Goal: Task Accomplishment & Management: Complete application form

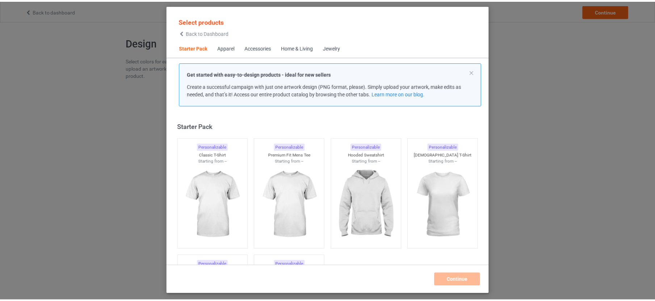
scroll to position [9, 0]
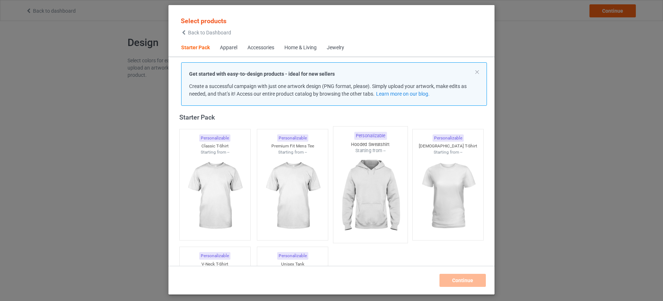
click at [381, 182] on img at bounding box center [370, 196] width 68 height 85
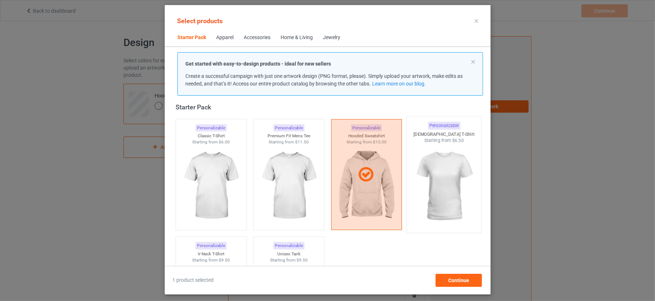
click at [441, 187] on img at bounding box center [444, 186] width 68 height 85
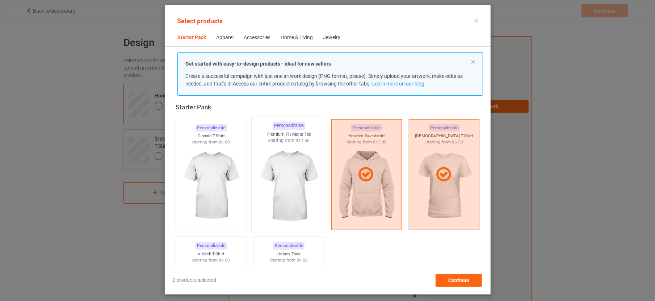
click at [282, 179] on img at bounding box center [289, 186] width 68 height 85
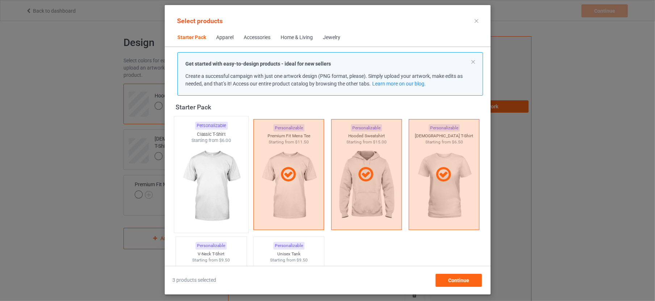
click at [222, 166] on img at bounding box center [211, 186] width 68 height 85
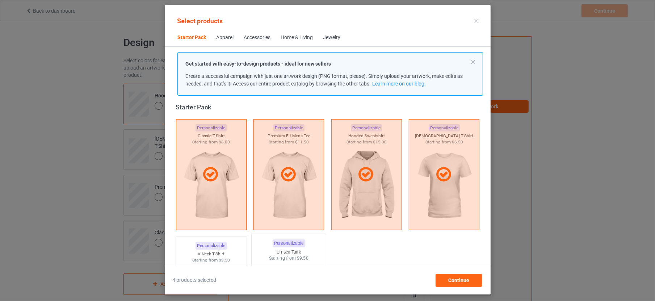
scroll to position [100, 0]
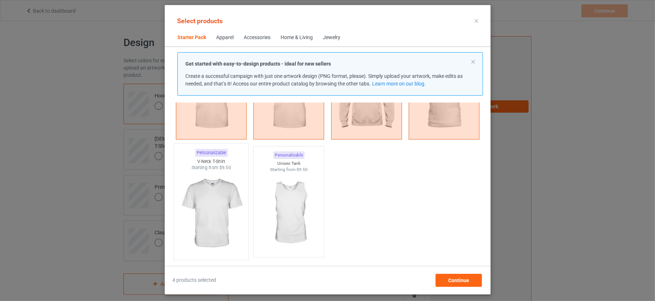
click at [207, 192] on img at bounding box center [211, 213] width 68 height 85
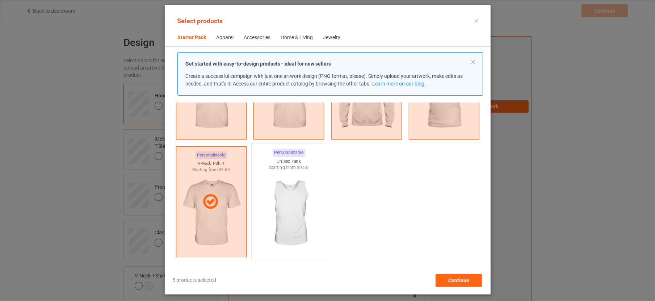
click at [298, 212] on img at bounding box center [289, 213] width 68 height 85
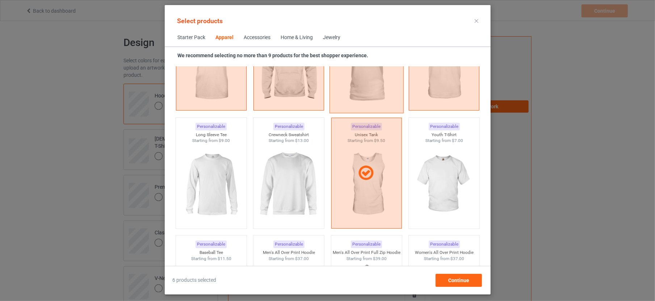
scroll to position [507, 0]
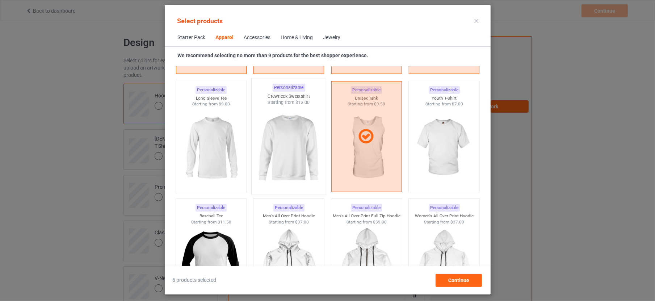
click at [256, 143] on img at bounding box center [289, 148] width 68 height 85
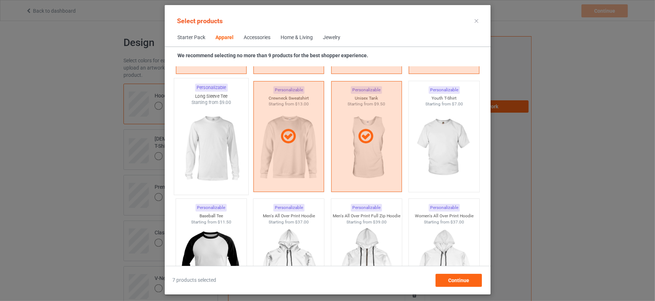
click at [195, 144] on img at bounding box center [211, 148] width 68 height 85
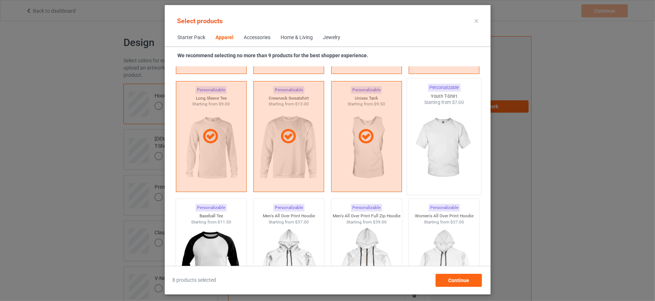
click at [430, 155] on img at bounding box center [444, 148] width 68 height 85
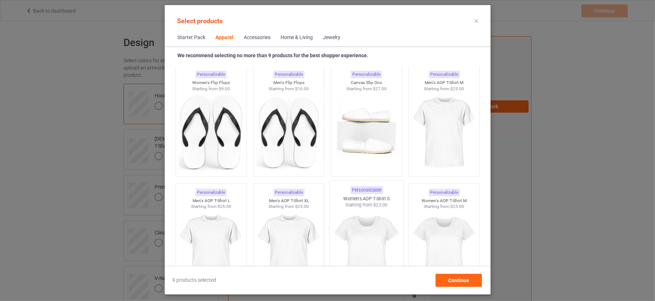
scroll to position [1186, 0]
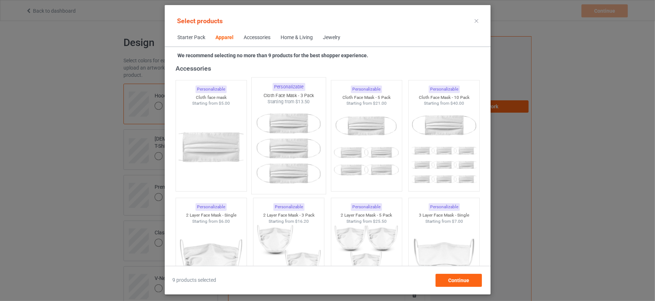
scroll to position [1412, 0]
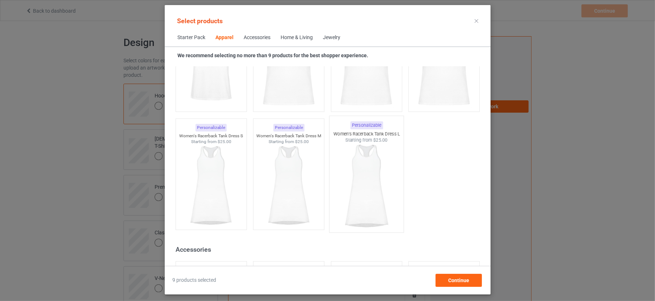
click at [356, 202] on img at bounding box center [366, 185] width 68 height 85
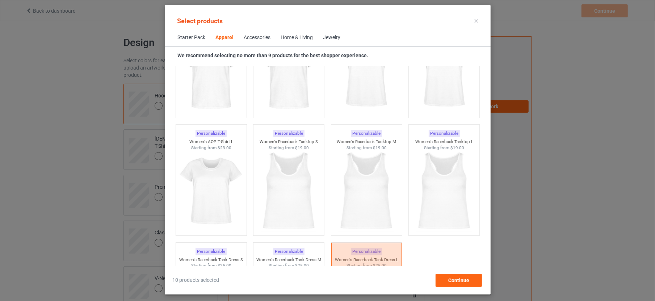
scroll to position [1231, 0]
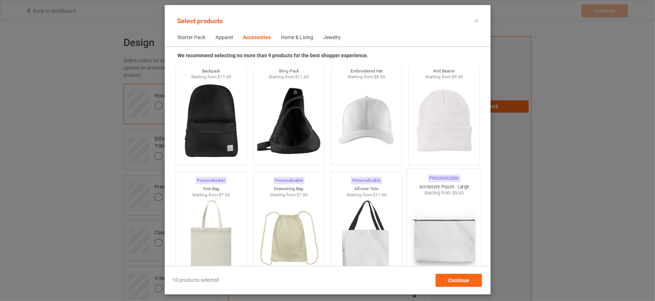
scroll to position [2227, 0]
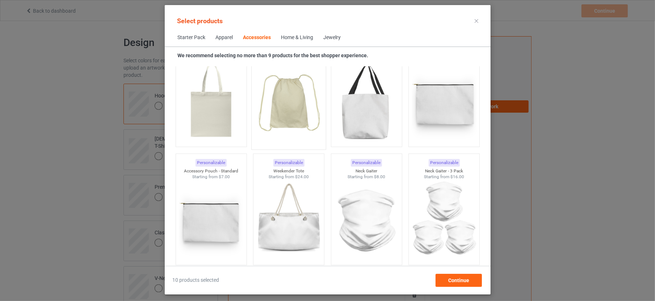
click at [302, 109] on img at bounding box center [289, 102] width 68 height 85
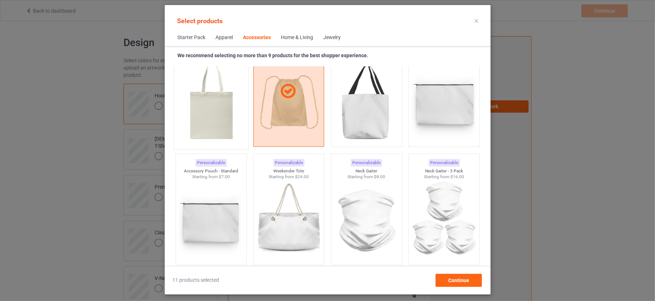
click at [220, 108] on img at bounding box center [211, 102] width 68 height 85
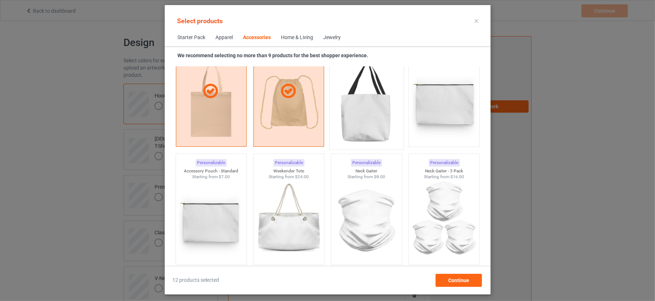
click at [376, 123] on img at bounding box center [366, 102] width 68 height 85
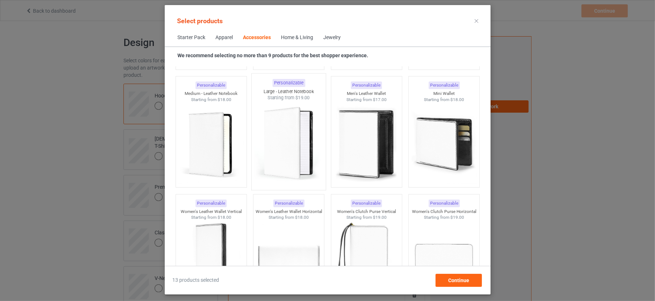
scroll to position [2906, 0]
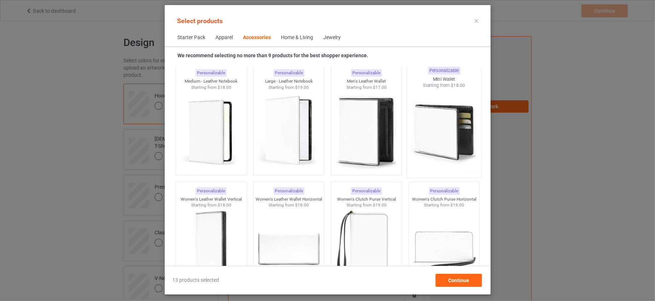
click at [416, 140] on img at bounding box center [444, 131] width 68 height 85
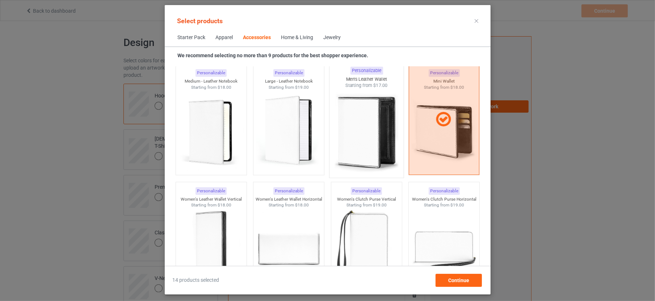
click at [338, 137] on img at bounding box center [366, 131] width 68 height 85
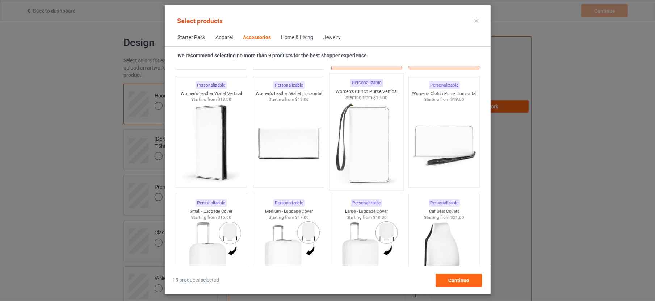
scroll to position [3042, 0]
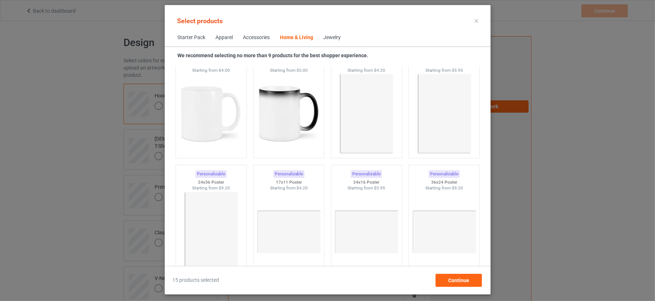
scroll to position [3314, 0]
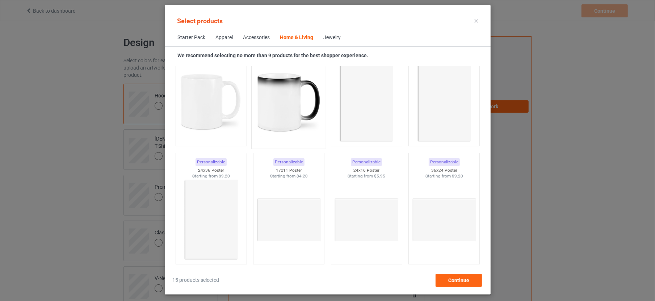
click at [288, 105] on img at bounding box center [289, 102] width 68 height 85
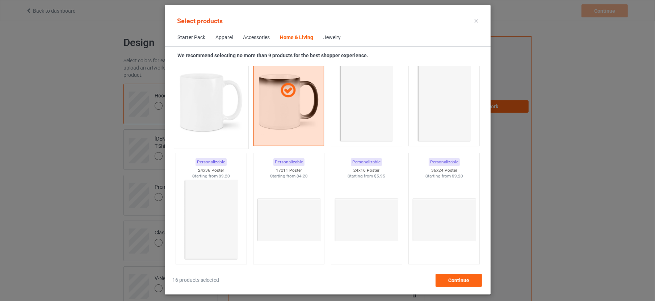
click at [219, 98] on img at bounding box center [211, 102] width 68 height 85
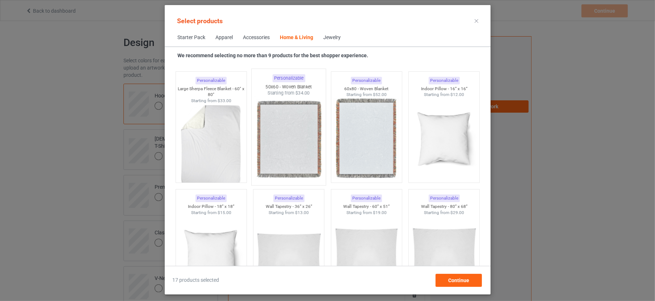
scroll to position [3631, 0]
click at [227, 243] on img at bounding box center [211, 256] width 68 height 85
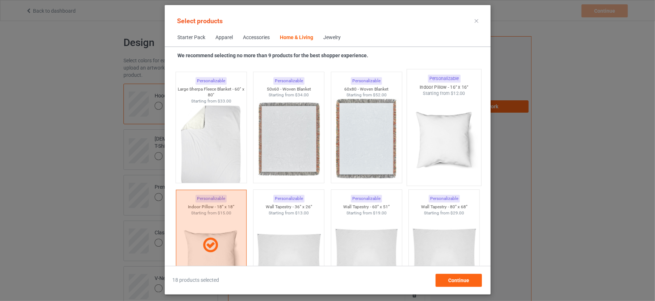
click at [417, 153] on img at bounding box center [444, 139] width 68 height 85
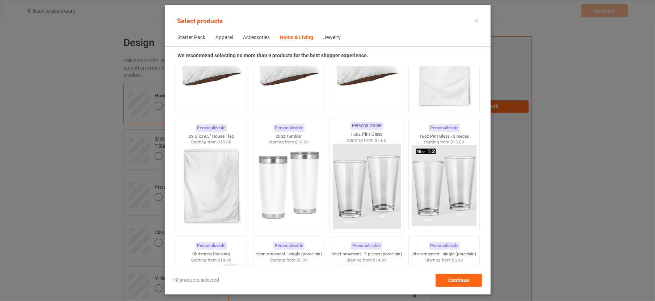
scroll to position [4627, 0]
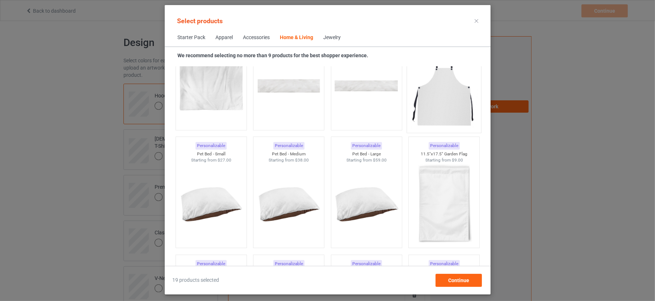
click at [444, 92] on img at bounding box center [444, 86] width 68 height 85
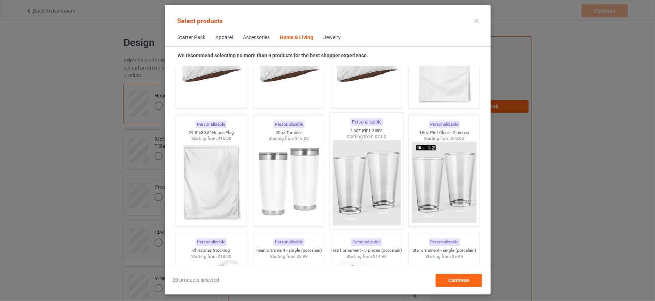
scroll to position [4808, 0]
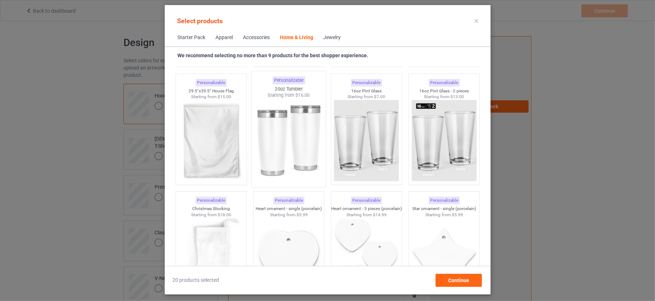
click at [299, 146] on img at bounding box center [289, 141] width 68 height 85
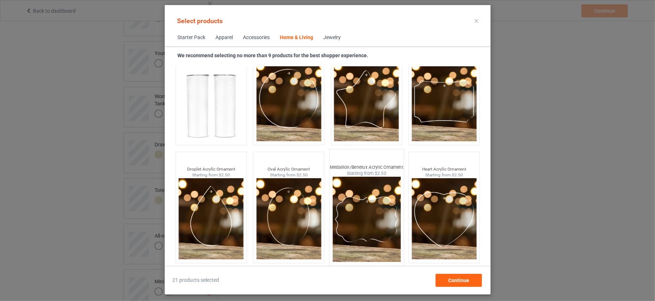
scroll to position [5446, 0]
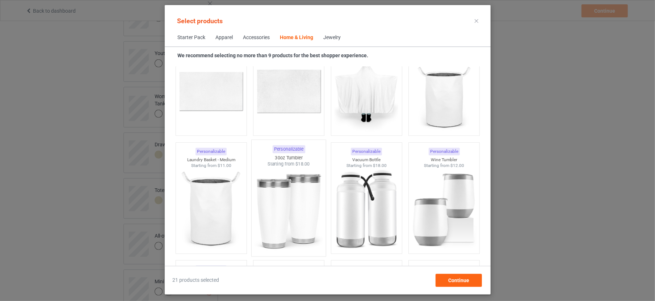
click at [298, 199] on img at bounding box center [289, 209] width 68 height 85
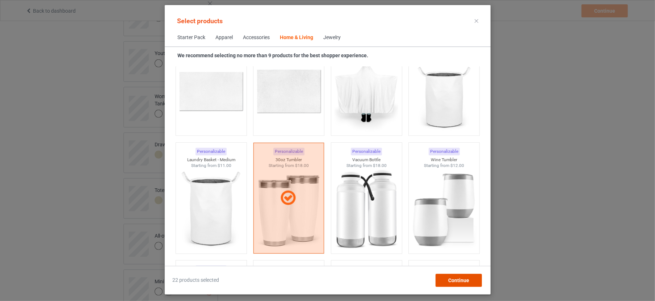
click at [465, 281] on span "Continue" at bounding box center [458, 280] width 21 height 6
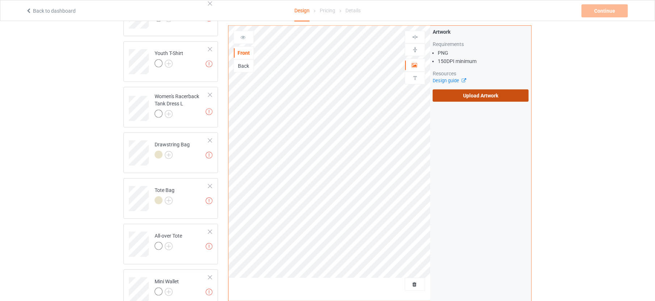
click at [472, 91] on label "Upload Artwork" at bounding box center [481, 95] width 96 height 12
click at [0, 0] on input "Upload Artwork" at bounding box center [0, 0] width 0 height 0
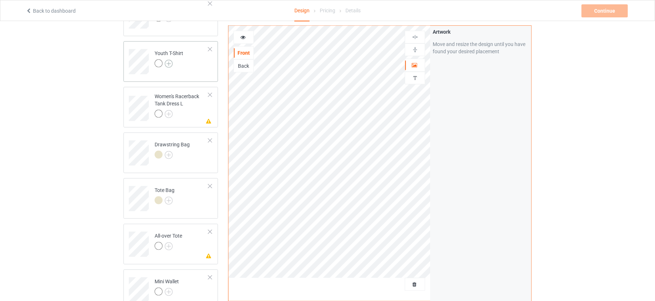
click at [166, 62] on img at bounding box center [169, 64] width 8 height 8
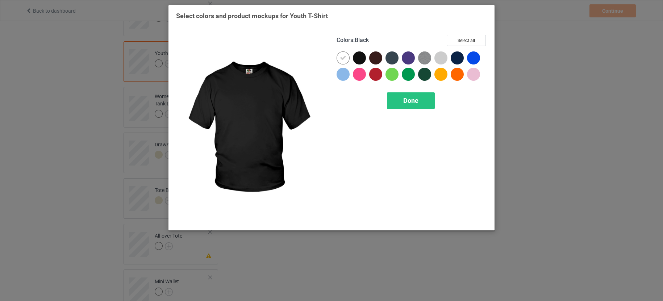
click at [361, 56] on div at bounding box center [359, 57] width 13 height 13
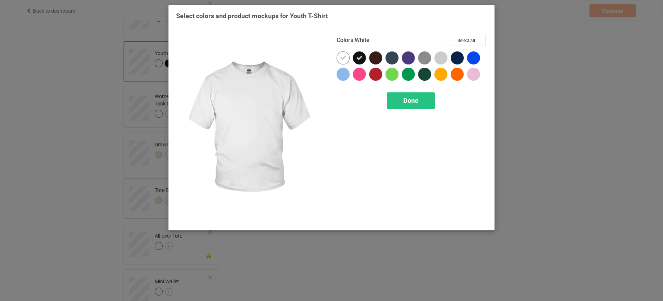
click at [343, 58] on icon at bounding box center [343, 58] width 7 height 7
click at [473, 39] on button "Select all" at bounding box center [466, 40] width 39 height 11
click at [421, 100] on div "Done" at bounding box center [411, 100] width 48 height 17
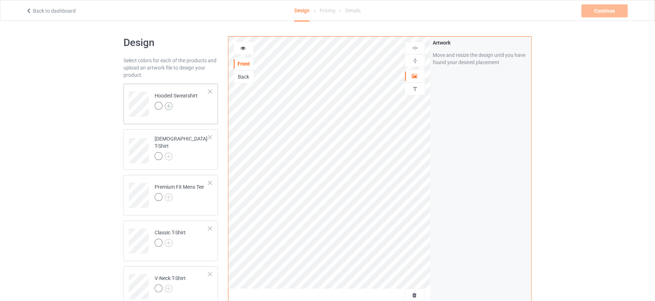
click at [167, 103] on img at bounding box center [169, 106] width 8 height 8
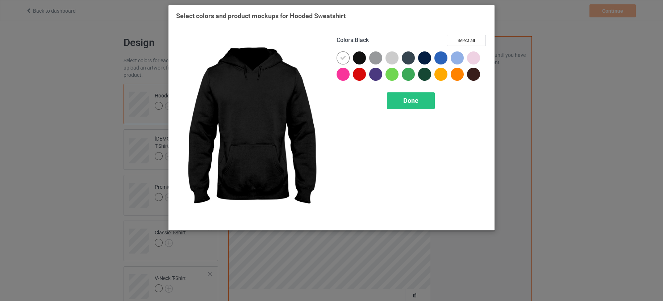
click at [364, 55] on div at bounding box center [359, 57] width 13 height 13
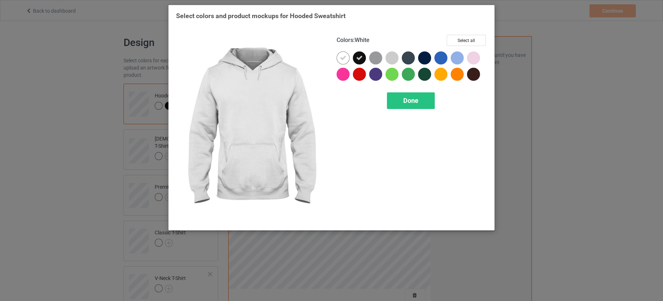
click at [346, 55] on icon at bounding box center [343, 58] width 7 height 7
click at [464, 40] on button "Select all" at bounding box center [466, 40] width 39 height 11
click at [423, 101] on div "Done" at bounding box center [411, 100] width 48 height 17
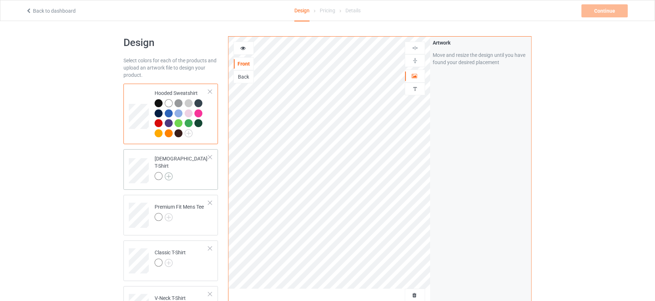
click at [167, 172] on img at bounding box center [169, 176] width 8 height 8
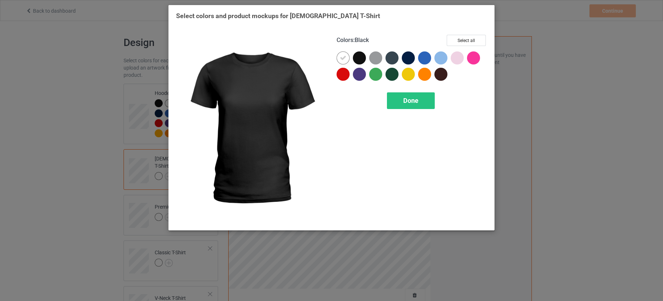
click at [360, 58] on div at bounding box center [359, 57] width 13 height 13
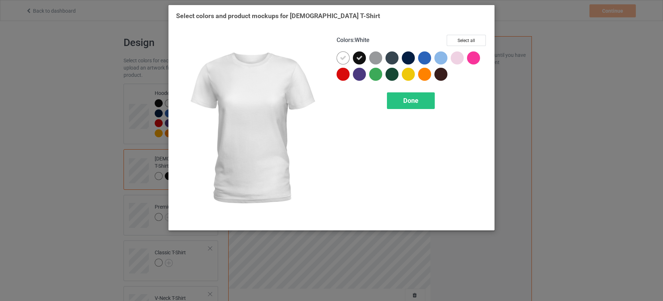
click at [347, 57] on div at bounding box center [342, 57] width 13 height 13
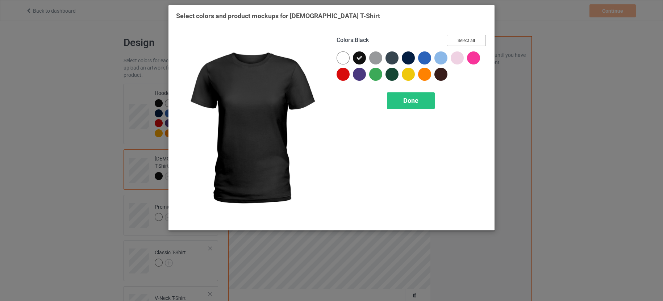
click at [464, 40] on button "Select all" at bounding box center [466, 40] width 39 height 11
click at [413, 101] on span "Done" at bounding box center [410, 101] width 15 height 8
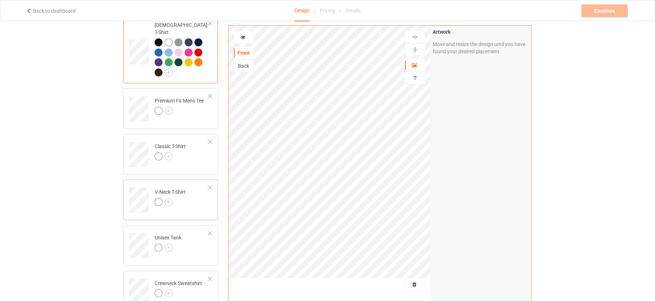
scroll to position [136, 0]
click at [170, 105] on img at bounding box center [169, 109] width 8 height 8
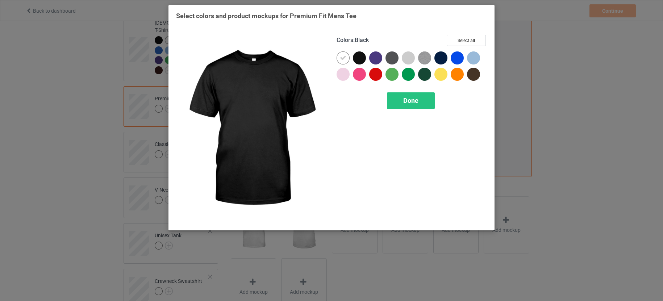
click at [358, 59] on div at bounding box center [359, 57] width 13 height 13
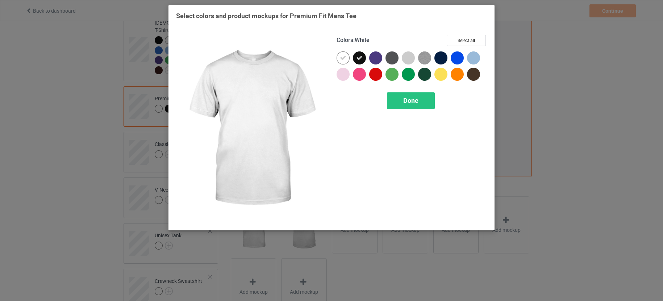
click at [340, 55] on icon at bounding box center [343, 58] width 7 height 7
click at [482, 39] on button "Select all" at bounding box center [466, 40] width 39 height 11
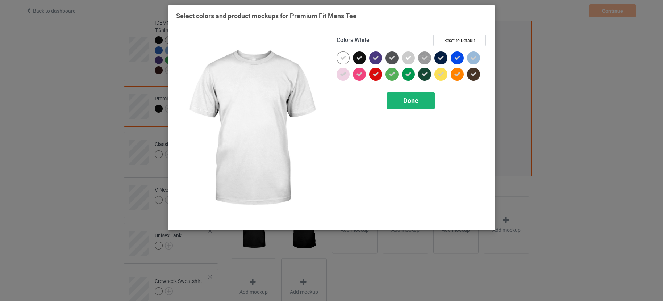
click at [406, 101] on span "Done" at bounding box center [410, 101] width 15 height 8
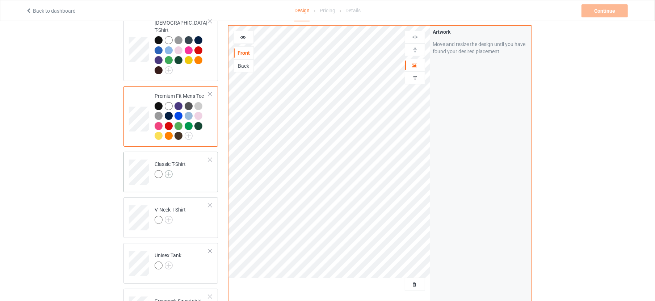
click at [169, 170] on img at bounding box center [169, 174] width 8 height 8
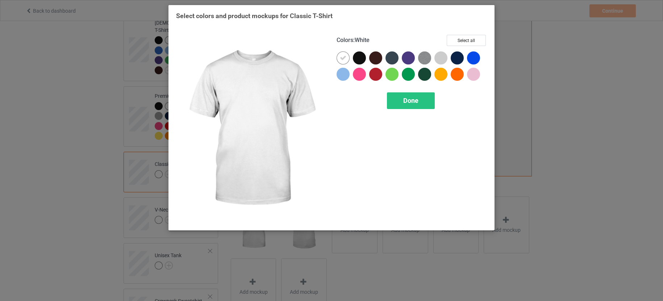
click at [359, 56] on div at bounding box center [359, 57] width 13 height 13
click at [344, 59] on icon at bounding box center [343, 58] width 7 height 7
drag, startPoint x: 475, startPoint y: 39, endPoint x: 497, endPoint y: 35, distance: 21.8
click at [475, 41] on button "Select all" at bounding box center [466, 40] width 39 height 11
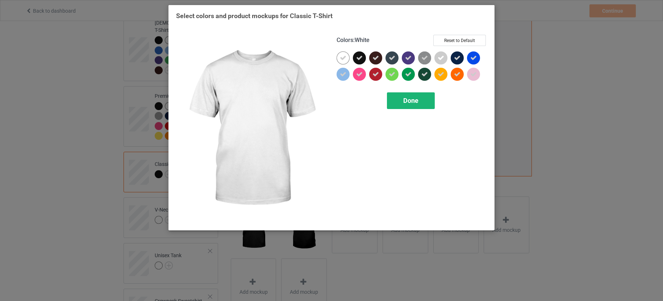
click at [422, 102] on div "Done" at bounding box center [411, 100] width 48 height 17
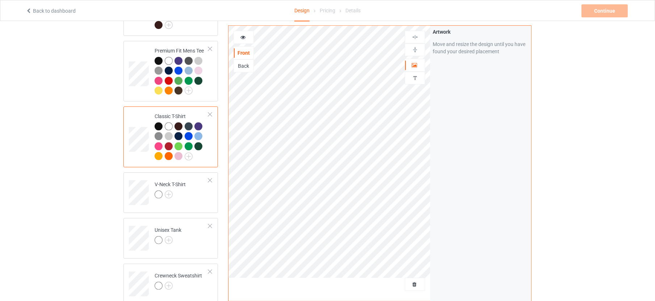
scroll to position [226, 0]
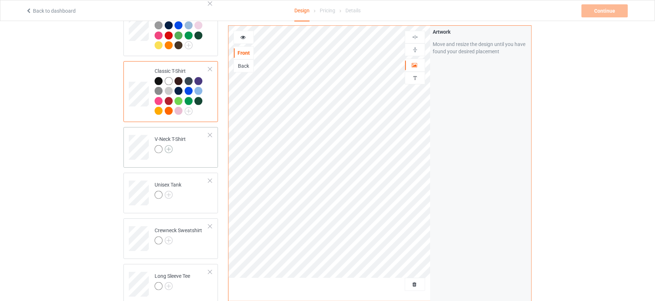
click at [169, 145] on img at bounding box center [169, 149] width 8 height 8
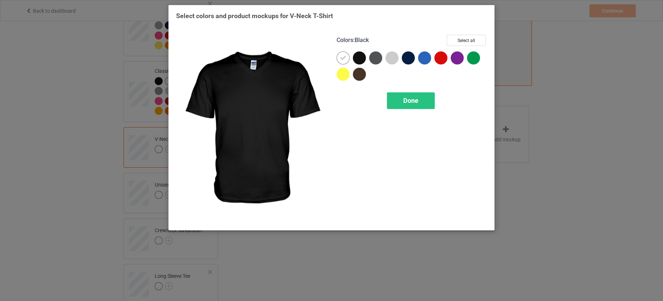
click at [357, 58] on div at bounding box center [359, 57] width 13 height 13
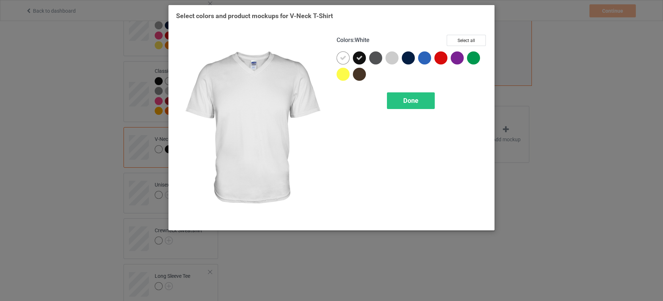
click at [343, 56] on icon at bounding box center [343, 58] width 7 height 7
click at [470, 38] on button "Select all" at bounding box center [466, 40] width 39 height 11
click at [434, 101] on div "Done" at bounding box center [411, 100] width 150 height 17
click at [426, 102] on div "Done" at bounding box center [411, 100] width 48 height 17
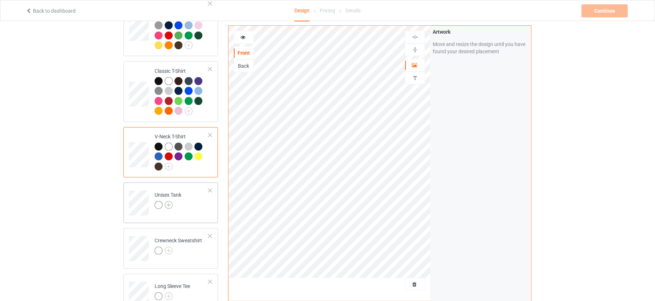
click at [167, 201] on img at bounding box center [169, 205] width 8 height 8
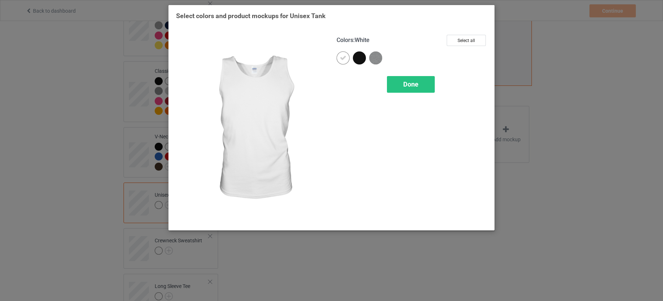
click at [361, 61] on div at bounding box center [359, 57] width 13 height 13
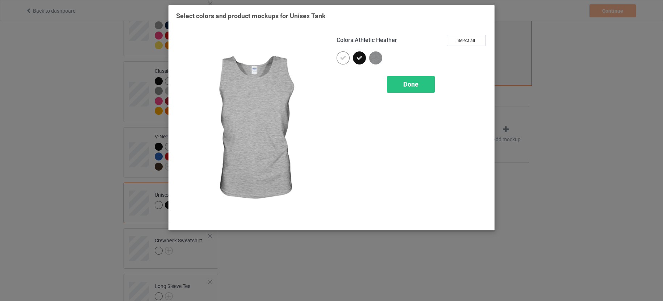
click at [372, 57] on img at bounding box center [375, 57] width 13 height 13
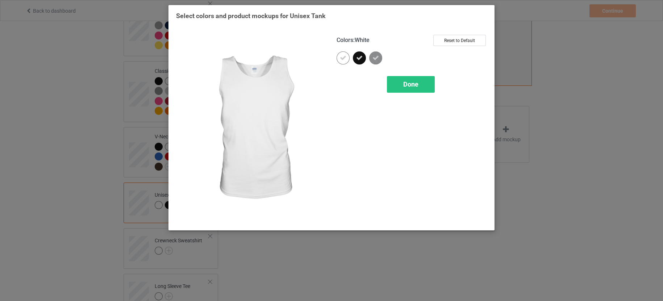
click at [347, 54] on div at bounding box center [342, 57] width 13 height 13
click at [345, 57] on div at bounding box center [342, 57] width 13 height 13
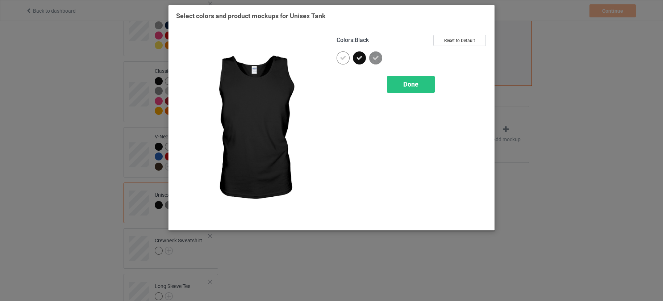
click at [422, 82] on div "Done" at bounding box center [411, 84] width 48 height 17
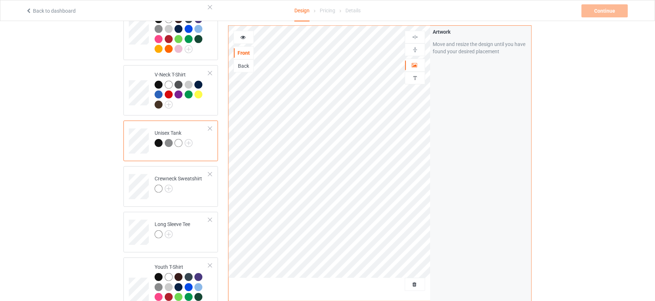
scroll to position [317, 0]
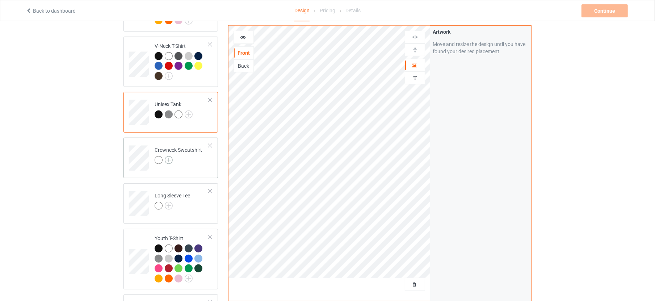
click at [169, 156] on img at bounding box center [169, 160] width 8 height 8
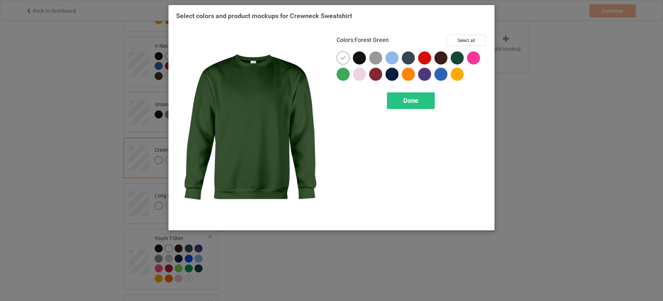
click at [458, 60] on div at bounding box center [457, 57] width 13 height 13
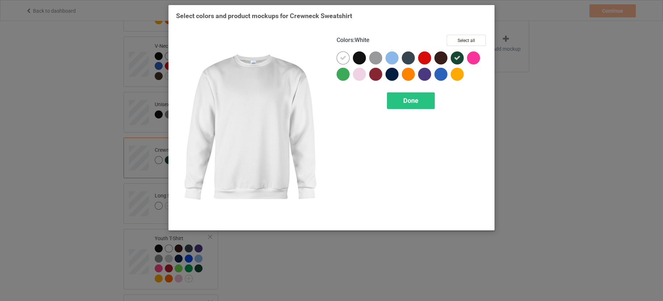
click at [344, 56] on icon at bounding box center [343, 58] width 7 height 7
click at [471, 41] on button "Select all" at bounding box center [466, 40] width 39 height 11
click at [425, 102] on div "Done" at bounding box center [411, 100] width 48 height 17
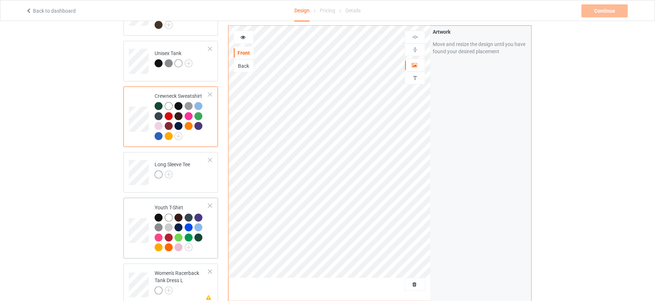
scroll to position [407, 0]
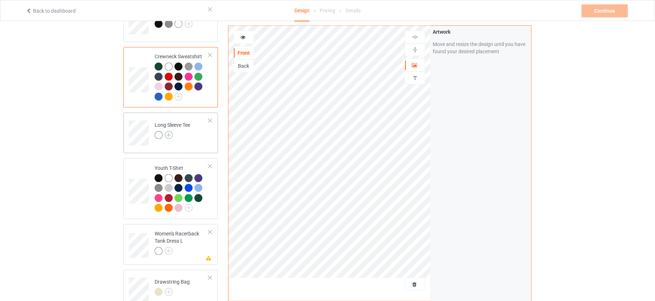
click at [169, 131] on img at bounding box center [169, 135] width 8 height 8
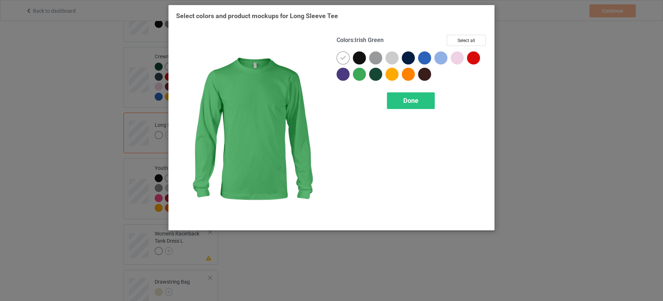
click at [362, 76] on div at bounding box center [359, 74] width 13 height 13
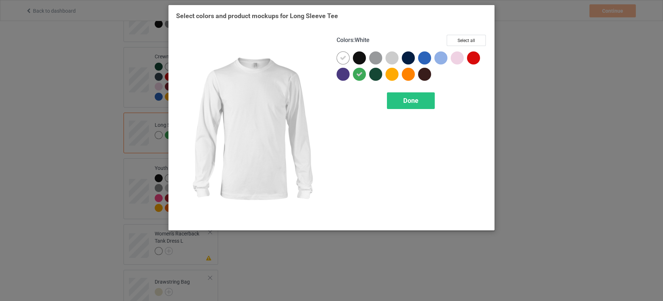
click at [346, 60] on icon at bounding box center [343, 58] width 7 height 7
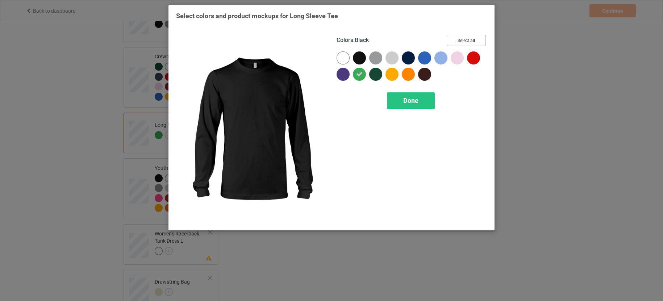
click at [467, 42] on button "Select all" at bounding box center [466, 40] width 39 height 11
click at [408, 104] on span "Done" at bounding box center [410, 101] width 15 height 8
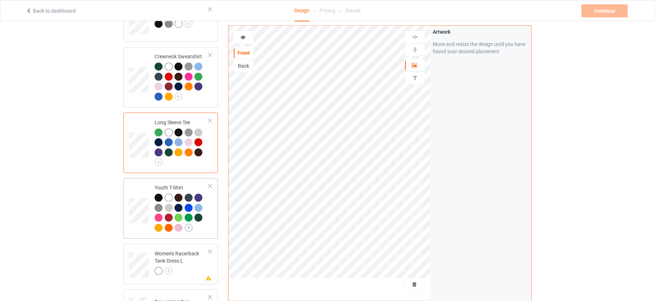
click at [188, 224] on img at bounding box center [189, 228] width 8 height 8
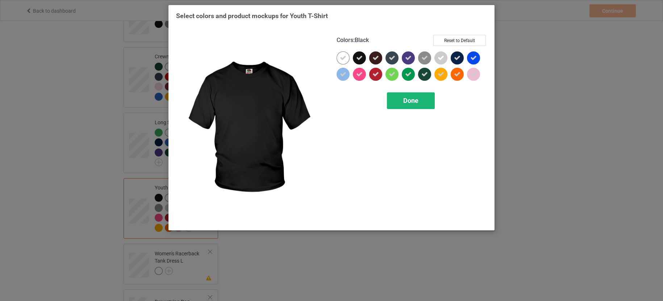
click at [408, 102] on span "Done" at bounding box center [410, 101] width 15 height 8
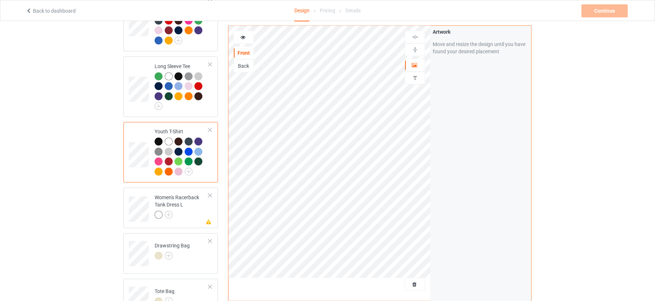
scroll to position [498, 0]
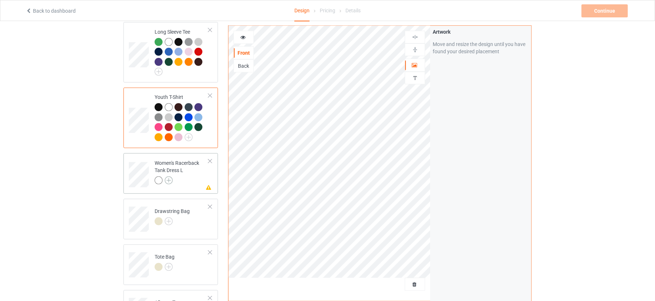
click at [170, 176] on img at bounding box center [169, 180] width 8 height 8
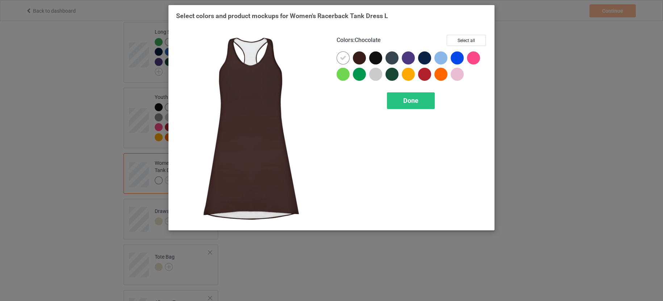
click at [363, 59] on div at bounding box center [359, 57] width 13 height 13
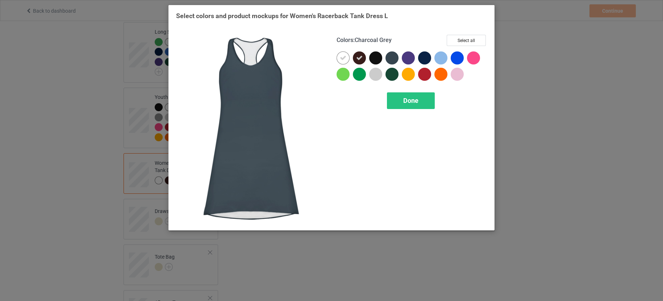
click at [404, 57] on div at bounding box center [408, 57] width 13 height 13
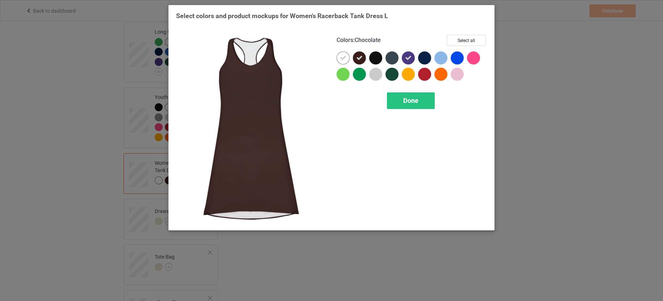
click at [356, 58] on icon at bounding box center [359, 58] width 7 height 7
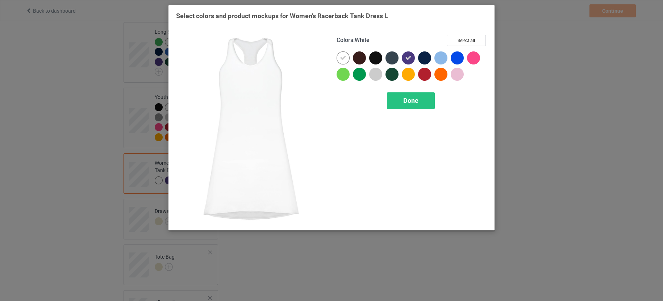
click at [343, 57] on icon at bounding box center [343, 58] width 7 height 7
click at [466, 36] on button "Select all" at bounding box center [466, 40] width 39 height 11
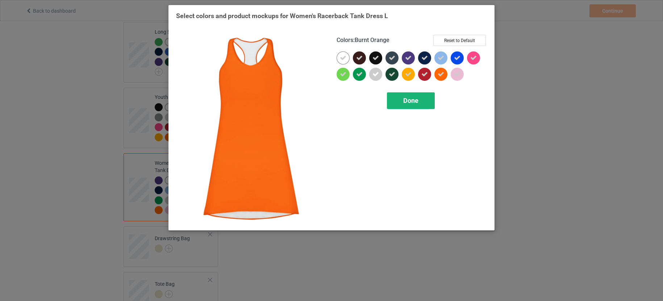
click at [427, 101] on div "Done" at bounding box center [411, 100] width 48 height 17
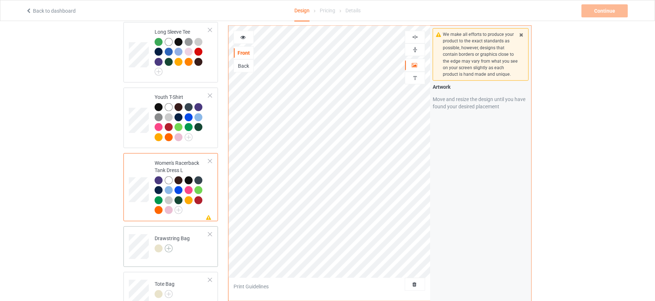
click at [168, 244] on img at bounding box center [169, 248] width 8 height 8
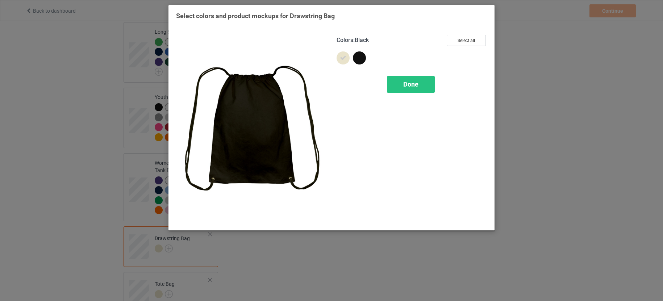
click at [354, 57] on div at bounding box center [359, 57] width 13 height 13
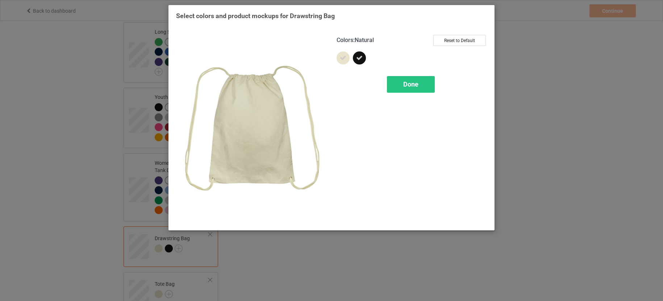
click at [346, 56] on icon at bounding box center [343, 58] width 7 height 7
click at [344, 59] on div at bounding box center [342, 57] width 13 height 13
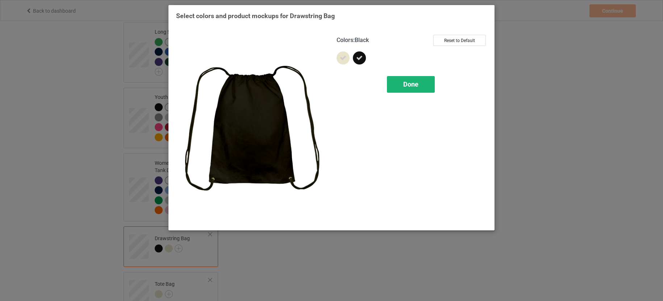
click at [429, 87] on div "Done" at bounding box center [411, 84] width 48 height 17
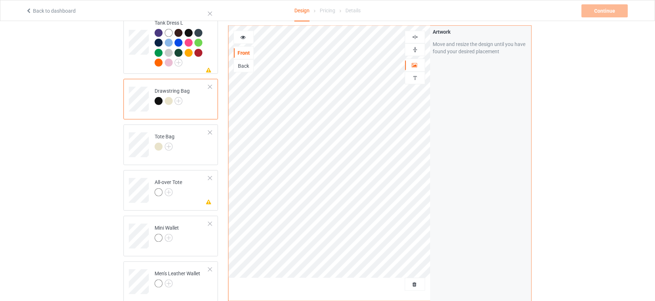
scroll to position [634, 0]
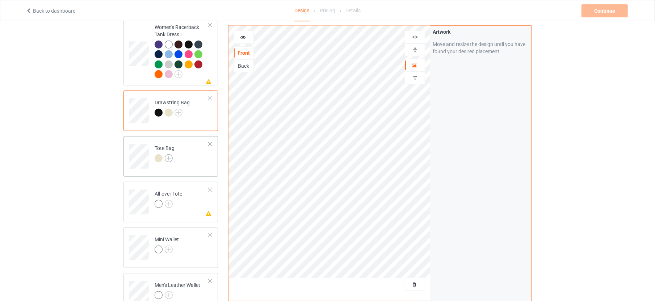
click at [169, 154] on img at bounding box center [169, 158] width 8 height 8
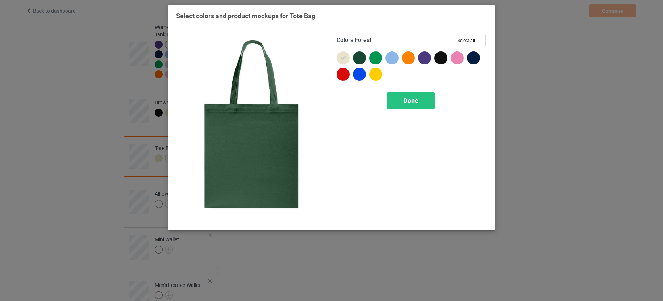
click at [357, 58] on div at bounding box center [359, 57] width 13 height 13
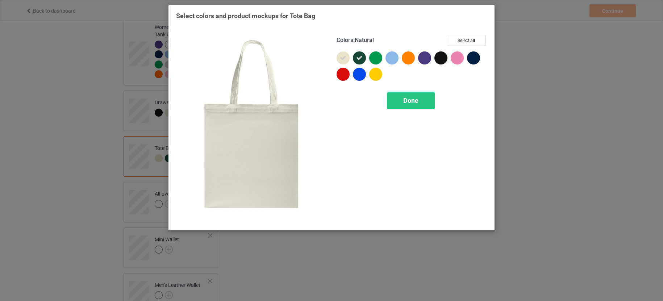
click at [340, 55] on icon at bounding box center [343, 58] width 7 height 7
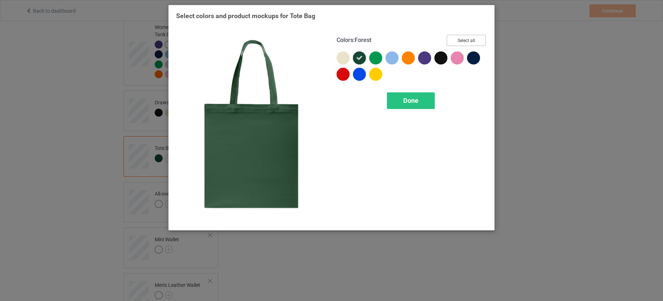
click at [462, 35] on button "Select all" at bounding box center [466, 40] width 39 height 11
click at [426, 104] on div "Done" at bounding box center [411, 100] width 48 height 17
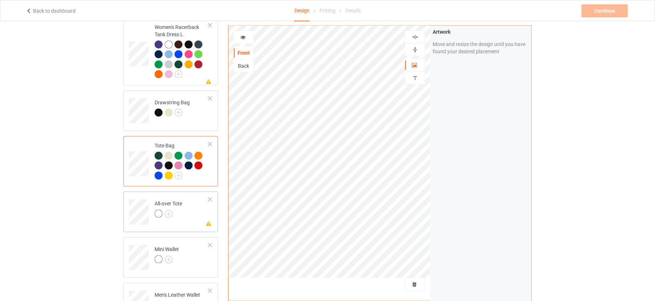
click at [171, 210] on div at bounding box center [169, 215] width 28 height 10
click at [194, 205] on td "Missing artwork on 1 side(s) All-over Tote" at bounding box center [182, 209] width 62 height 30
click at [168, 210] on img at bounding box center [169, 214] width 8 height 8
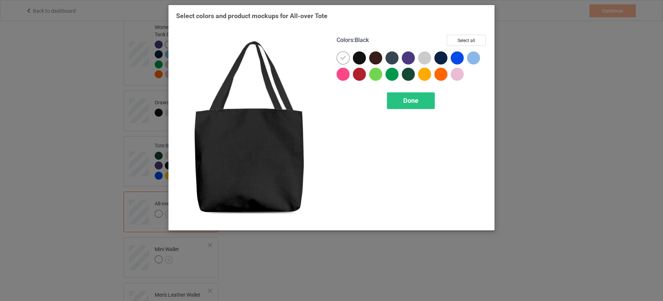
click at [361, 56] on div at bounding box center [359, 57] width 13 height 13
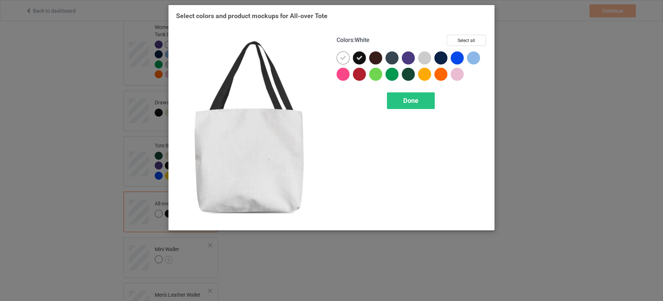
click at [341, 56] on icon at bounding box center [343, 58] width 7 height 7
drag, startPoint x: 472, startPoint y: 39, endPoint x: 512, endPoint y: 37, distance: 39.5
click at [473, 39] on button "Select all" at bounding box center [466, 40] width 39 height 11
click at [416, 99] on span "Done" at bounding box center [410, 101] width 15 height 8
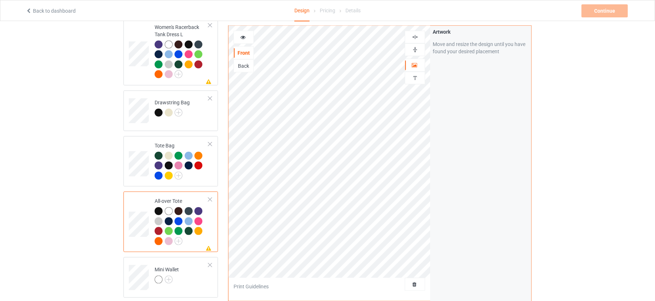
scroll to position [543, 0]
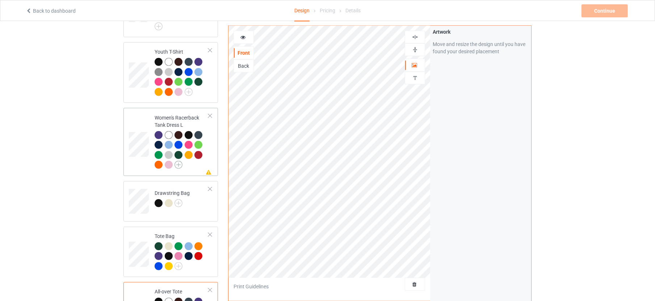
click at [179, 161] on img at bounding box center [179, 165] width 8 height 8
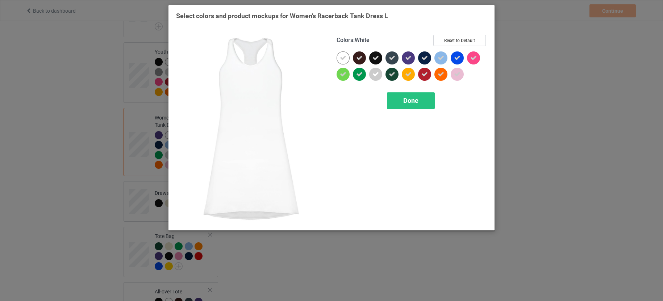
click at [343, 58] on icon at bounding box center [343, 58] width 7 height 7
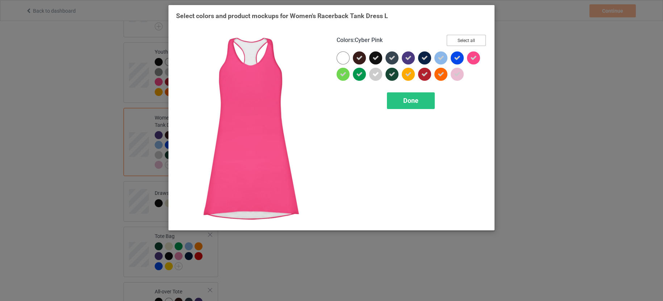
click at [469, 39] on button "Select all" at bounding box center [466, 40] width 39 height 11
click at [413, 98] on span "Done" at bounding box center [410, 101] width 15 height 8
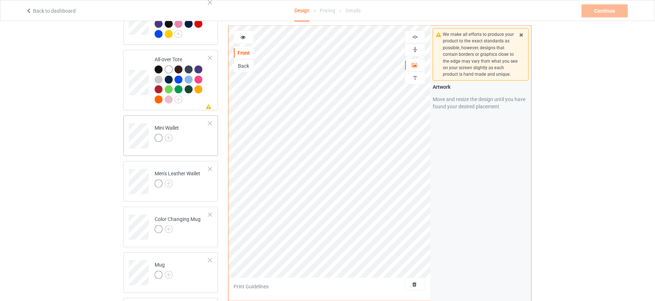
scroll to position [815, 0]
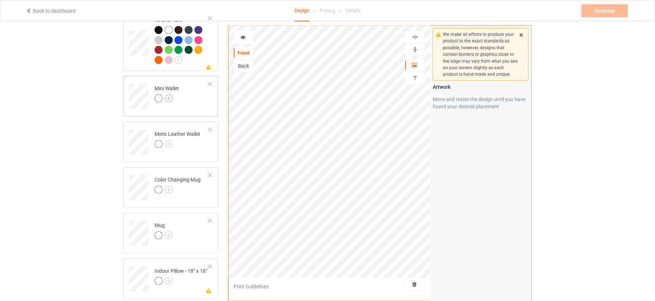
click at [167, 95] on img at bounding box center [169, 99] width 8 height 8
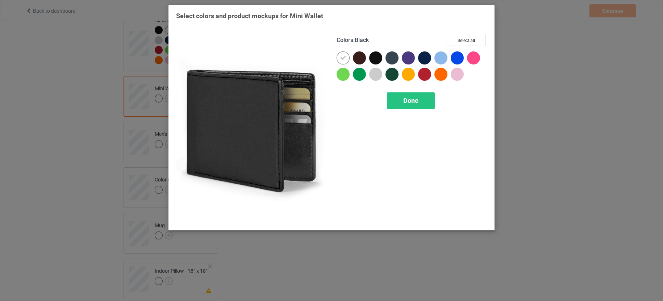
click at [374, 55] on div at bounding box center [375, 57] width 13 height 13
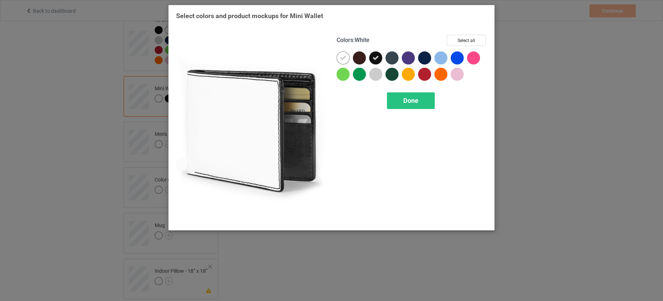
click at [343, 55] on icon at bounding box center [343, 58] width 7 height 7
click at [467, 39] on button "Select all" at bounding box center [466, 40] width 39 height 11
click at [415, 102] on span "Done" at bounding box center [410, 101] width 15 height 8
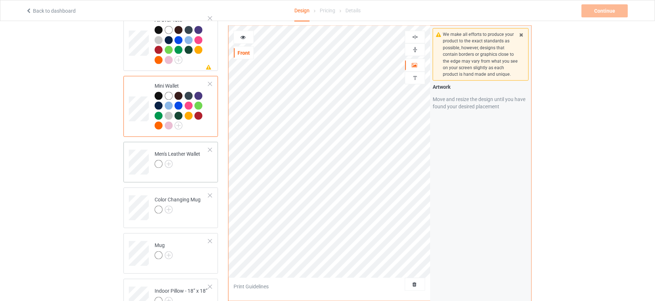
click at [196, 159] on td "Men's Leather Wallet" at bounding box center [182, 160] width 62 height 30
click at [169, 160] on img at bounding box center [169, 164] width 8 height 8
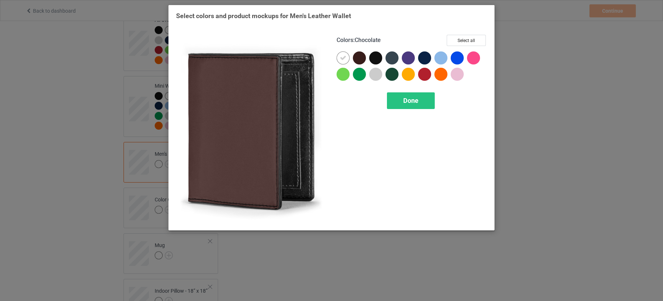
click at [358, 56] on div at bounding box center [359, 57] width 13 height 13
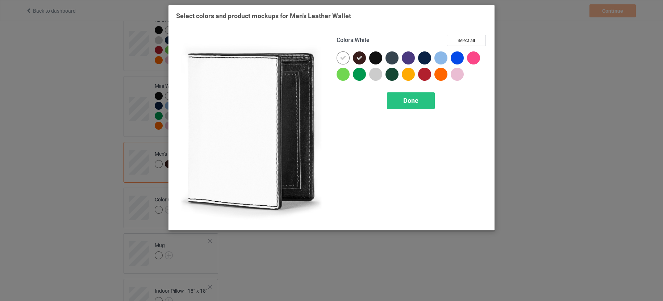
click at [340, 56] on icon at bounding box center [343, 58] width 7 height 7
click at [466, 39] on button "Select all" at bounding box center [466, 40] width 39 height 11
click at [417, 102] on span "Done" at bounding box center [410, 101] width 15 height 8
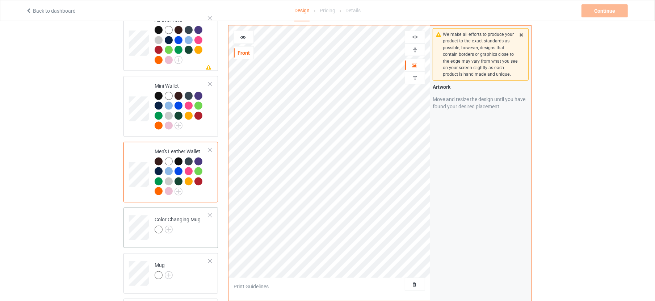
click at [196, 225] on td "Color Changing Mug" at bounding box center [182, 225] width 62 height 30
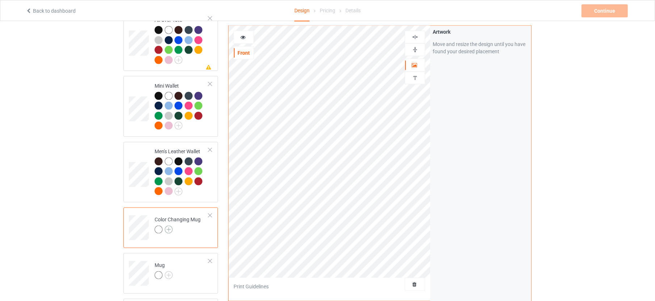
click at [171, 226] on img at bounding box center [169, 230] width 8 height 8
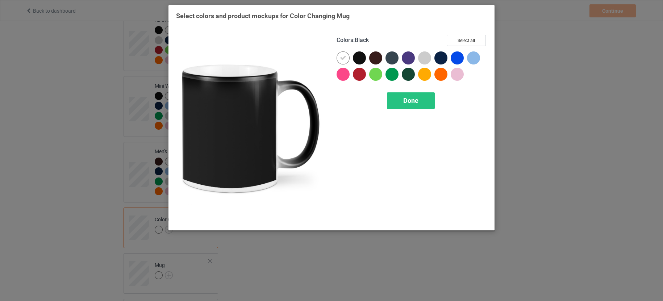
click at [359, 60] on div at bounding box center [359, 57] width 13 height 13
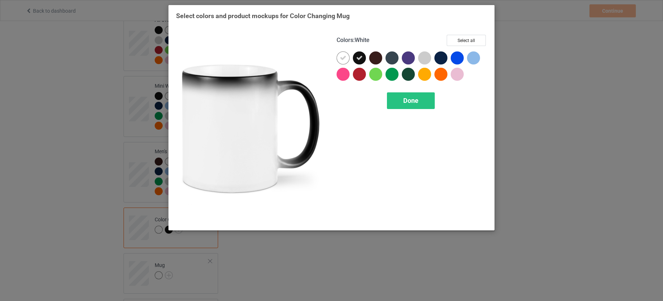
click at [343, 56] on icon at bounding box center [343, 58] width 7 height 7
click at [458, 37] on button "Select all" at bounding box center [466, 40] width 39 height 11
click at [429, 98] on div "Done" at bounding box center [411, 100] width 48 height 17
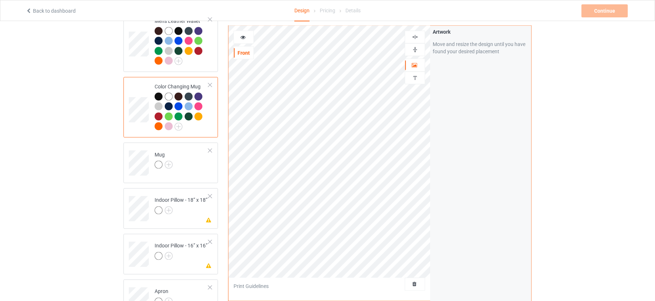
scroll to position [951, 0]
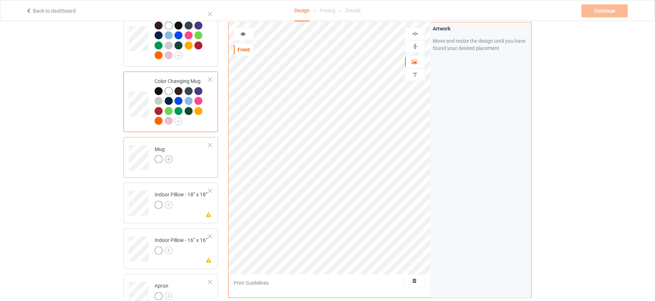
click at [170, 155] on img at bounding box center [169, 159] width 8 height 8
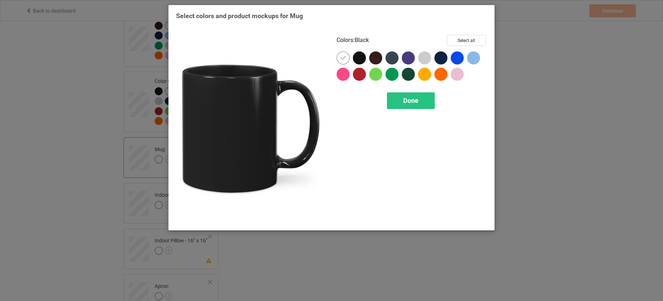
click at [362, 58] on div at bounding box center [359, 57] width 13 height 13
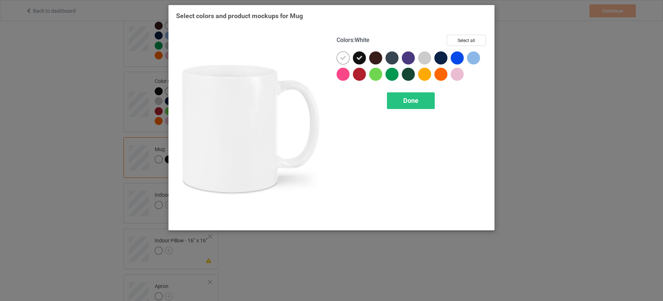
click at [343, 59] on icon at bounding box center [343, 58] width 7 height 7
click at [478, 38] on button "Select all" at bounding box center [466, 40] width 39 height 11
drag, startPoint x: 420, startPoint y: 104, endPoint x: 437, endPoint y: 113, distance: 19.6
click at [420, 104] on div "Done" at bounding box center [411, 100] width 48 height 17
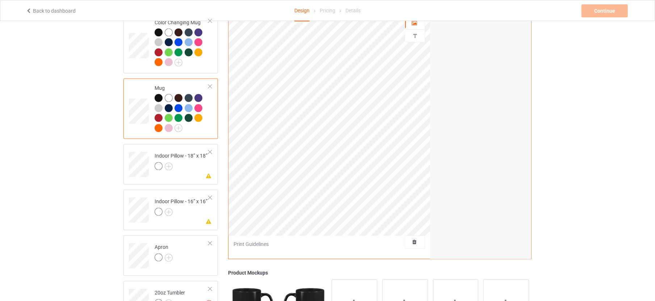
scroll to position [1041, 0]
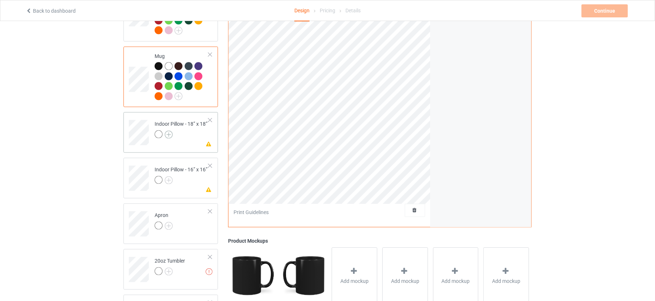
click at [172, 131] on img at bounding box center [169, 135] width 8 height 8
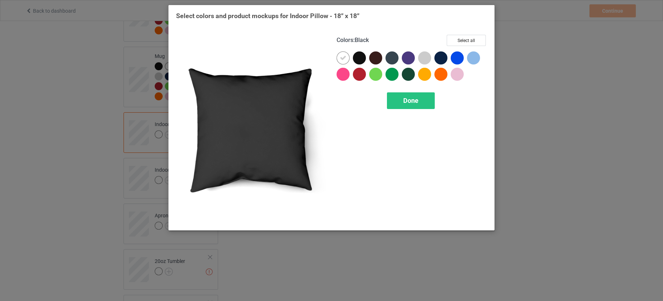
click at [359, 58] on div at bounding box center [359, 57] width 13 height 13
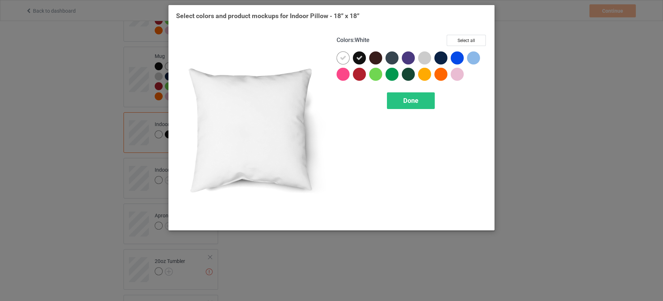
click at [344, 59] on icon at bounding box center [343, 58] width 7 height 7
click at [460, 40] on button "Select all" at bounding box center [466, 40] width 39 height 11
drag, startPoint x: 428, startPoint y: 103, endPoint x: 472, endPoint y: 120, distance: 46.9
click at [428, 103] on div "Done" at bounding box center [411, 100] width 48 height 17
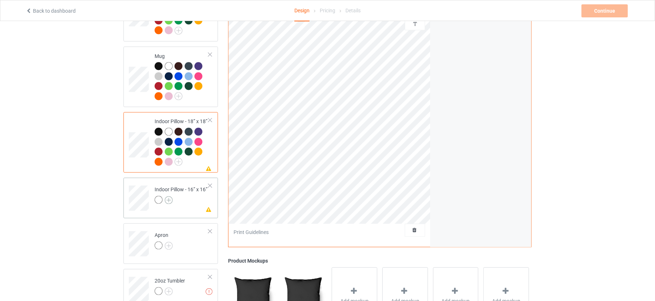
click at [169, 196] on img at bounding box center [169, 200] width 8 height 8
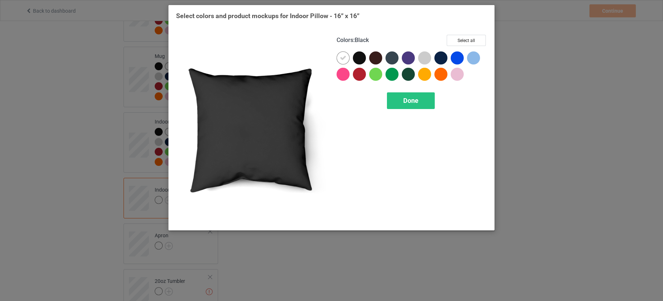
drag, startPoint x: 359, startPoint y: 59, endPoint x: 341, endPoint y: 55, distance: 18.6
click at [359, 59] on div at bounding box center [359, 57] width 13 height 13
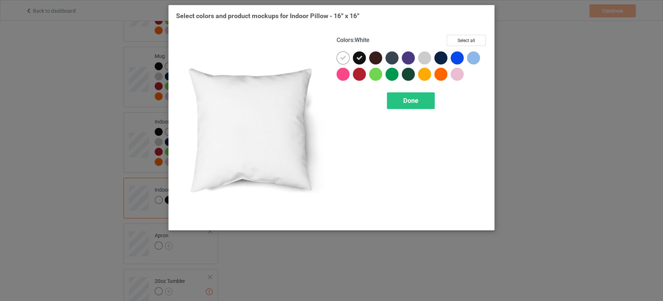
click at [334, 54] on div "Colors : White Select all Done" at bounding box center [411, 129] width 160 height 198
click at [343, 57] on icon at bounding box center [343, 58] width 7 height 7
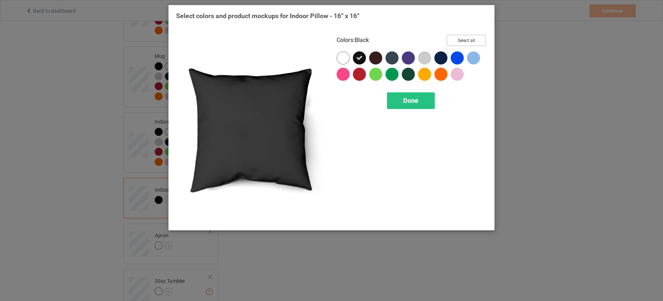
click at [461, 41] on button "Select all" at bounding box center [466, 40] width 39 height 11
click at [419, 102] on div "Done" at bounding box center [411, 100] width 48 height 17
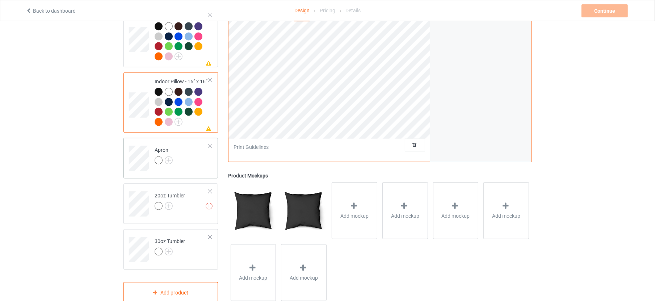
scroll to position [1148, 0]
click at [168, 155] on img at bounding box center [169, 159] width 8 height 8
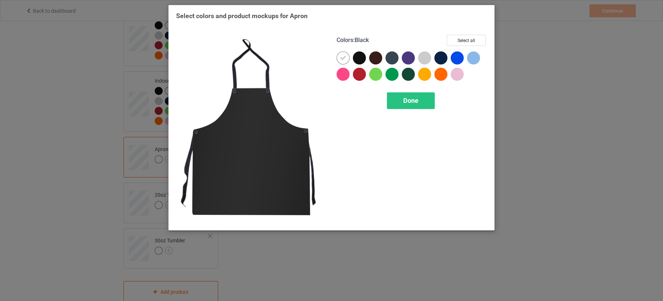
click at [357, 56] on div at bounding box center [359, 57] width 13 height 13
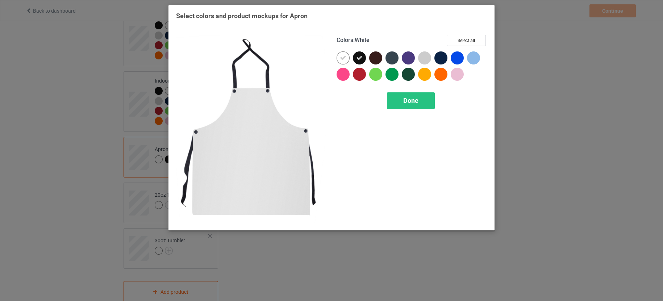
click at [340, 53] on div at bounding box center [342, 57] width 13 height 13
click at [460, 42] on button "Select all" at bounding box center [466, 40] width 39 height 11
click at [422, 104] on div "Done" at bounding box center [411, 100] width 48 height 17
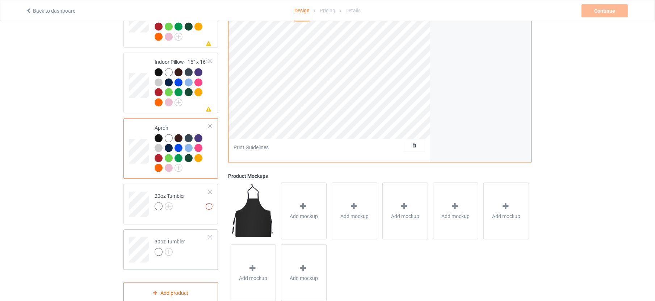
scroll to position [1167, 0]
click at [169, 202] on img at bounding box center [169, 206] width 8 height 8
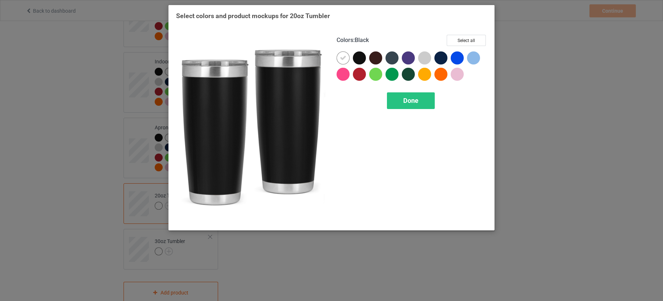
click at [359, 59] on div at bounding box center [359, 57] width 13 height 13
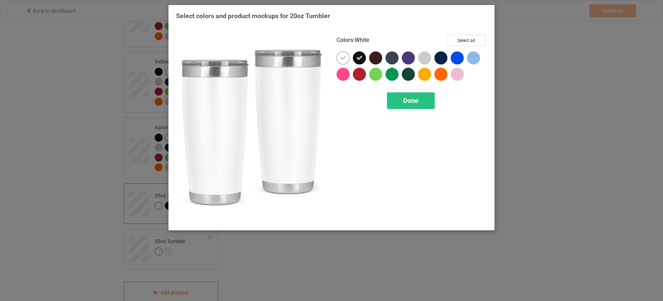
click at [342, 56] on icon at bounding box center [343, 58] width 7 height 7
click at [458, 39] on button "Select all" at bounding box center [466, 40] width 39 height 11
click at [414, 105] on div "Done" at bounding box center [411, 100] width 48 height 17
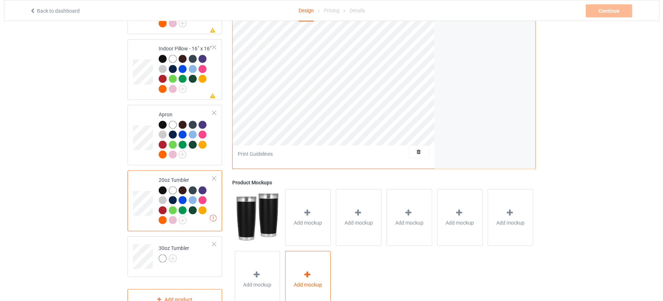
scroll to position [1187, 0]
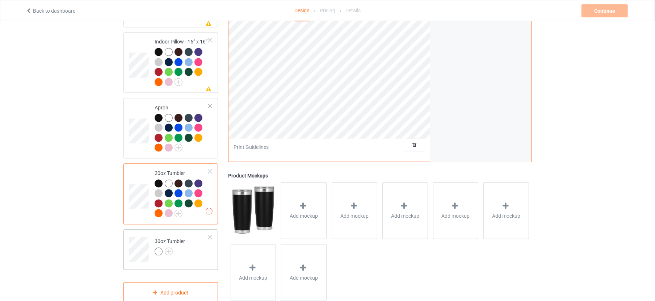
click at [172, 249] on link at bounding box center [169, 252] width 8 height 6
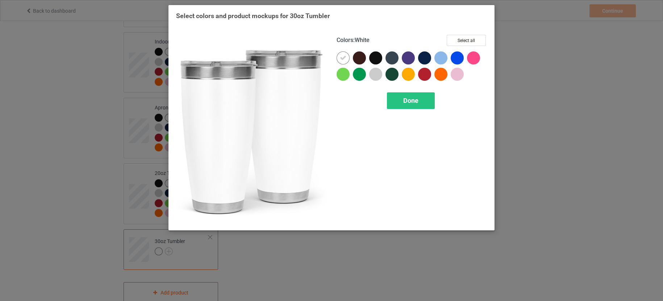
click at [352, 60] on div at bounding box center [344, 59] width 16 height 16
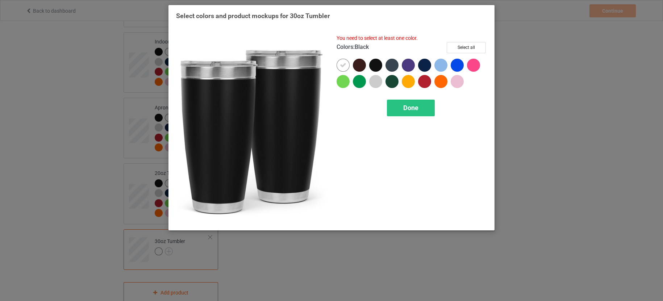
click at [374, 66] on div at bounding box center [375, 65] width 13 height 13
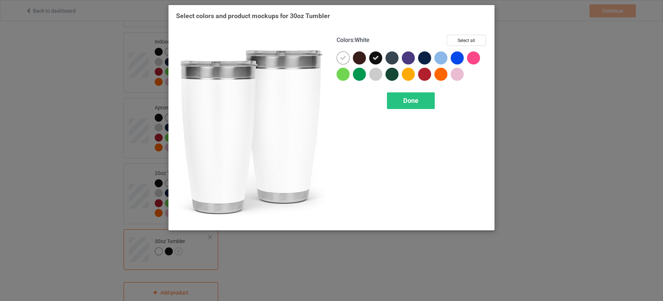
click at [343, 59] on icon at bounding box center [343, 58] width 7 height 7
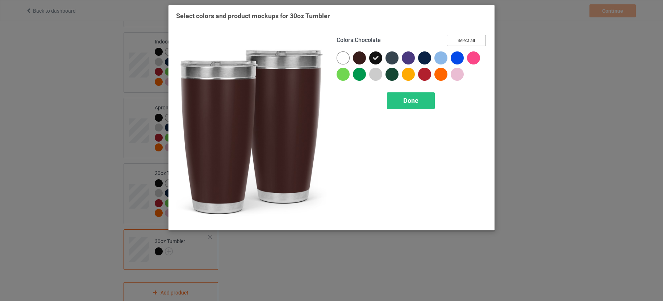
click at [460, 40] on button "Select all" at bounding box center [466, 40] width 39 height 11
click at [422, 104] on div "Done" at bounding box center [411, 100] width 48 height 17
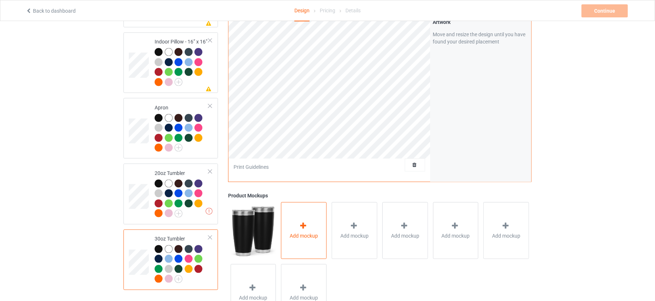
click at [301, 232] on span "Add mockup" at bounding box center [304, 235] width 28 height 7
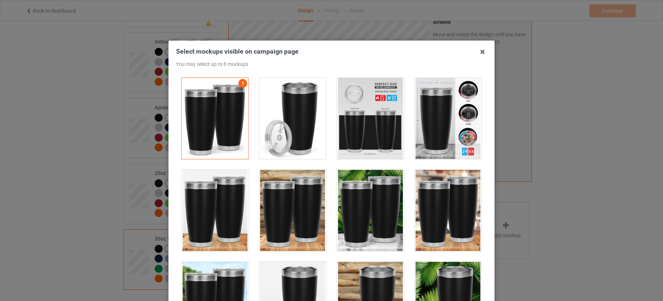
click at [301, 190] on div at bounding box center [292, 210] width 67 height 81
click at [362, 126] on div at bounding box center [370, 118] width 67 height 81
click at [450, 116] on div at bounding box center [448, 118] width 67 height 81
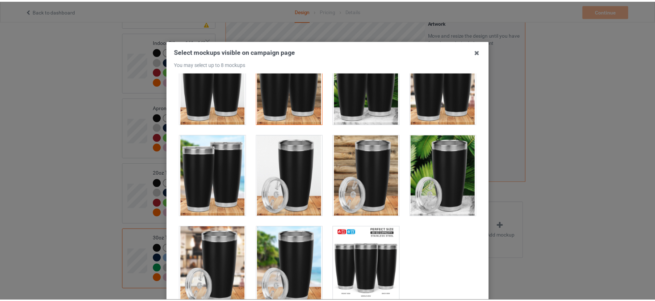
scroll to position [85, 0]
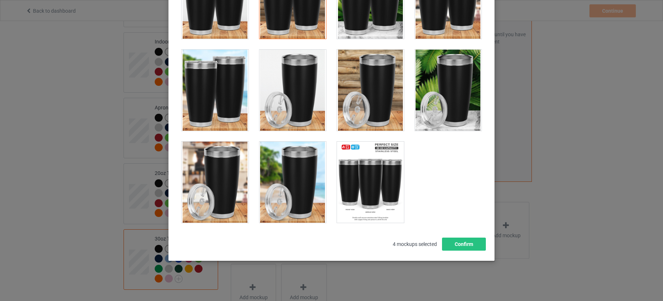
click at [288, 181] on div at bounding box center [292, 182] width 67 height 81
click at [439, 95] on div at bounding box center [448, 90] width 67 height 81
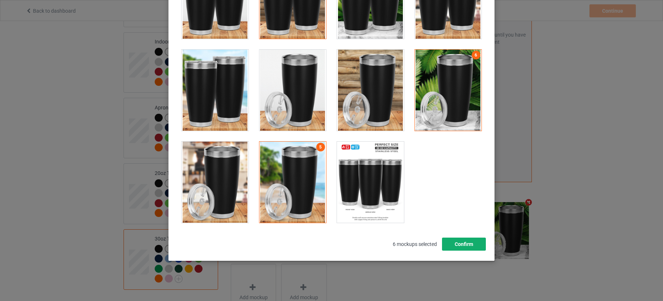
click at [458, 246] on button "Confirm" at bounding box center [464, 244] width 44 height 13
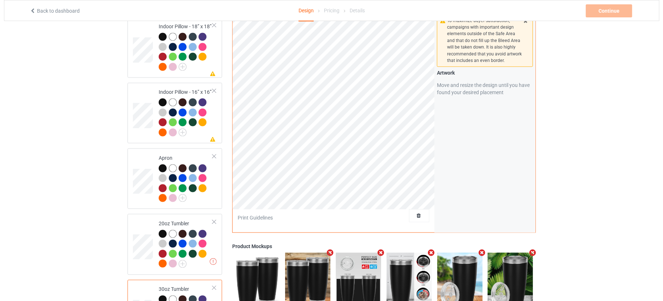
scroll to position [1116, 0]
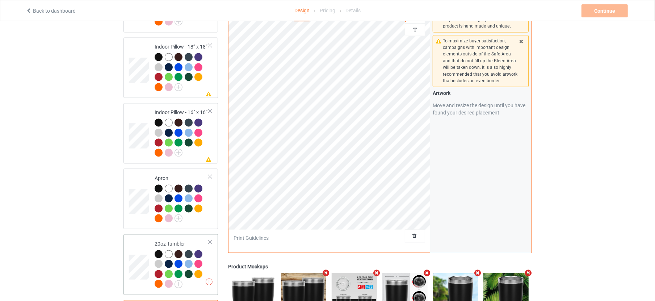
click at [213, 240] on div "Missing artworks 20oz Tumbler" at bounding box center [170, 264] width 95 height 60
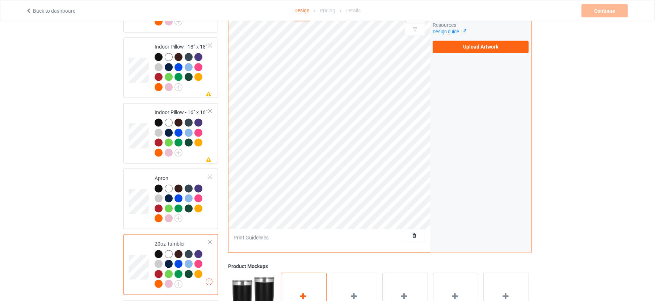
click at [308, 292] on div at bounding box center [304, 297] width 10 height 11
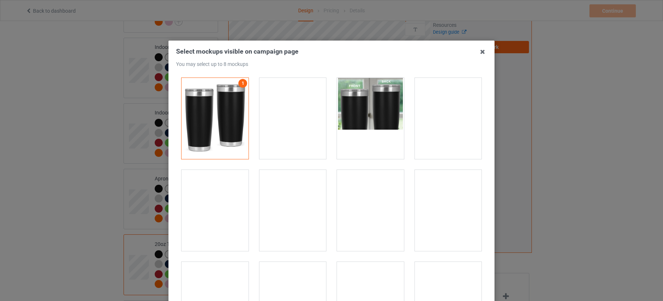
click at [278, 201] on div at bounding box center [292, 210] width 67 height 81
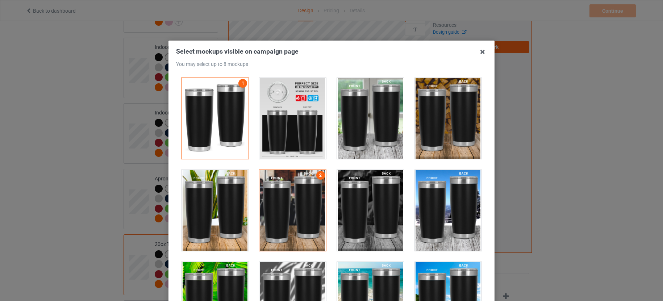
click at [382, 208] on div at bounding box center [370, 210] width 67 height 81
click at [285, 122] on div at bounding box center [292, 118] width 67 height 81
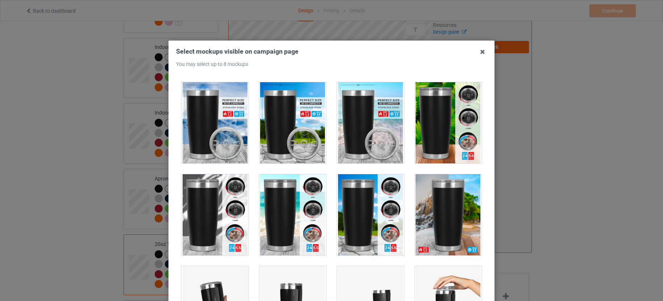
click at [378, 117] on div at bounding box center [370, 122] width 67 height 81
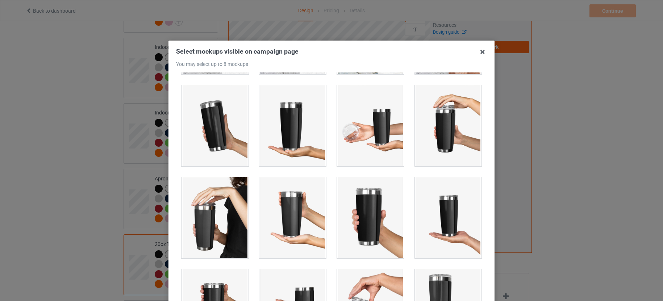
scroll to position [362, 0]
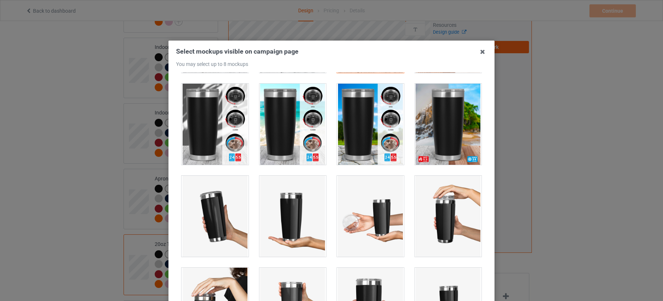
click at [373, 206] on div at bounding box center [370, 216] width 67 height 81
click at [376, 112] on div at bounding box center [370, 124] width 67 height 81
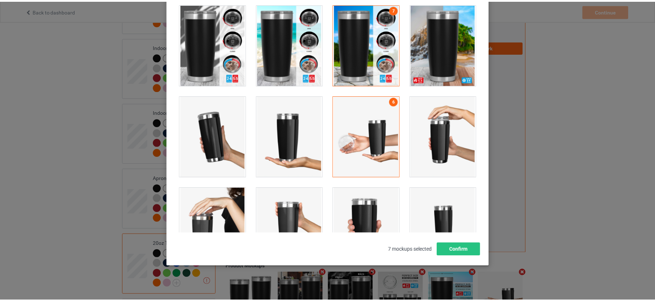
scroll to position [85, 0]
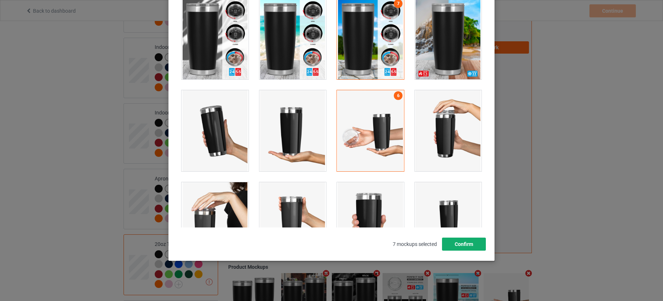
click at [453, 243] on button "Confirm" at bounding box center [464, 244] width 44 height 13
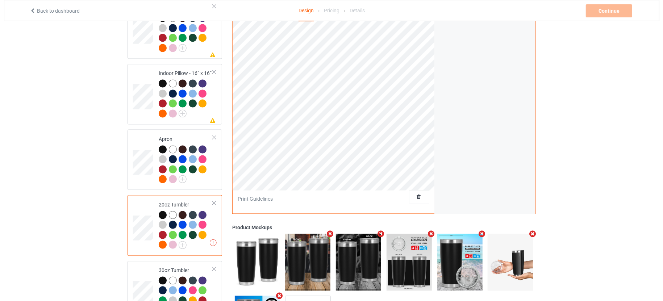
scroll to position [1161, 0]
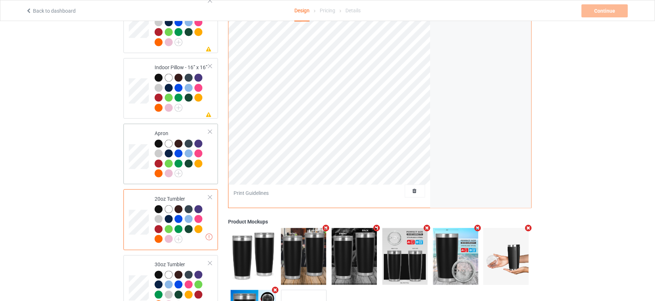
click at [211, 147] on td "Apron" at bounding box center [182, 153] width 62 height 55
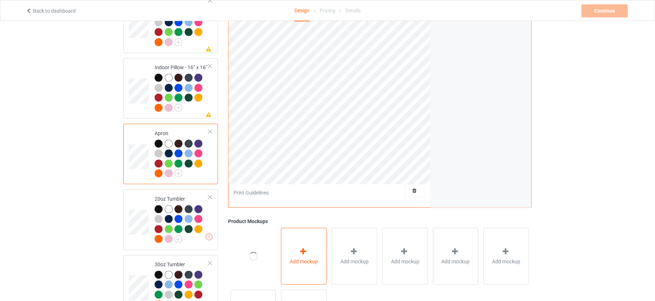
click at [292, 257] on span "Add mockup" at bounding box center [304, 260] width 28 height 7
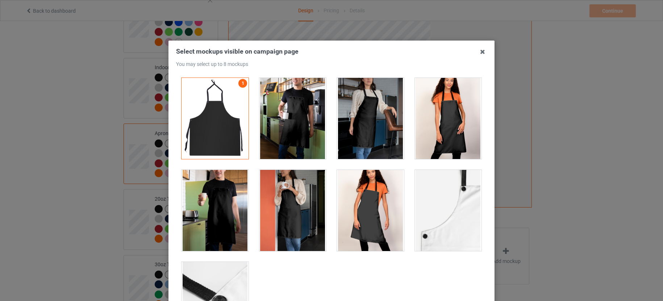
click at [355, 143] on div at bounding box center [370, 118] width 67 height 81
click at [424, 129] on div at bounding box center [448, 118] width 67 height 81
click at [289, 142] on div at bounding box center [292, 118] width 67 height 81
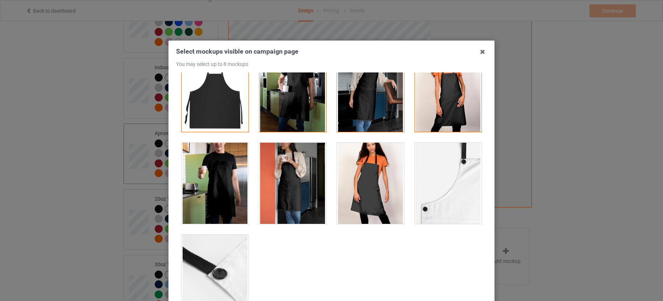
scroll to position [35, 0]
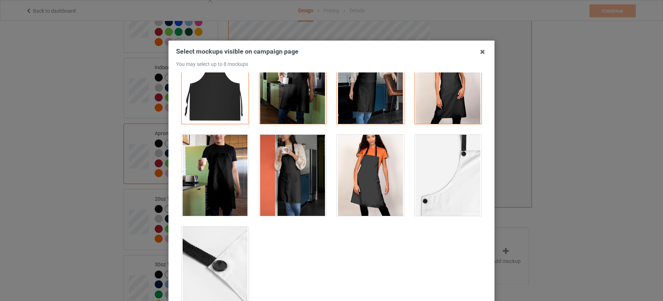
click at [197, 181] on div at bounding box center [214, 175] width 67 height 81
click at [301, 196] on div at bounding box center [292, 175] width 67 height 81
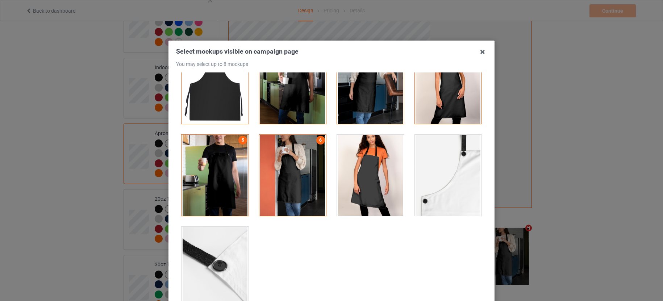
click at [230, 258] on div at bounding box center [214, 267] width 67 height 81
click at [415, 210] on div at bounding box center [448, 175] width 67 height 81
click at [372, 198] on div at bounding box center [370, 175] width 67 height 81
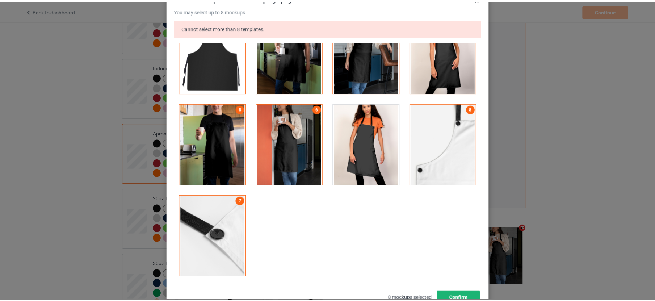
scroll to position [108, 0]
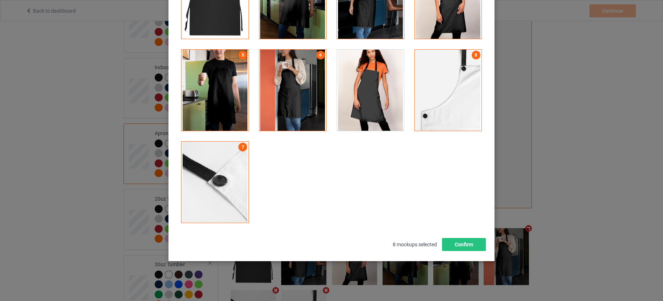
click at [435, 240] on span "8 mockups selected" at bounding box center [415, 244] width 54 height 16
click at [442, 239] on button "Confirm" at bounding box center [464, 244] width 44 height 13
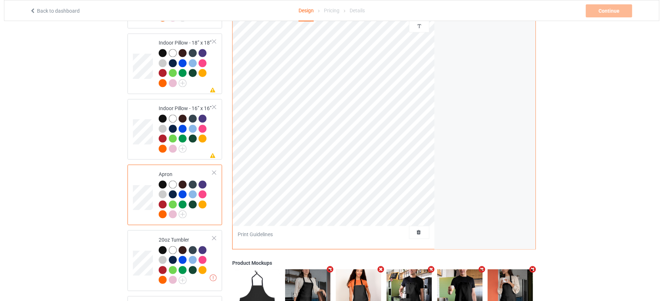
scroll to position [1116, 0]
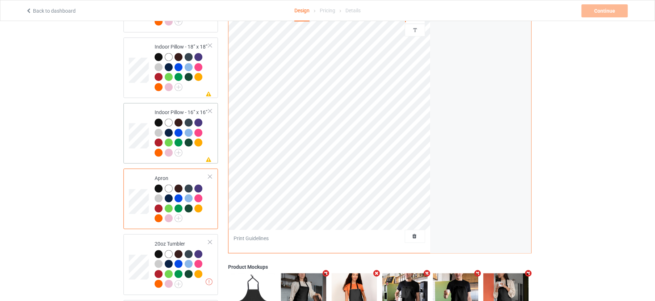
click at [212, 122] on td "Missing artwork on 1 side(s) Indoor Pillow - 16” x 16”" at bounding box center [182, 133] width 62 height 55
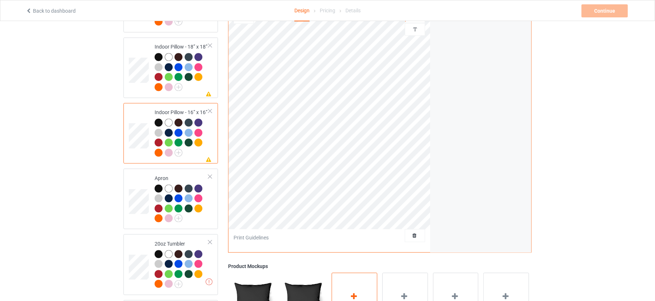
click at [358, 301] on span "Add mockup" at bounding box center [354, 306] width 28 height 7
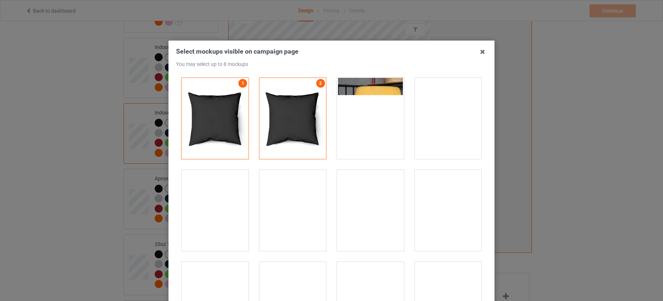
click at [442, 123] on div at bounding box center [448, 118] width 67 height 81
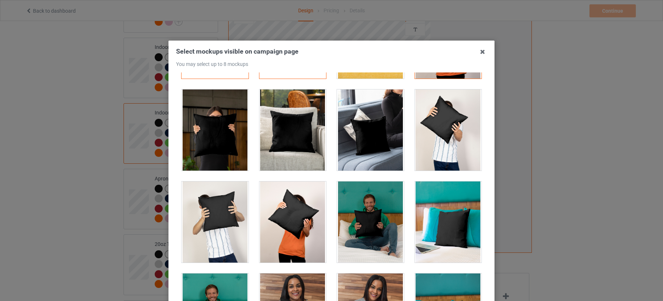
scroll to position [91, 0]
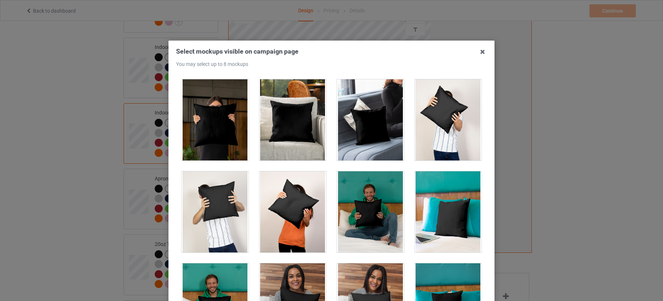
click at [353, 131] on div at bounding box center [370, 119] width 67 height 81
click at [280, 139] on div at bounding box center [292, 119] width 67 height 81
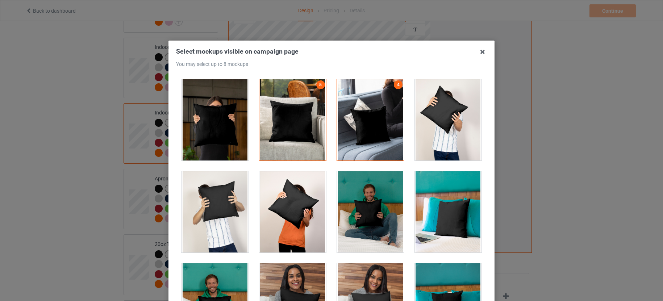
click at [205, 136] on div at bounding box center [214, 119] width 67 height 81
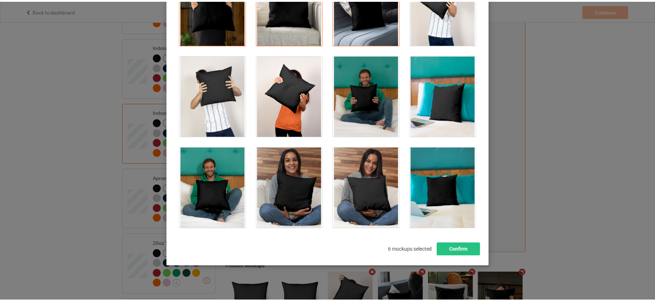
scroll to position [85, 0]
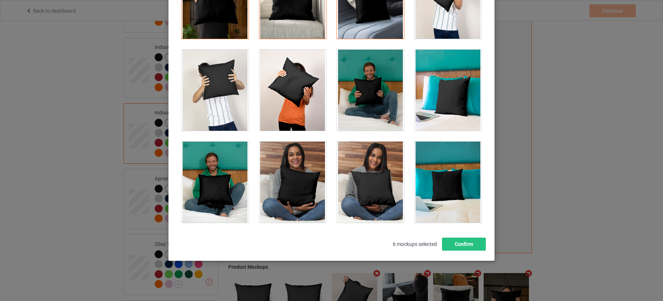
click at [458, 192] on div at bounding box center [448, 182] width 67 height 81
click at [466, 243] on button "Confirm" at bounding box center [464, 244] width 44 height 13
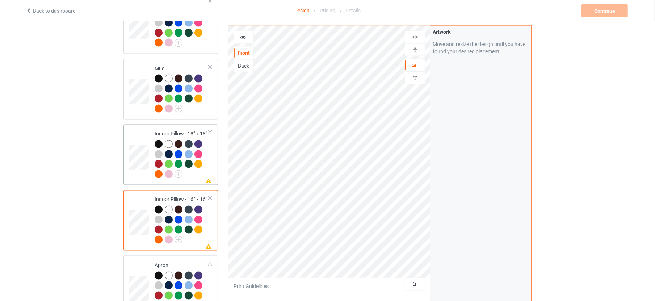
scroll to position [1025, 0]
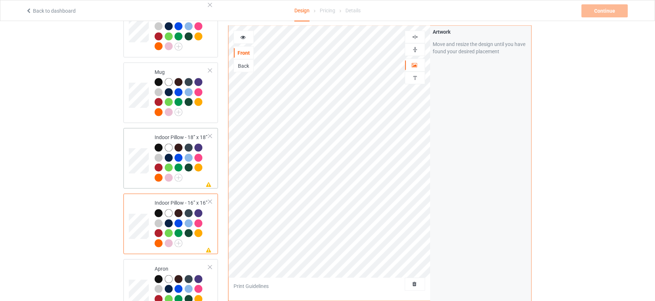
click at [214, 155] on div "Missing artwork on 1 side(s) Indoor Pillow - 18” x 18”" at bounding box center [170, 158] width 95 height 60
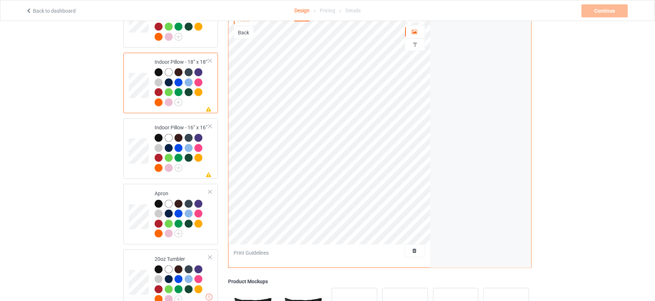
scroll to position [1116, 0]
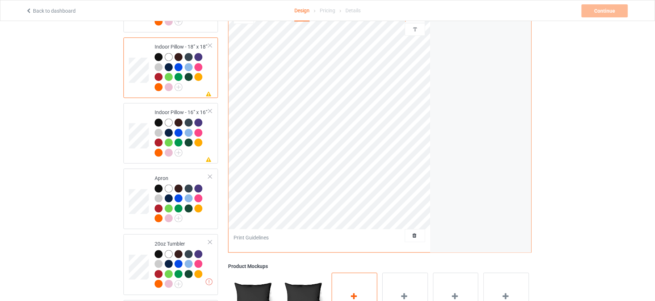
click at [351, 273] on div "Add mockup" at bounding box center [355, 301] width 46 height 57
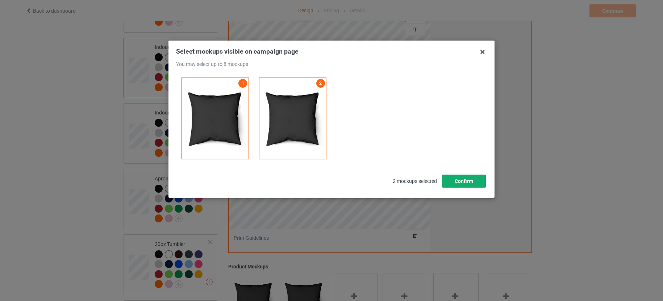
click at [469, 180] on button "Confirm" at bounding box center [464, 181] width 44 height 13
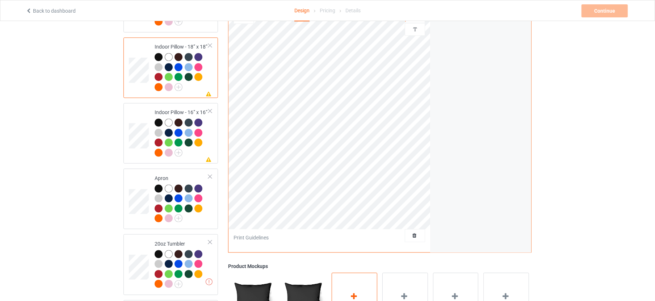
click at [363, 273] on div "Add mockup" at bounding box center [355, 301] width 46 height 57
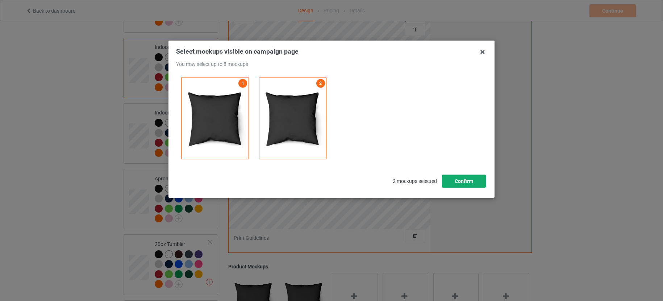
click at [472, 182] on button "Confirm" at bounding box center [464, 181] width 44 height 13
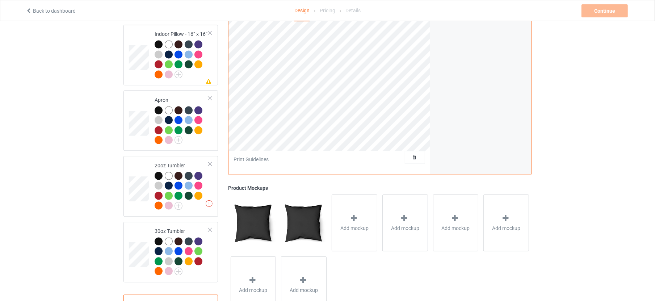
scroll to position [1206, 0]
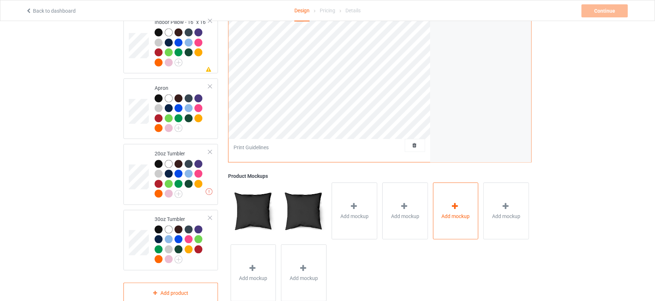
click at [465, 212] on span "Add mockup" at bounding box center [455, 215] width 28 height 7
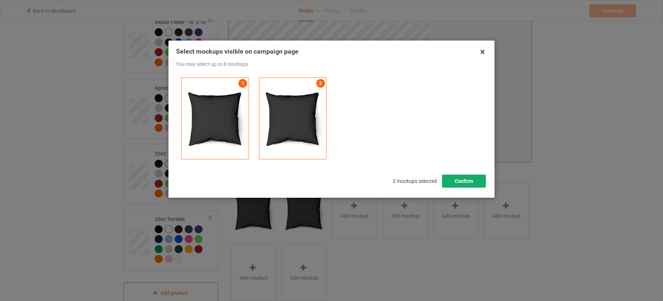
click at [461, 181] on button "Confirm" at bounding box center [464, 181] width 44 height 13
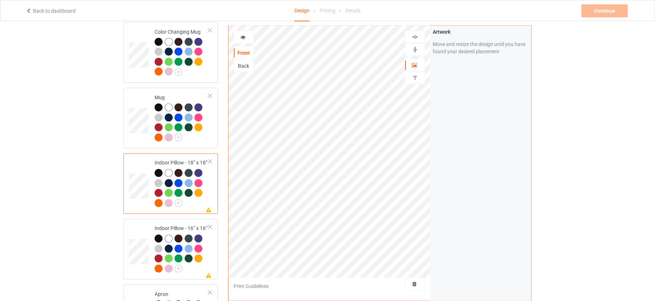
scroll to position [980, 0]
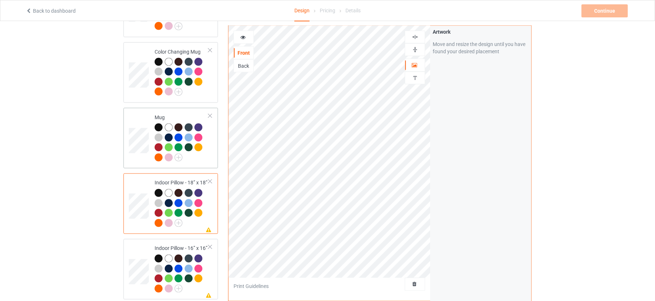
click at [213, 145] on div "Mug" at bounding box center [170, 138] width 95 height 60
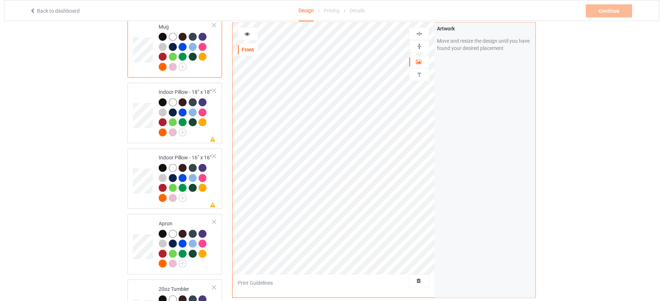
scroll to position [1206, 0]
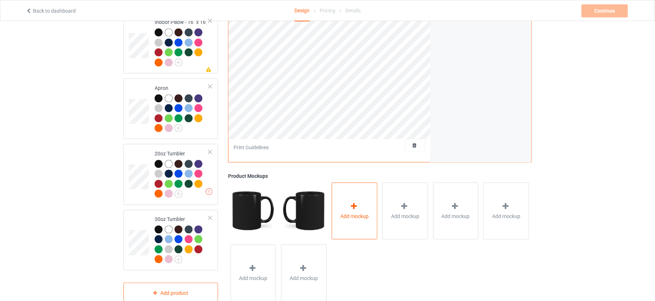
click at [360, 212] on span "Add mockup" at bounding box center [354, 215] width 28 height 7
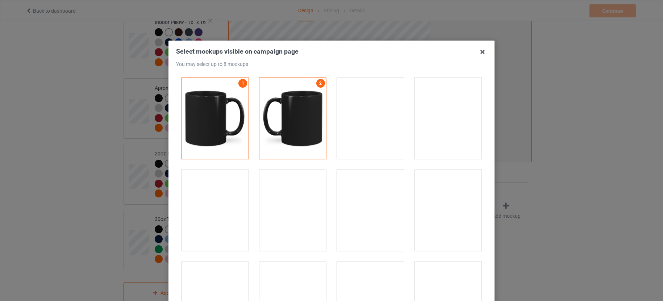
click at [441, 136] on div at bounding box center [448, 118] width 67 height 81
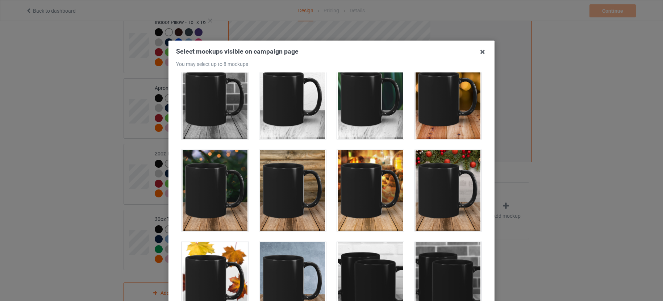
scroll to position [226, 0]
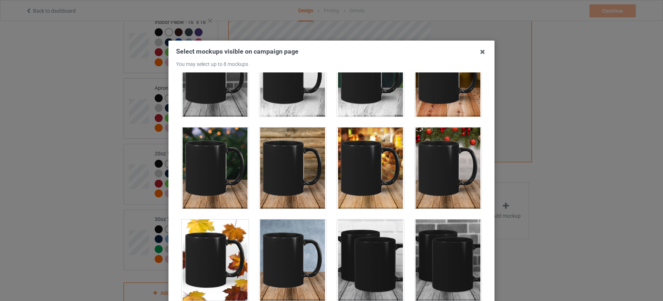
click at [439, 154] on div at bounding box center [448, 167] width 67 height 81
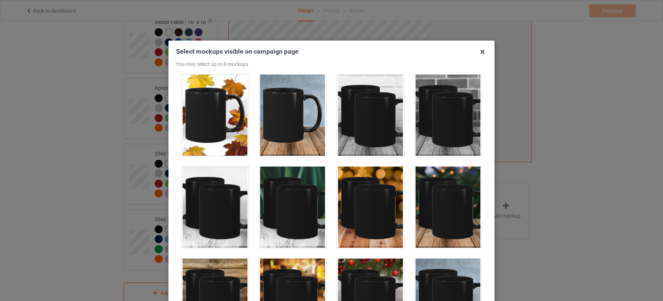
scroll to position [407, 0]
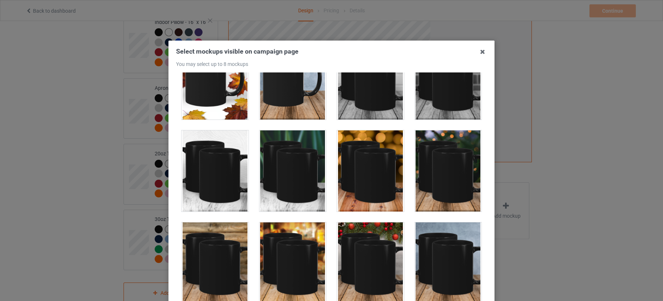
click at [206, 101] on div at bounding box center [214, 78] width 67 height 81
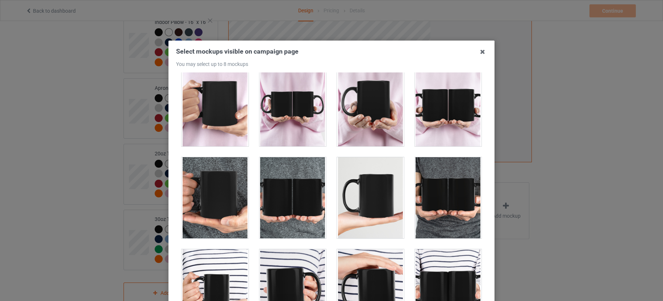
scroll to position [770, 0]
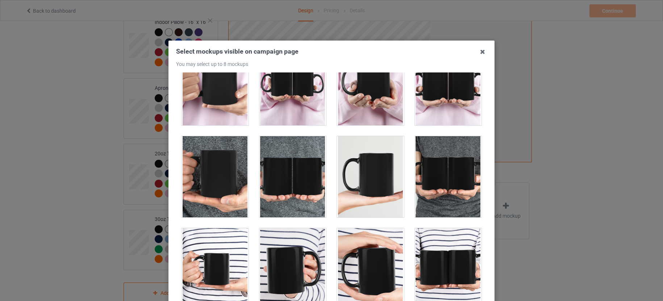
click at [206, 248] on div at bounding box center [214, 268] width 67 height 81
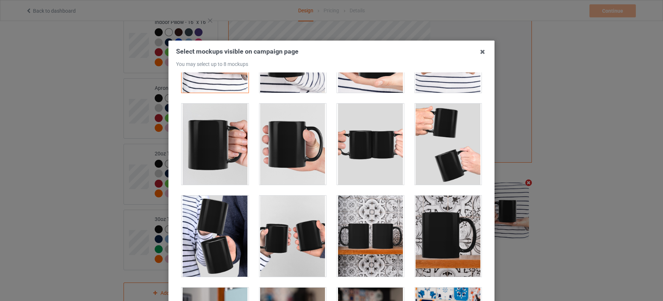
scroll to position [1041, 0]
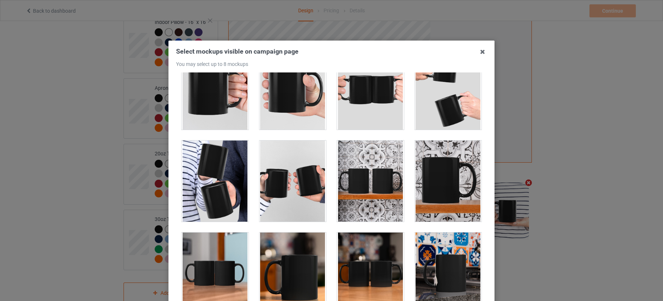
click at [346, 172] on div at bounding box center [370, 181] width 67 height 81
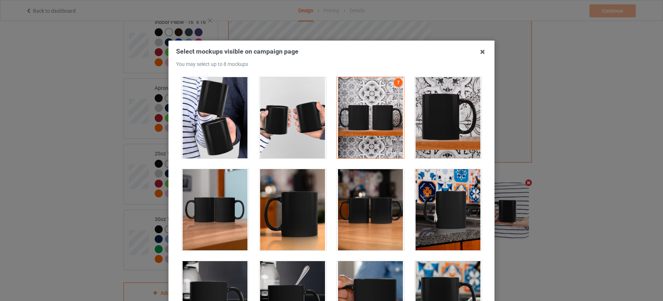
scroll to position [1132, 0]
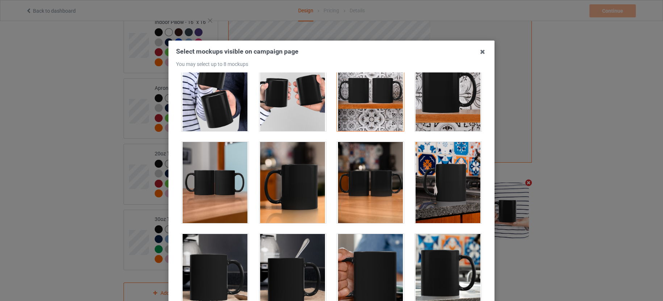
drag, startPoint x: 208, startPoint y: 92, endPoint x: 213, endPoint y: 94, distance: 5.0
click at [208, 92] on div at bounding box center [214, 90] width 67 height 81
click at [204, 118] on div at bounding box center [214, 90] width 67 height 81
click at [196, 113] on div at bounding box center [214, 90] width 67 height 81
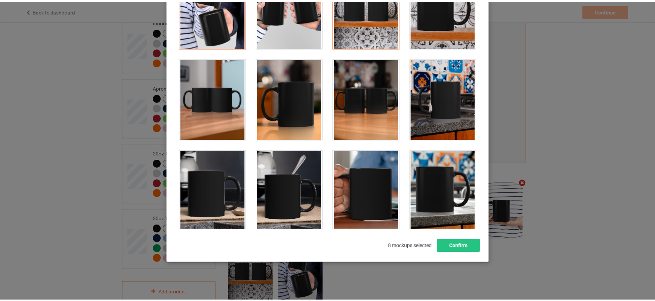
scroll to position [85, 0]
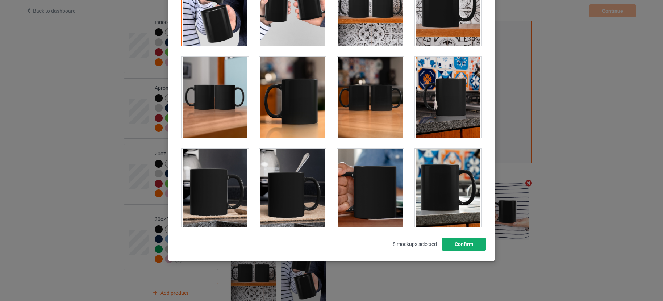
click at [457, 248] on button "Confirm" at bounding box center [464, 244] width 44 height 13
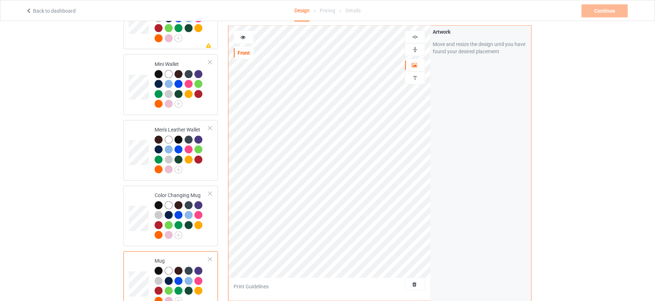
scroll to position [799, 0]
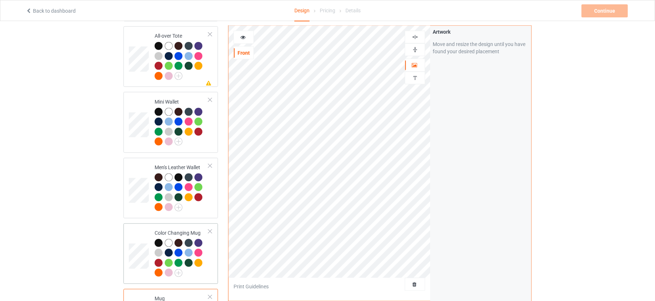
click at [210, 229] on td "Color Changing Mug" at bounding box center [182, 253] width 62 height 55
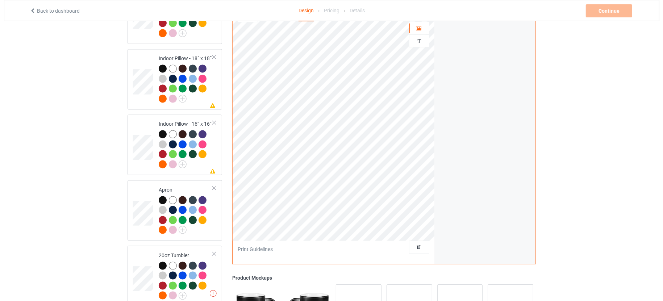
scroll to position [1161, 0]
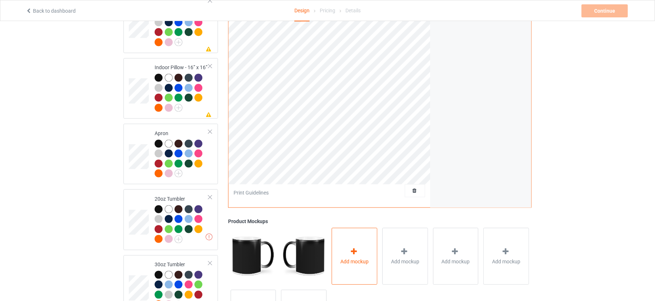
click at [358, 257] on span "Add mockup" at bounding box center [354, 260] width 28 height 7
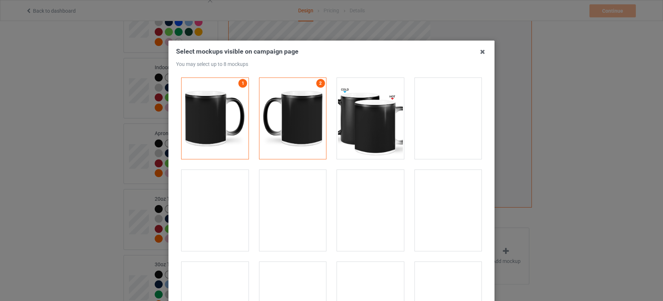
click at [455, 108] on div at bounding box center [448, 118] width 67 height 81
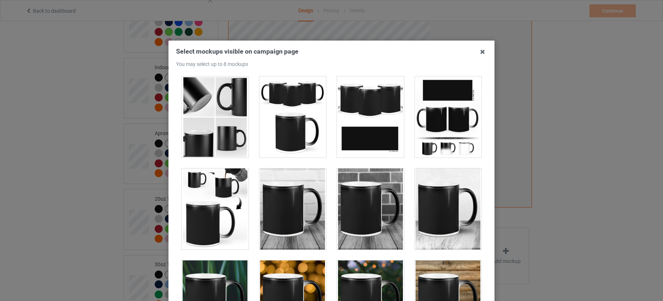
scroll to position [136, 0]
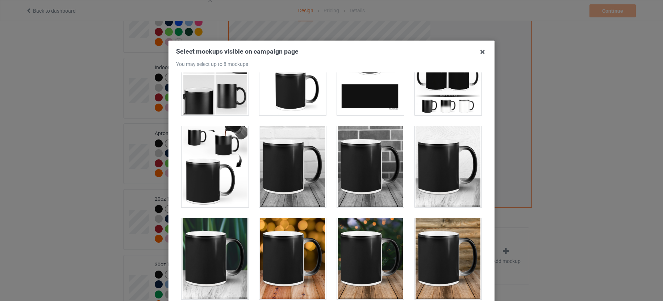
click at [440, 162] on div at bounding box center [448, 166] width 67 height 81
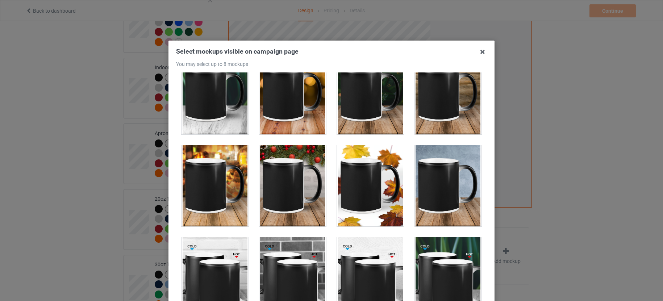
scroll to position [317, 0]
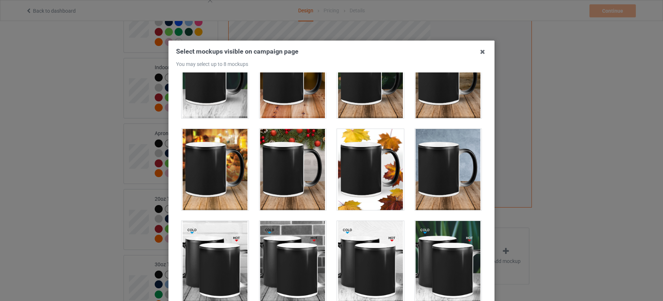
click at [355, 183] on div at bounding box center [370, 169] width 67 height 81
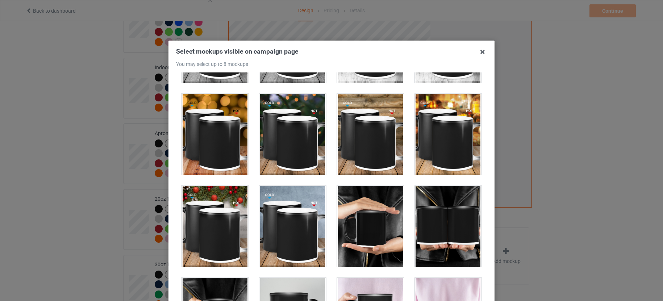
scroll to position [498, 0]
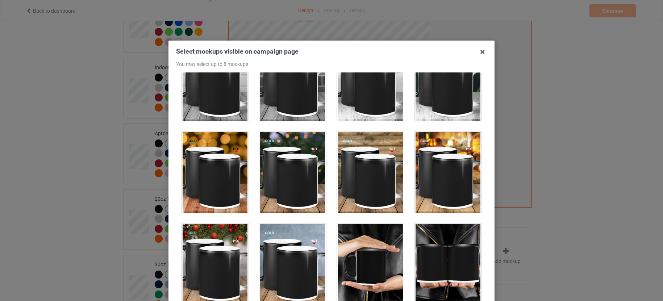
click at [361, 186] on div at bounding box center [370, 172] width 67 height 81
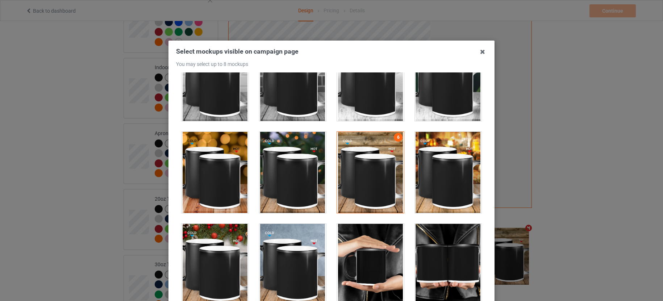
click at [361, 185] on div at bounding box center [370, 172] width 67 height 81
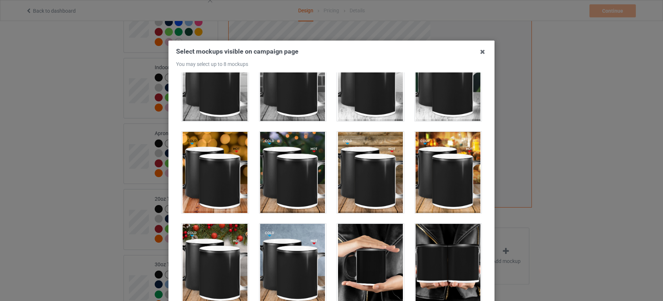
scroll to position [634, 0]
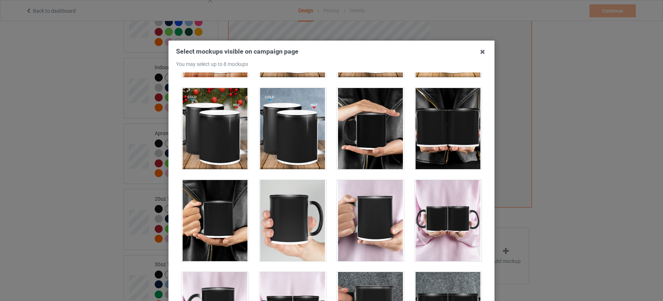
click at [379, 204] on div at bounding box center [370, 220] width 67 height 81
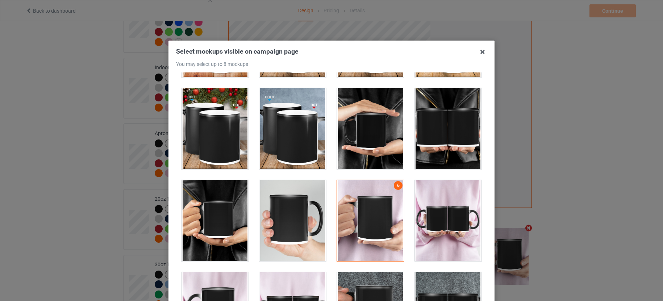
click at [455, 210] on div at bounding box center [448, 220] width 67 height 81
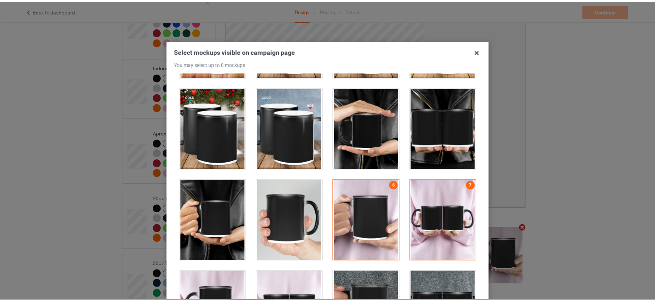
scroll to position [85, 0]
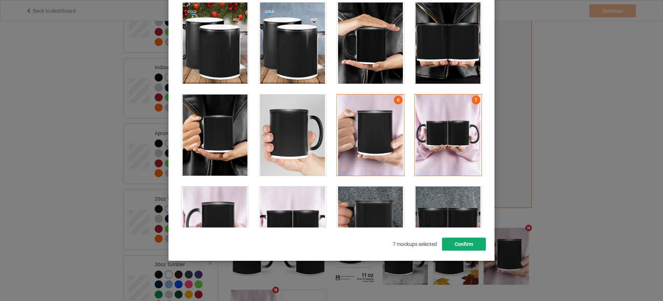
click at [445, 244] on button "Confirm" at bounding box center [464, 244] width 44 height 13
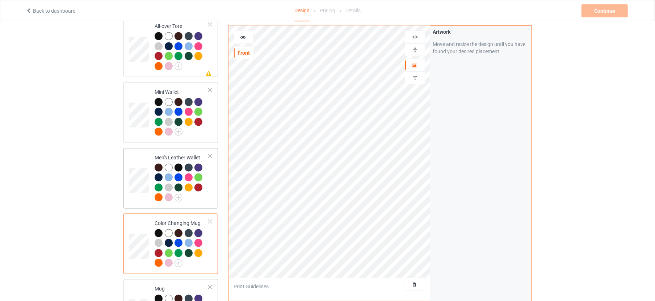
scroll to position [799, 0]
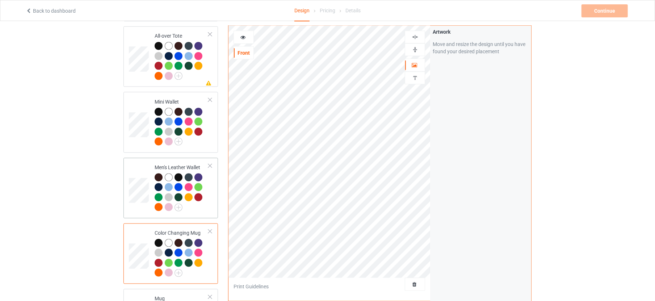
click at [205, 185] on div at bounding box center [182, 193] width 54 height 40
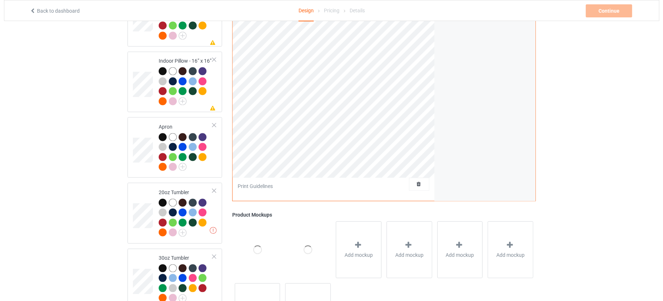
scroll to position [1206, 0]
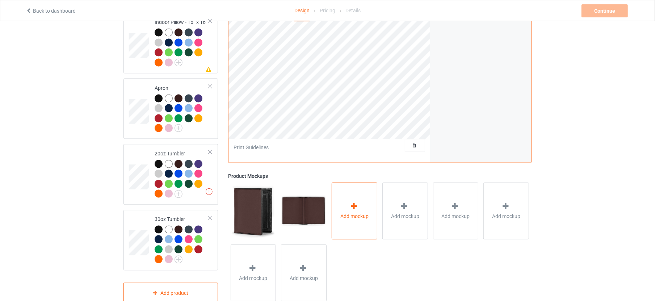
click at [355, 202] on icon at bounding box center [353, 206] width 9 height 8
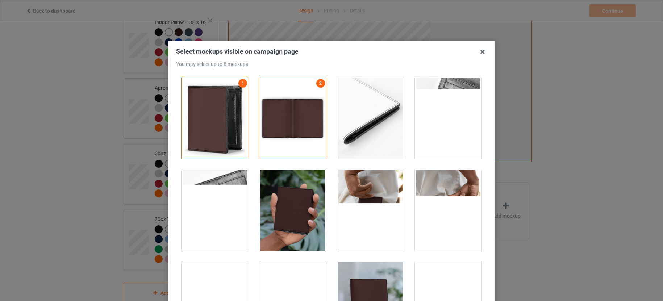
click at [441, 129] on div at bounding box center [448, 118] width 67 height 81
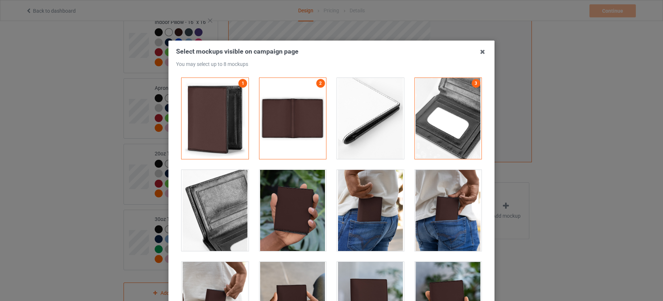
click at [214, 212] on div at bounding box center [214, 210] width 67 height 81
click at [444, 207] on div at bounding box center [448, 210] width 67 height 81
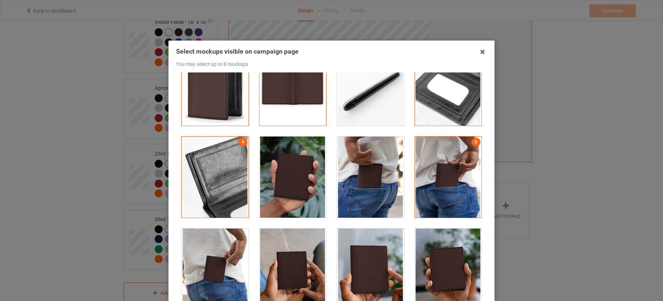
scroll to position [91, 0]
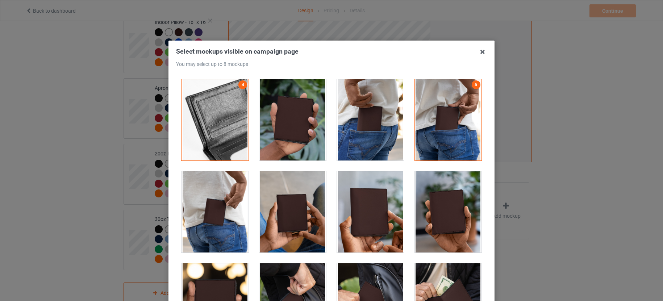
click at [381, 216] on div at bounding box center [370, 211] width 67 height 81
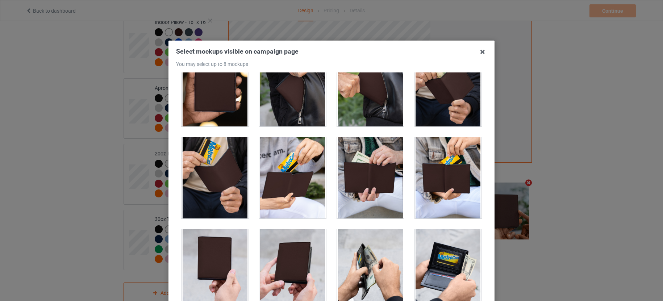
scroll to position [317, 0]
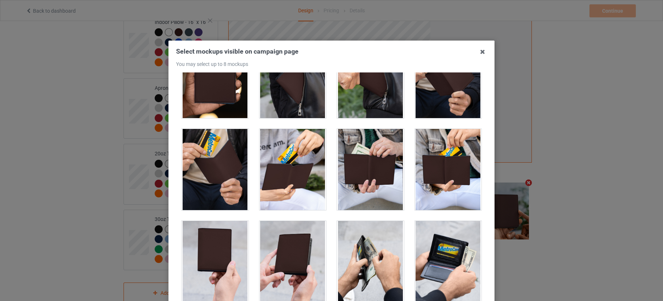
click at [376, 182] on div at bounding box center [370, 169] width 67 height 81
click at [359, 248] on div at bounding box center [370, 261] width 67 height 81
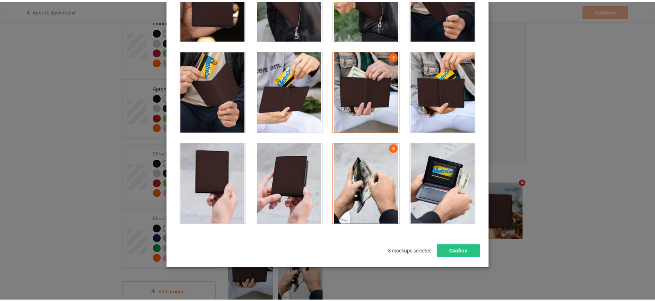
scroll to position [85, 0]
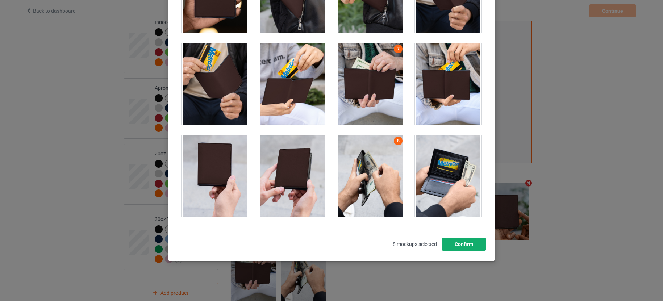
click at [460, 244] on button "Confirm" at bounding box center [464, 244] width 44 height 13
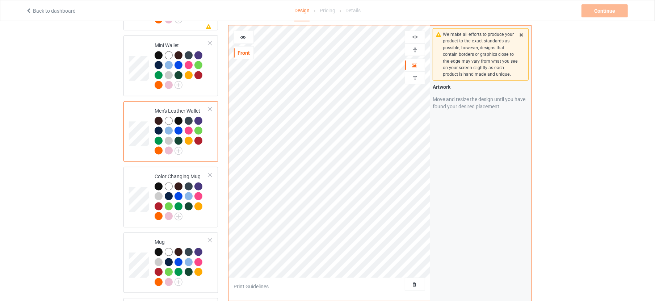
scroll to position [844, 0]
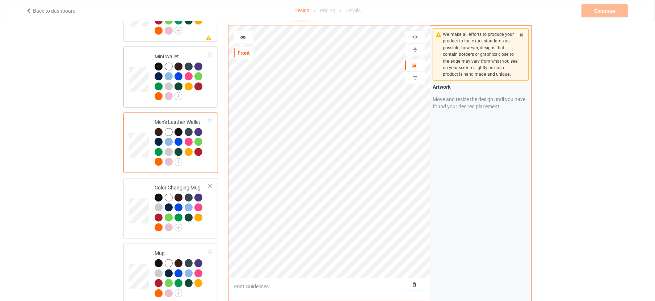
click at [210, 85] on td "Mini Wallet" at bounding box center [182, 77] width 62 height 55
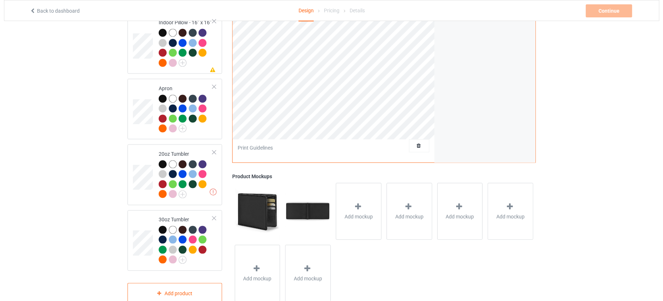
scroll to position [1206, 0]
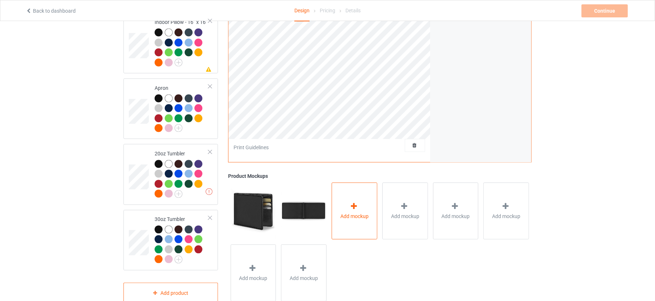
click at [351, 212] on span "Add mockup" at bounding box center [354, 215] width 28 height 7
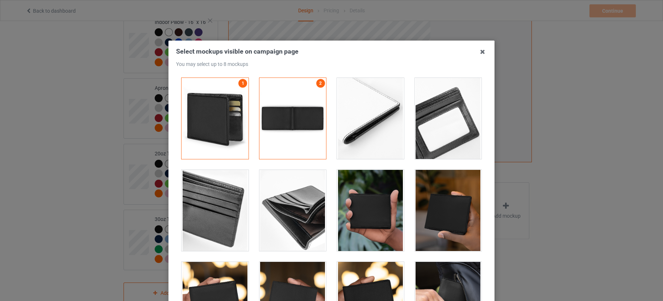
click at [301, 212] on div at bounding box center [292, 210] width 67 height 81
click at [202, 205] on div at bounding box center [214, 210] width 67 height 81
click at [444, 133] on div at bounding box center [448, 118] width 67 height 81
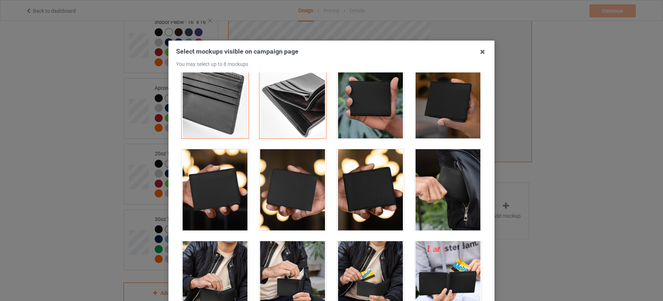
scroll to position [181, 0]
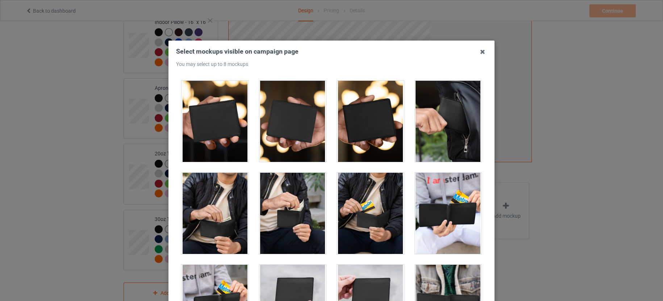
click at [457, 212] on div at bounding box center [448, 213] width 67 height 81
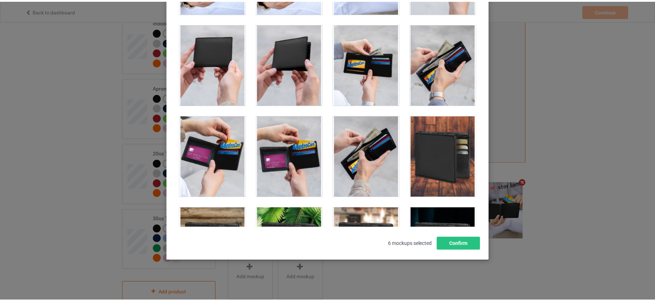
scroll to position [543, 0]
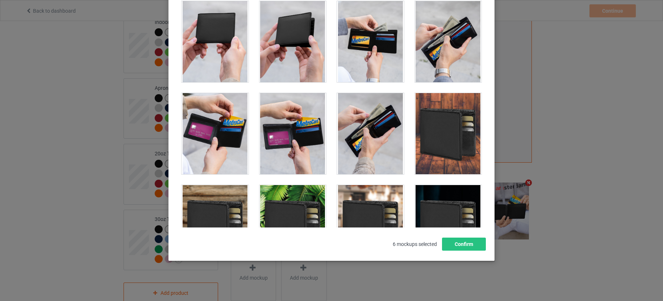
click at [355, 131] on div at bounding box center [370, 133] width 67 height 81
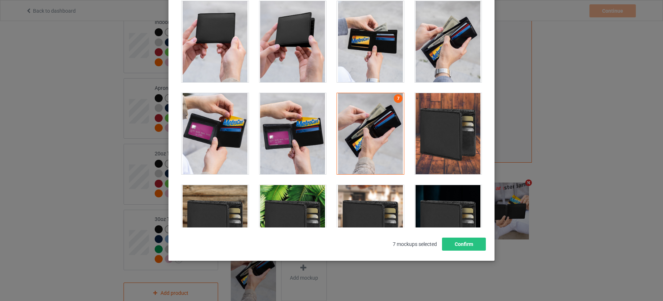
click at [445, 141] on div at bounding box center [448, 133] width 67 height 81
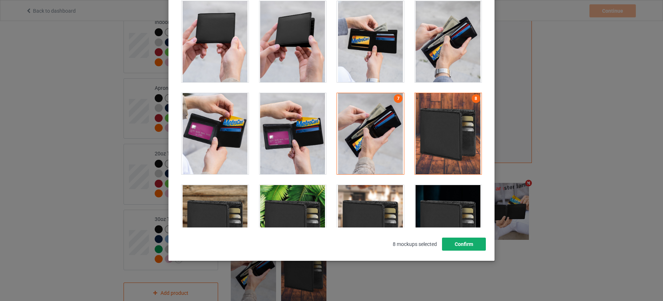
click at [468, 238] on button "Confirm" at bounding box center [464, 244] width 44 height 13
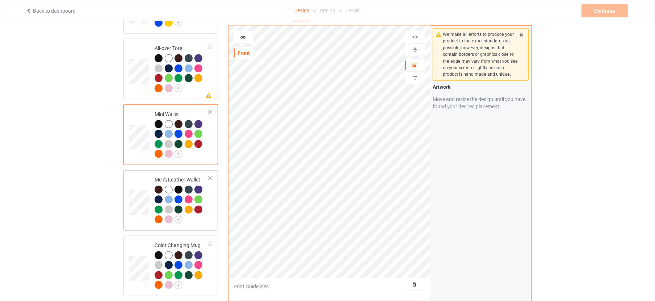
scroll to position [754, 0]
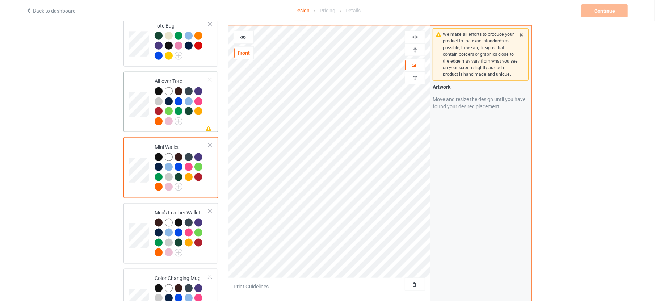
click at [208, 91] on div at bounding box center [182, 107] width 54 height 40
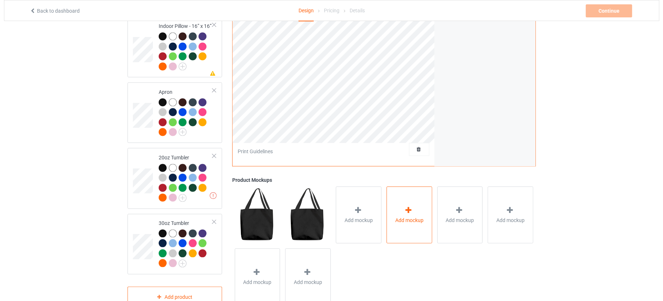
scroll to position [1206, 0]
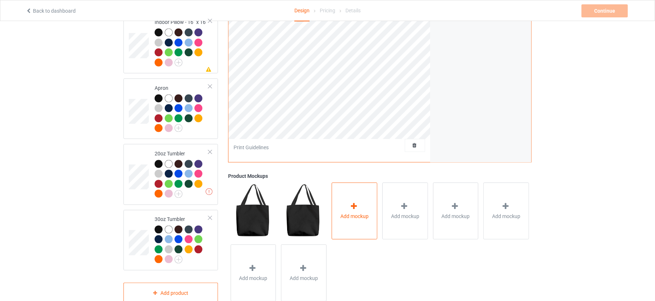
click at [363, 212] on span "Add mockup" at bounding box center [354, 215] width 28 height 7
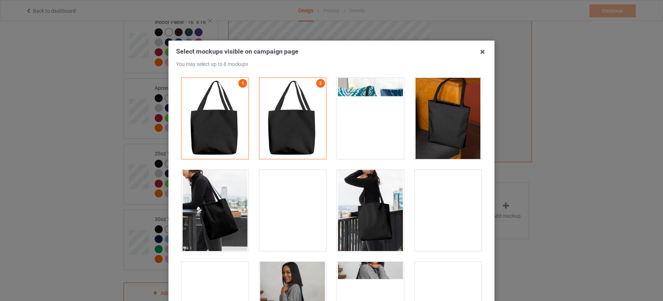
click at [357, 123] on div at bounding box center [370, 118] width 67 height 81
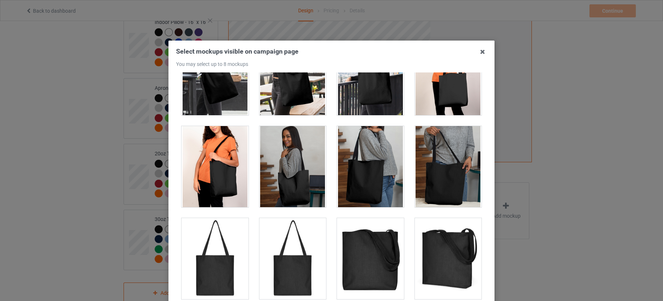
click at [376, 191] on div at bounding box center [370, 166] width 67 height 81
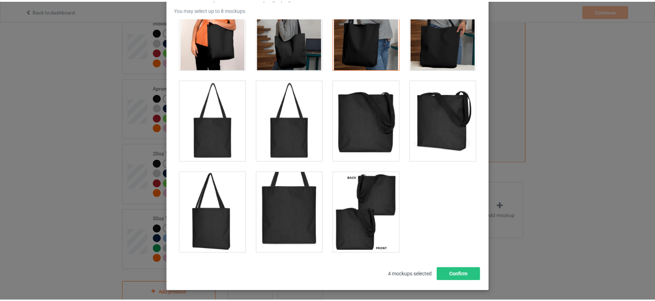
scroll to position [85, 0]
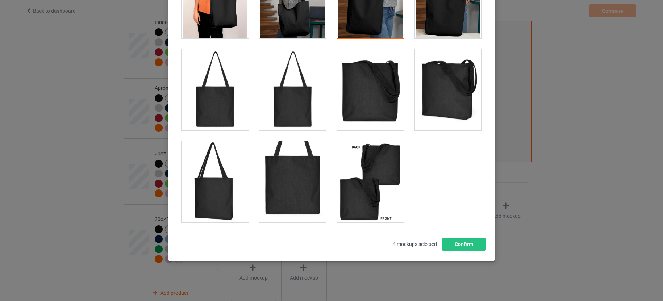
click at [359, 190] on div at bounding box center [370, 181] width 67 height 81
click at [218, 118] on div at bounding box center [214, 89] width 67 height 81
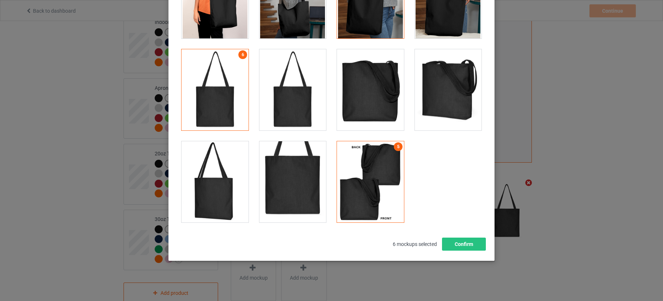
click at [281, 132] on div at bounding box center [293, 90] width 78 height 92
click at [432, 98] on div at bounding box center [448, 89] width 67 height 81
click at [598, 215] on div "Select mockups visible on campaign page You may select up to 8 mockups 1 2 3 4 …" at bounding box center [331, 150] width 663 height 301
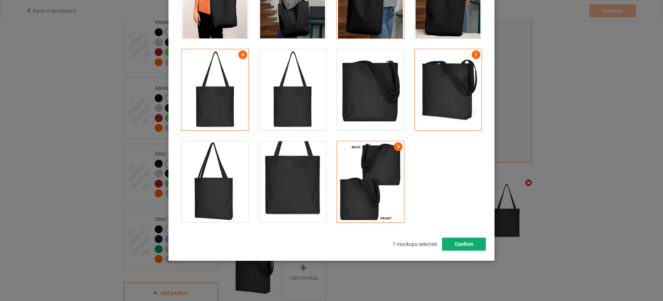
click at [460, 245] on button "Confirm" at bounding box center [464, 244] width 44 height 13
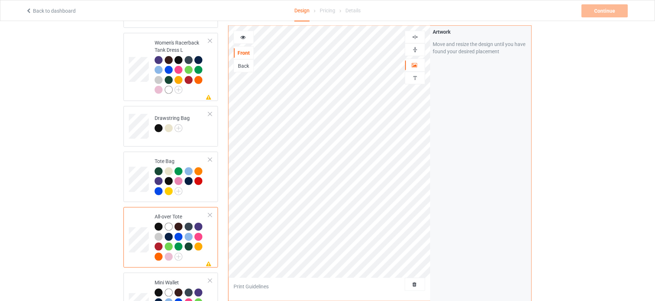
scroll to position [618, 0]
click at [212, 168] on td "Tote Bag" at bounding box center [182, 177] width 62 height 45
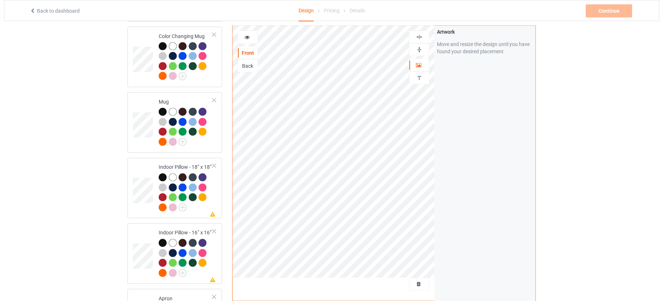
scroll to position [1116, 0]
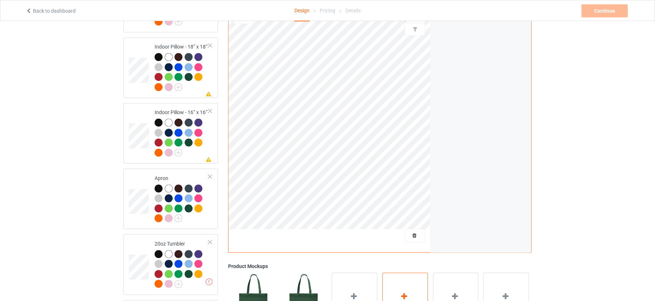
click at [400, 293] on icon at bounding box center [404, 297] width 9 height 8
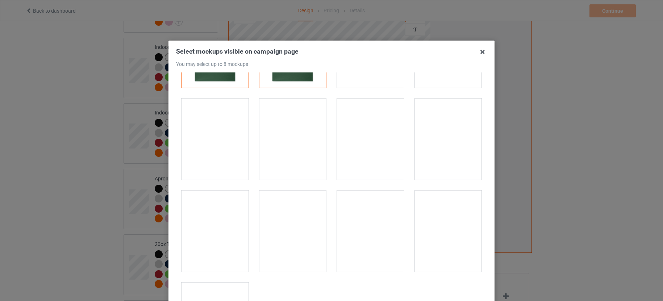
scroll to position [91, 0]
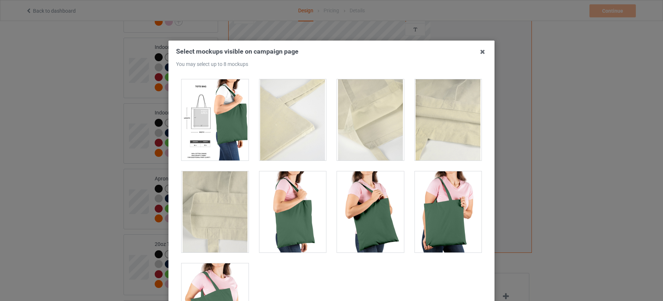
click at [293, 206] on div at bounding box center [292, 211] width 67 height 81
click at [223, 196] on div at bounding box center [214, 211] width 67 height 81
click at [226, 142] on div at bounding box center [214, 119] width 67 height 81
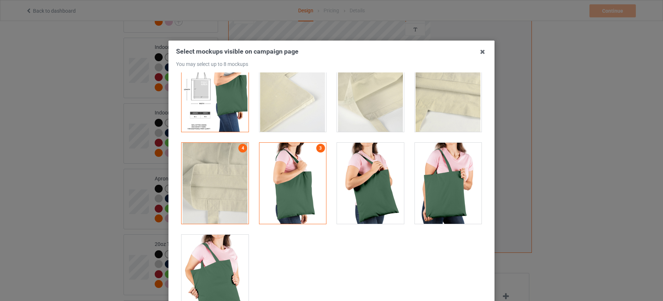
scroll to position [127, 0]
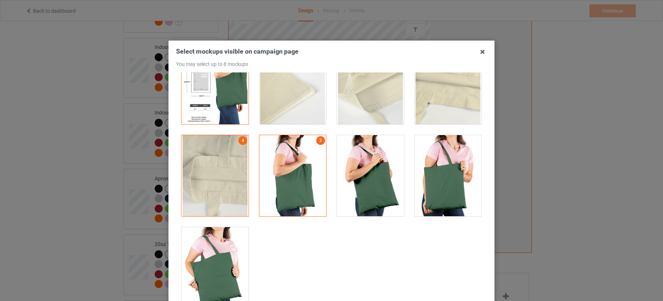
click at [224, 265] on div at bounding box center [214, 267] width 67 height 81
click at [455, 194] on div at bounding box center [448, 175] width 67 height 81
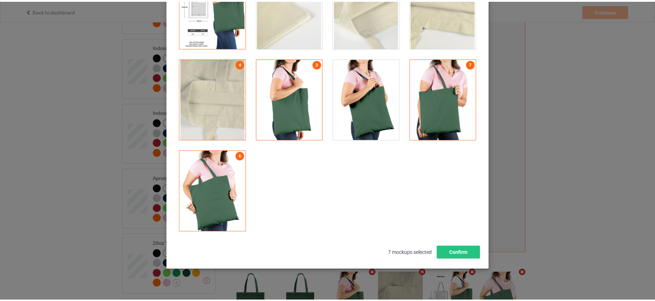
scroll to position [85, 0]
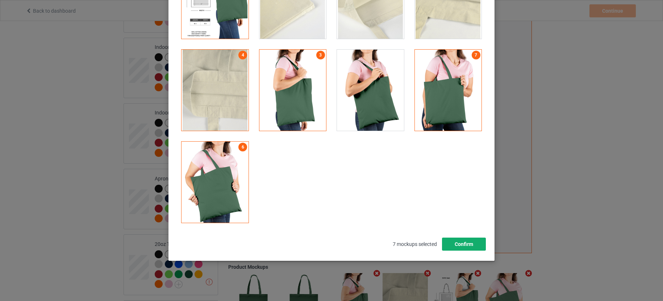
click at [458, 243] on button "Confirm" at bounding box center [464, 244] width 44 height 13
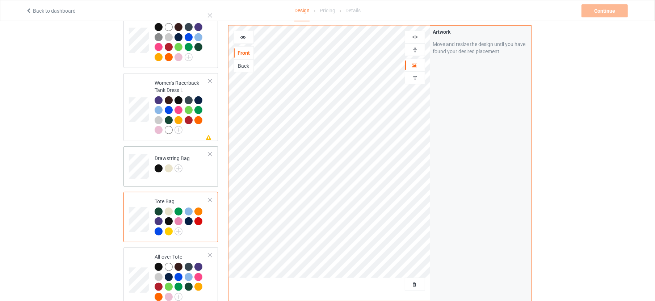
scroll to position [573, 0]
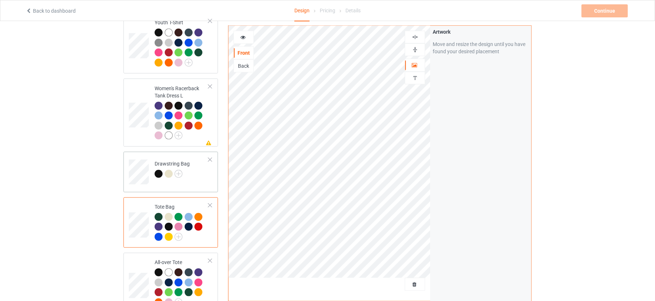
click at [206, 167] on td "Drawstring Bag" at bounding box center [182, 170] width 62 height 30
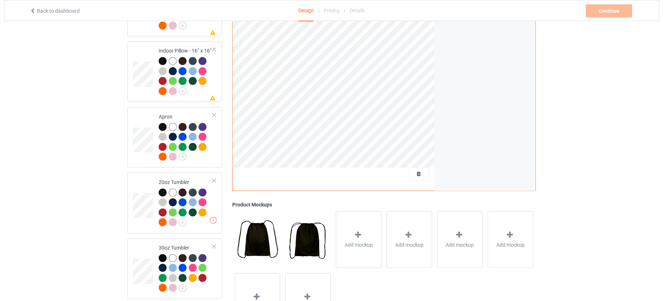
scroll to position [1206, 0]
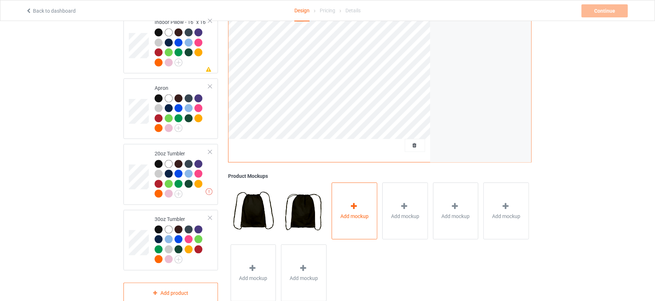
click at [356, 202] on div at bounding box center [354, 207] width 10 height 11
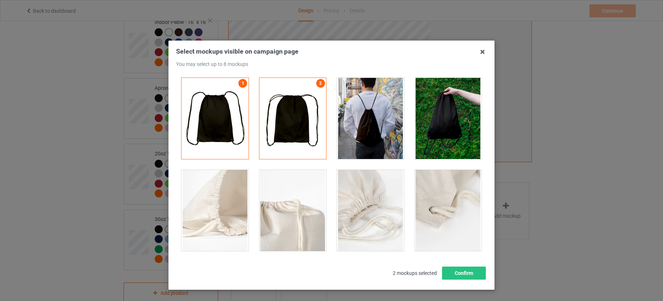
click at [480, 122] on div at bounding box center [448, 118] width 78 height 92
click at [438, 190] on div at bounding box center [448, 210] width 67 height 81
click at [421, 131] on div at bounding box center [448, 118] width 67 height 81
click at [378, 187] on div at bounding box center [370, 210] width 67 height 81
click at [306, 194] on div at bounding box center [292, 210] width 67 height 81
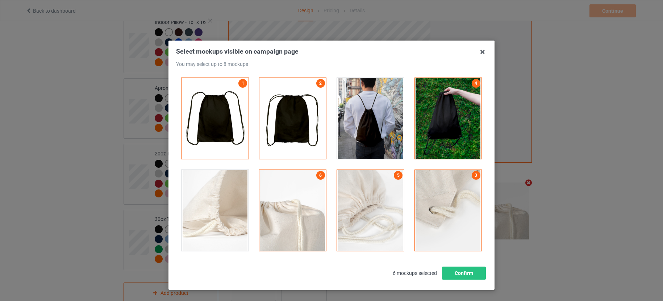
click at [210, 190] on div at bounding box center [214, 210] width 67 height 81
click at [343, 132] on div at bounding box center [370, 118] width 67 height 81
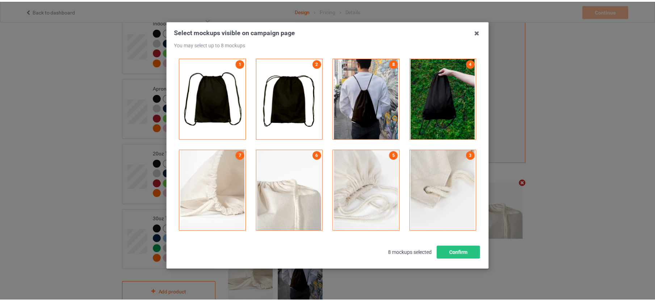
scroll to position [29, 0]
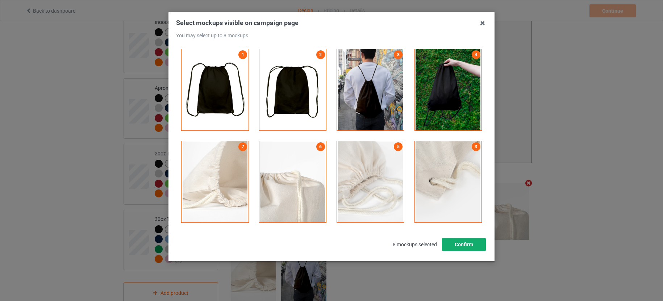
click at [472, 243] on button "Confirm" at bounding box center [464, 244] width 44 height 13
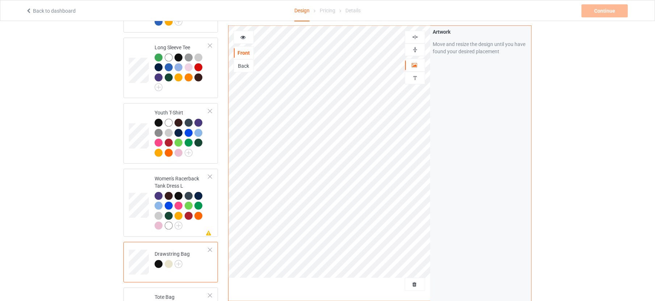
scroll to position [482, 0]
click at [208, 200] on div at bounding box center [182, 212] width 54 height 40
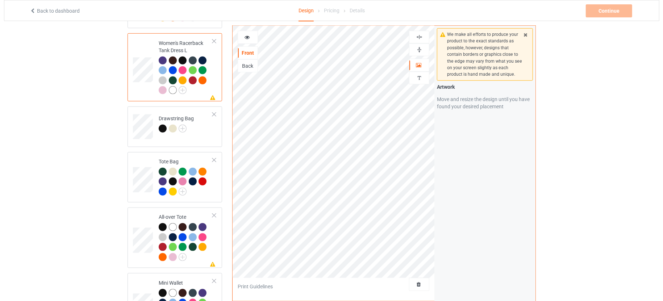
scroll to position [799, 0]
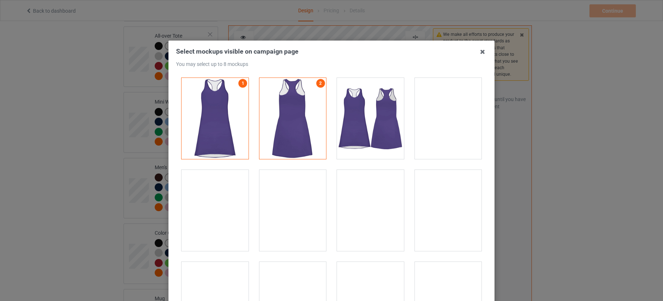
click at [448, 127] on div at bounding box center [448, 118] width 67 height 81
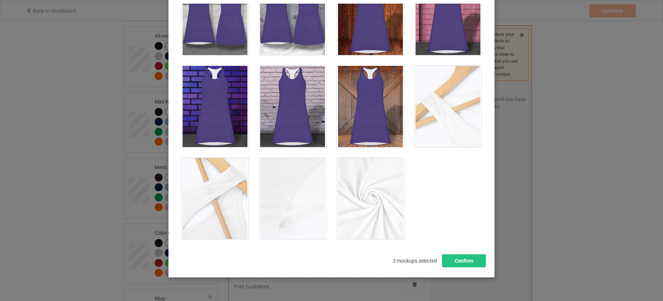
scroll to position [85, 0]
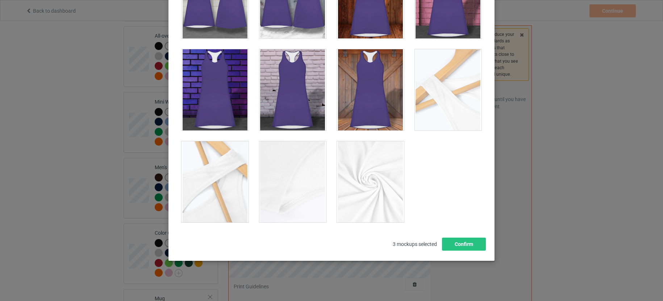
click at [218, 176] on div at bounding box center [214, 181] width 67 height 81
click at [422, 100] on div at bounding box center [448, 89] width 67 height 81
click at [359, 84] on div at bounding box center [370, 89] width 67 height 81
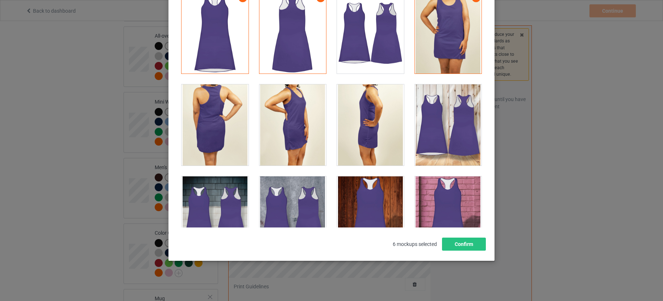
scroll to position [0, 0]
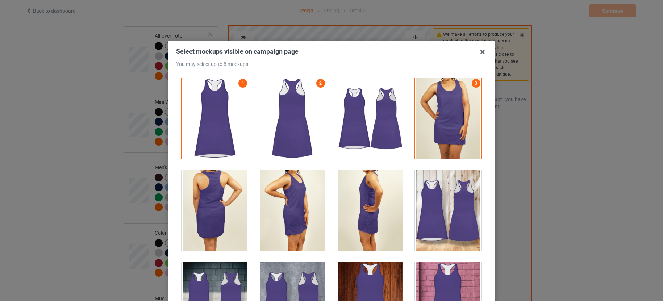
click at [463, 218] on div at bounding box center [448, 210] width 67 height 81
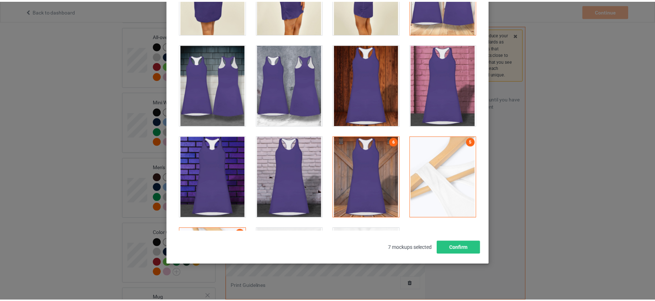
scroll to position [85, 0]
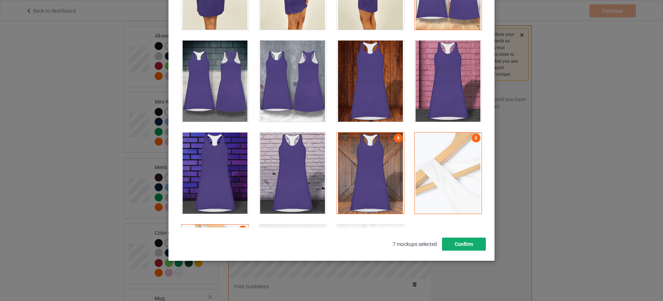
click at [462, 243] on button "Confirm" at bounding box center [464, 244] width 44 height 13
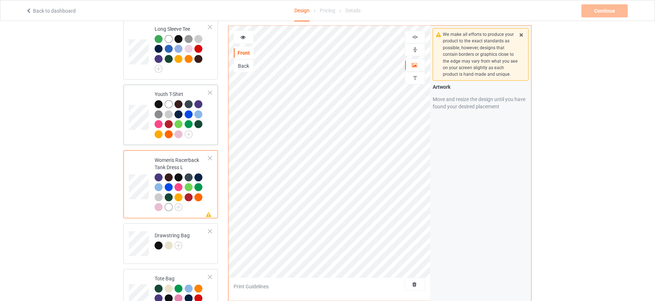
scroll to position [437, 0]
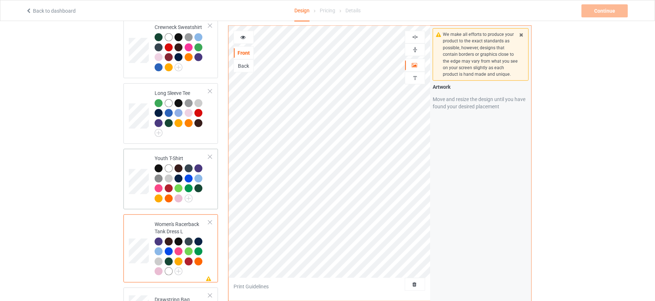
click at [214, 172] on div "Youth T-Shirt" at bounding box center [170, 179] width 95 height 60
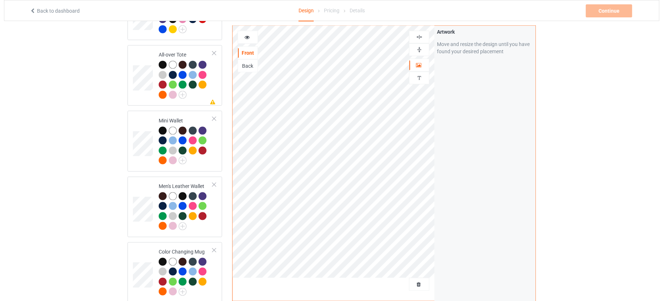
scroll to position [799, 0]
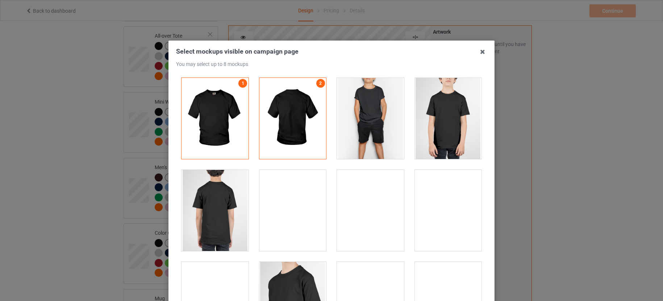
click at [286, 205] on div at bounding box center [292, 210] width 67 height 81
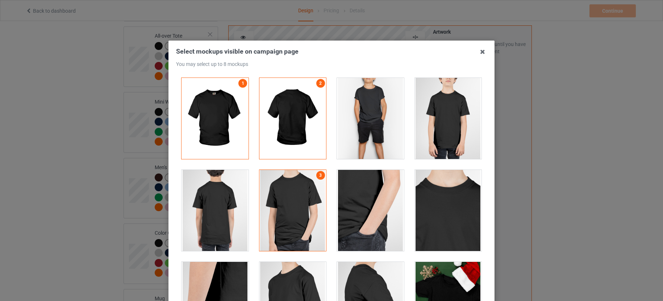
click at [436, 128] on div at bounding box center [448, 118] width 67 height 81
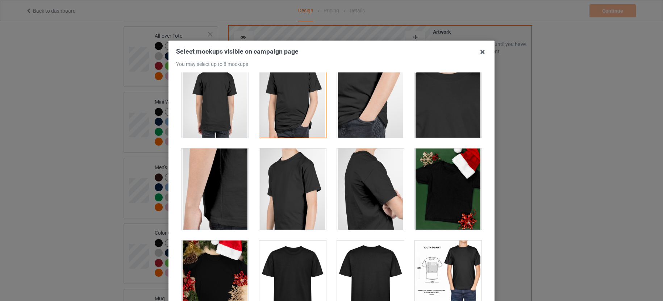
scroll to position [181, 0]
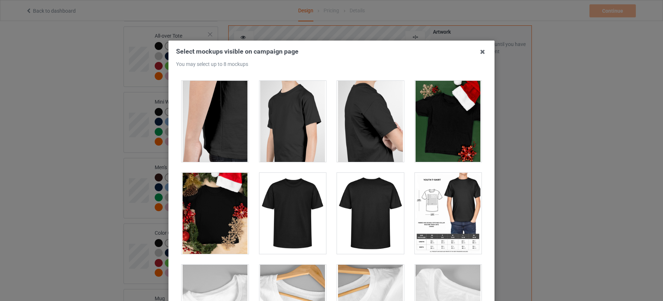
click at [444, 138] on div at bounding box center [448, 121] width 67 height 81
click at [218, 217] on div at bounding box center [214, 213] width 67 height 81
click at [287, 214] on div at bounding box center [292, 213] width 67 height 81
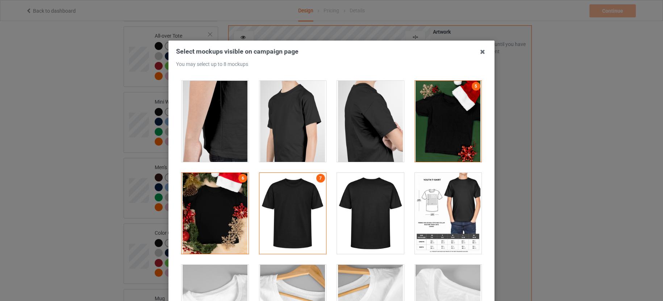
click at [363, 218] on div at bounding box center [370, 213] width 67 height 81
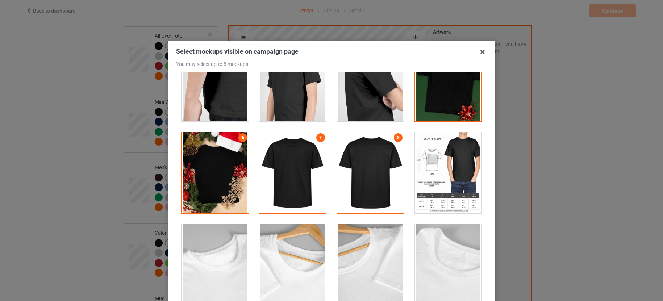
click at [449, 161] on div at bounding box center [448, 172] width 67 height 81
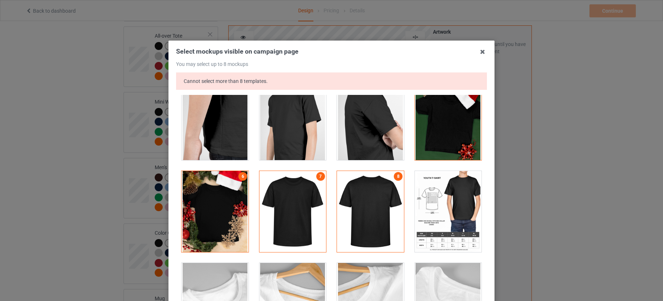
scroll to position [176, 0]
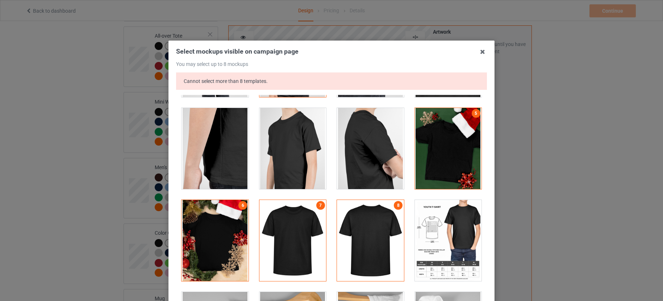
click at [368, 235] on div at bounding box center [370, 240] width 67 height 81
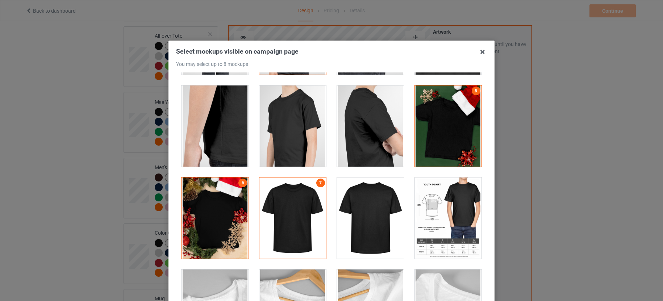
click at [444, 210] on div at bounding box center [448, 217] width 67 height 81
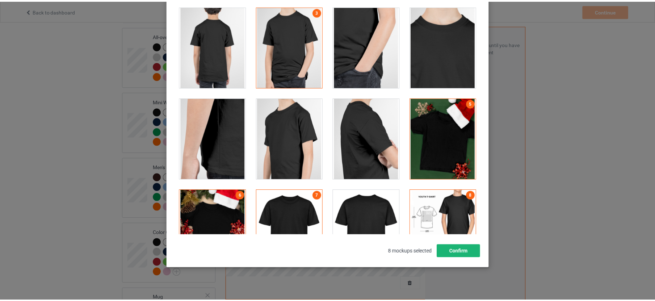
scroll to position [85, 0]
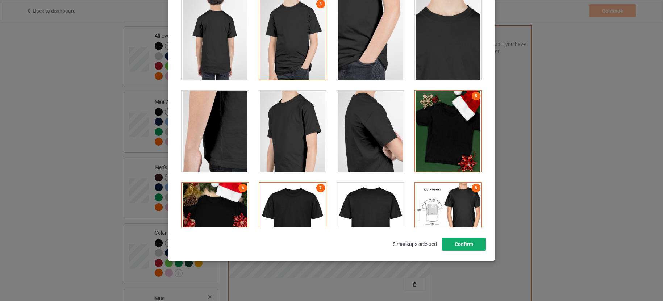
click at [458, 243] on button "Confirm" at bounding box center [464, 244] width 44 height 13
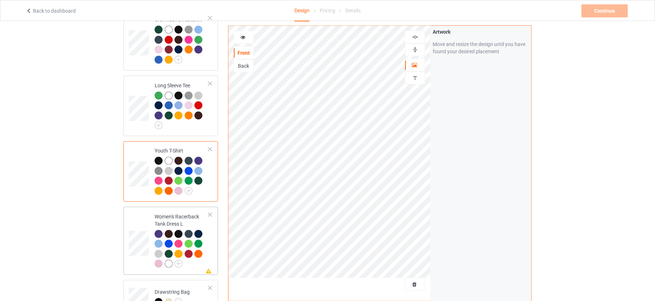
scroll to position [346, 0]
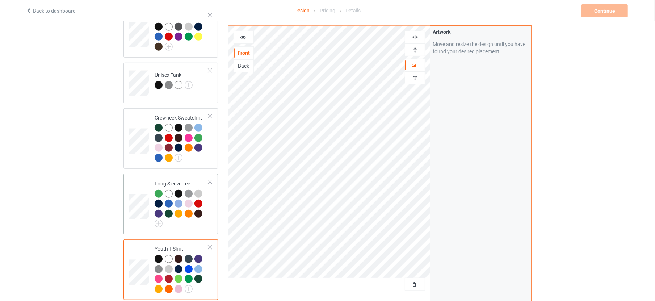
click at [208, 209] on div at bounding box center [182, 209] width 54 height 38
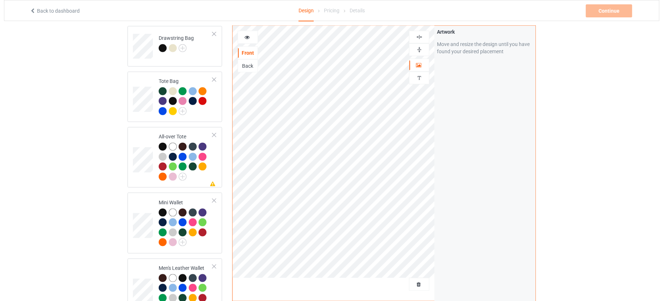
scroll to position [708, 0]
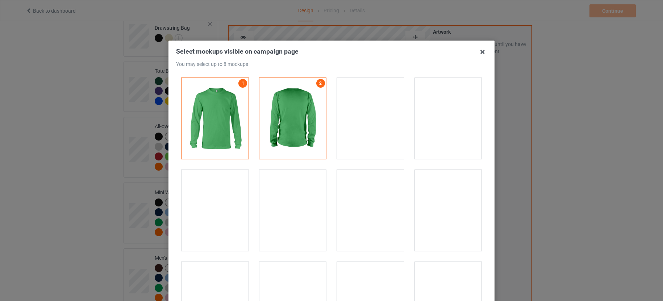
click at [437, 138] on div at bounding box center [448, 118] width 67 height 81
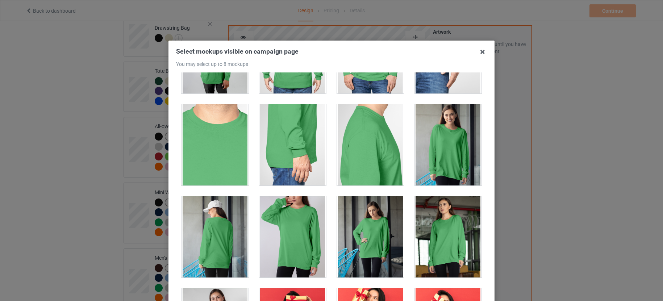
scroll to position [543, 0]
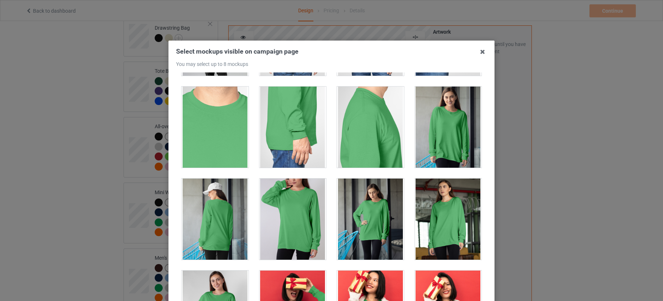
click at [438, 147] on div at bounding box center [448, 127] width 67 height 81
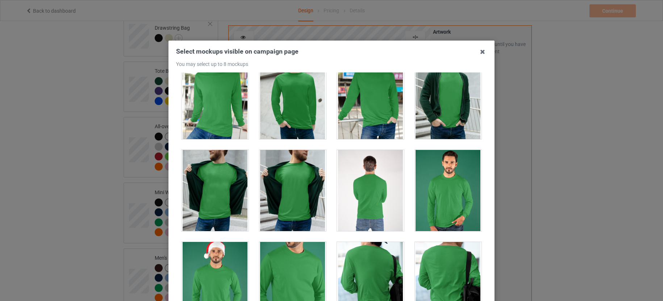
scroll to position [1132, 0]
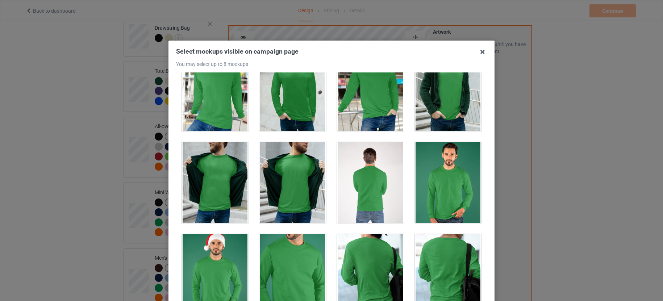
click at [430, 176] on div at bounding box center [448, 182] width 67 height 81
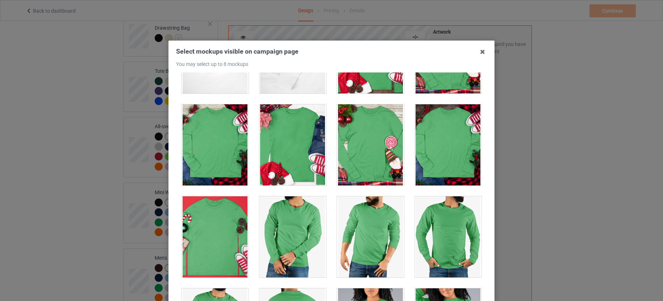
scroll to position [1811, 0]
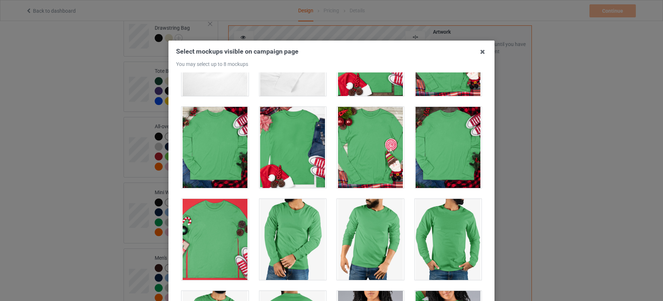
click at [432, 150] on div at bounding box center [448, 147] width 67 height 81
click at [309, 154] on div at bounding box center [292, 147] width 67 height 81
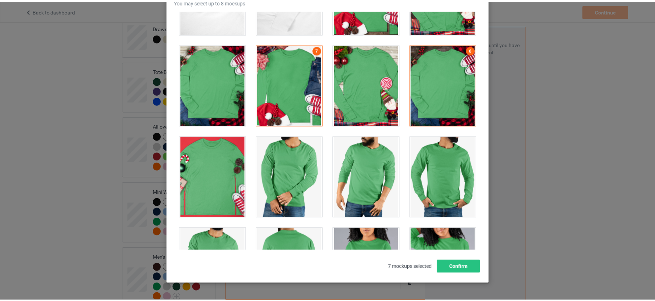
scroll to position [85, 0]
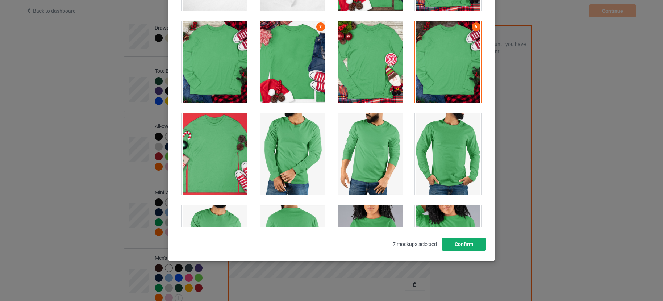
click at [451, 243] on button "Confirm" at bounding box center [464, 244] width 44 height 13
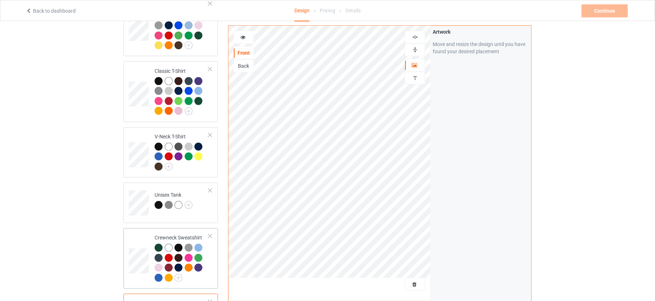
scroll to position [362, 0]
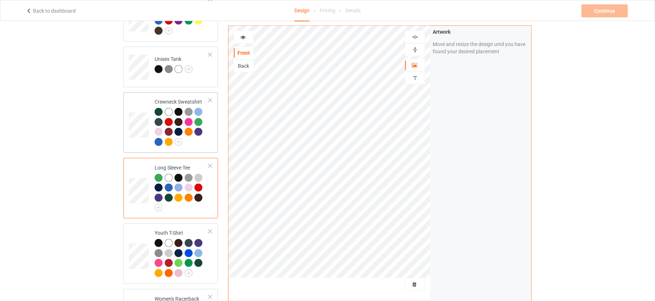
click at [204, 128] on div at bounding box center [199, 133] width 10 height 10
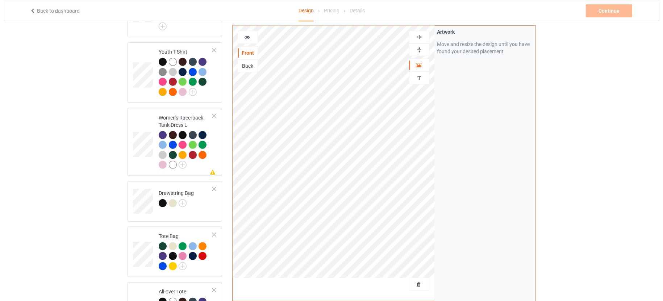
scroll to position [724, 0]
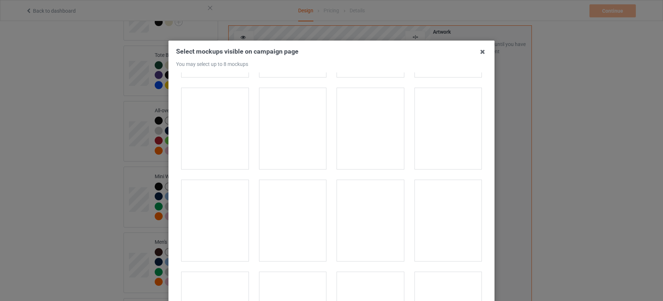
scroll to position [815, 0]
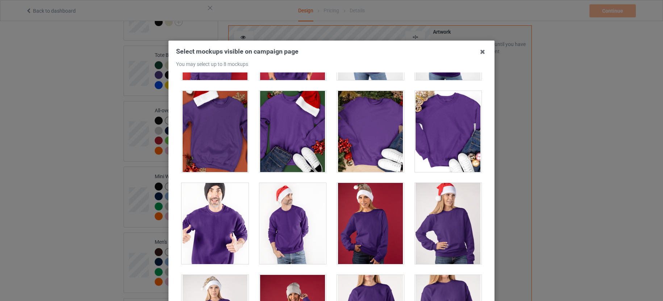
click at [441, 131] on div at bounding box center [448, 131] width 67 height 81
click at [225, 153] on div at bounding box center [214, 131] width 67 height 81
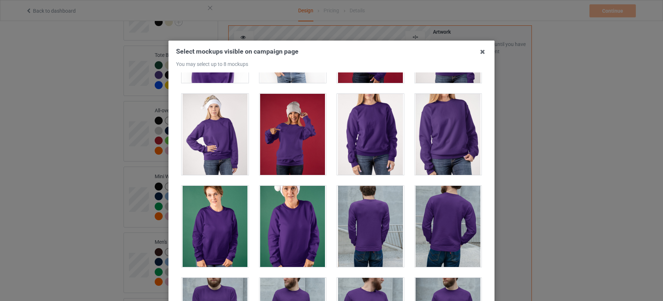
click at [305, 157] on div at bounding box center [292, 134] width 67 height 81
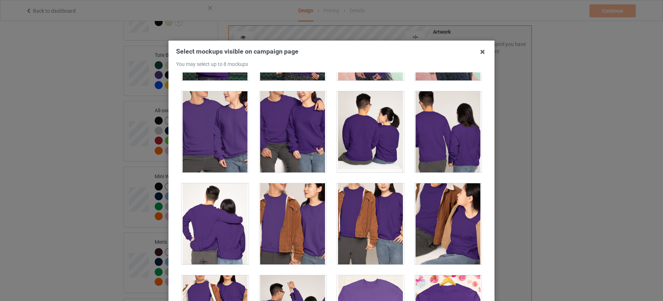
scroll to position [1449, 0]
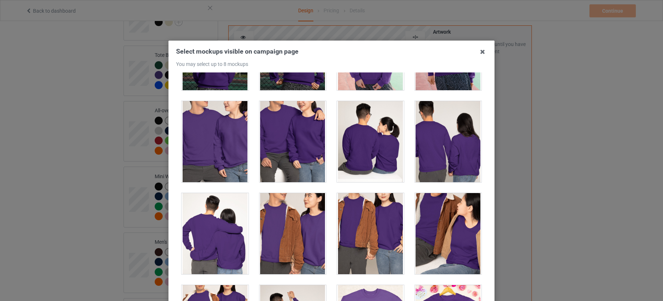
click at [202, 148] on div at bounding box center [214, 141] width 67 height 81
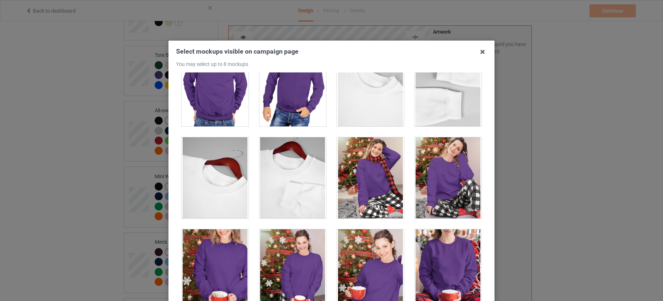
scroll to position [2626, 0]
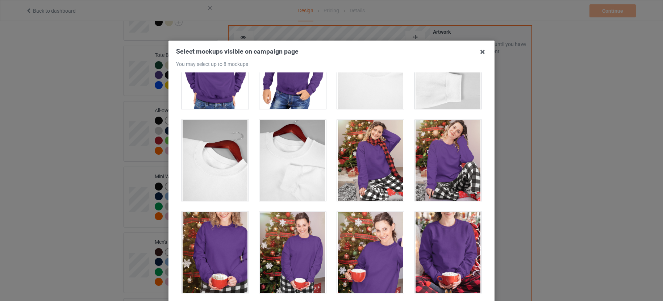
click at [449, 226] on div at bounding box center [448, 252] width 67 height 81
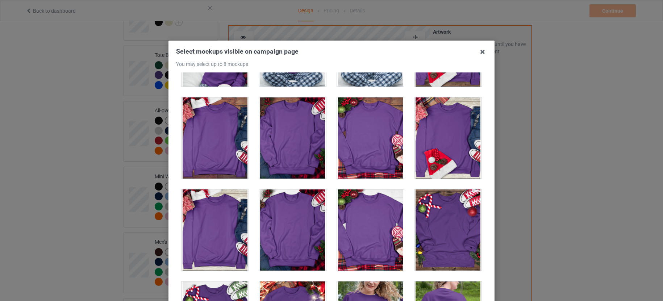
scroll to position [3124, 0]
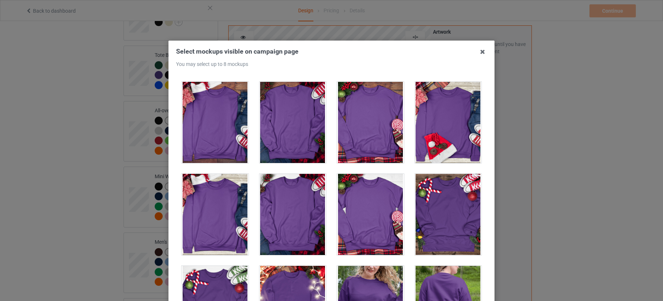
click at [447, 215] on div at bounding box center [448, 214] width 67 height 81
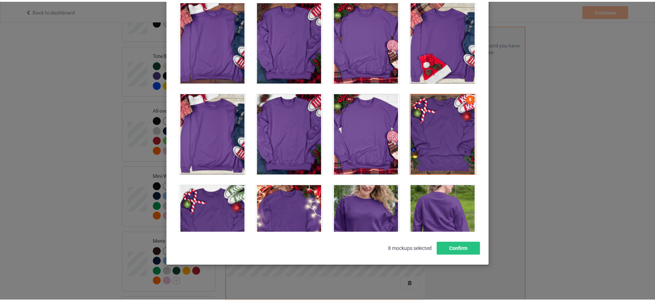
scroll to position [85, 0]
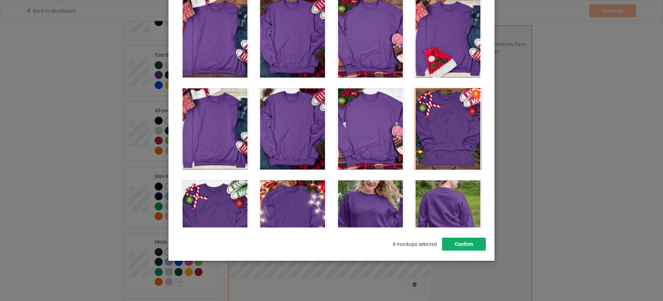
click at [472, 238] on button "Confirm" at bounding box center [464, 244] width 44 height 13
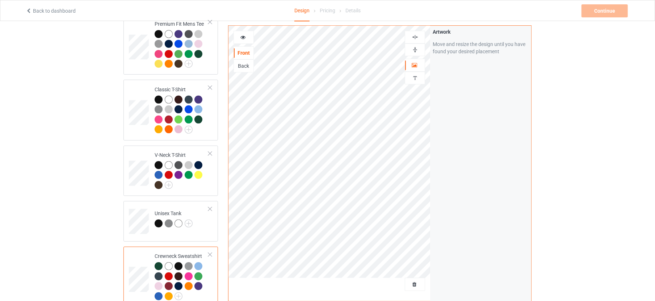
scroll to position [181, 0]
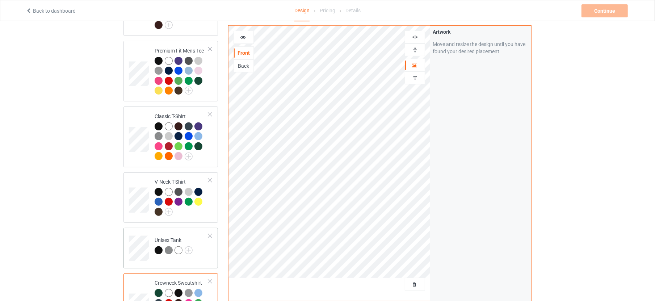
click at [203, 245] on td "Unisex Tank" at bounding box center [182, 246] width 62 height 30
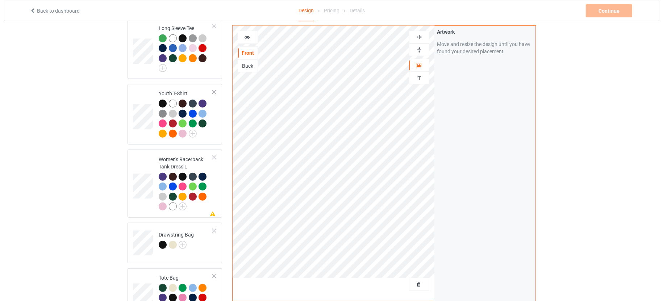
scroll to position [589, 0]
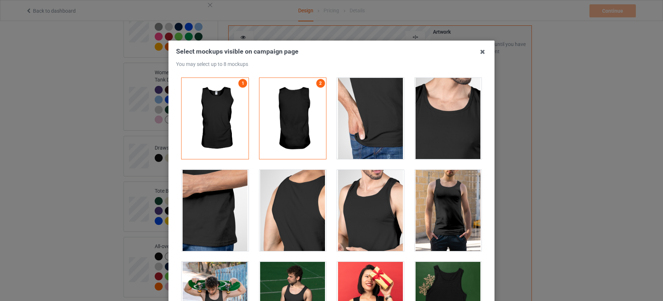
click at [395, 200] on div at bounding box center [370, 210] width 78 height 92
click at [394, 194] on div at bounding box center [370, 210] width 67 height 81
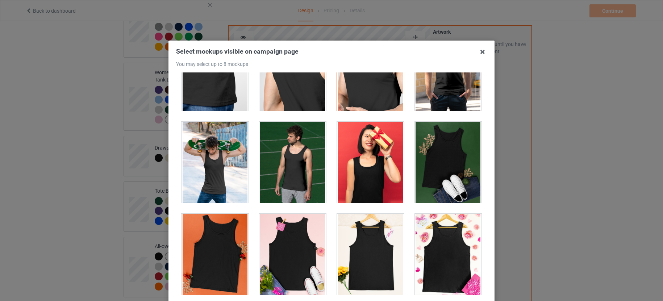
scroll to position [181, 0]
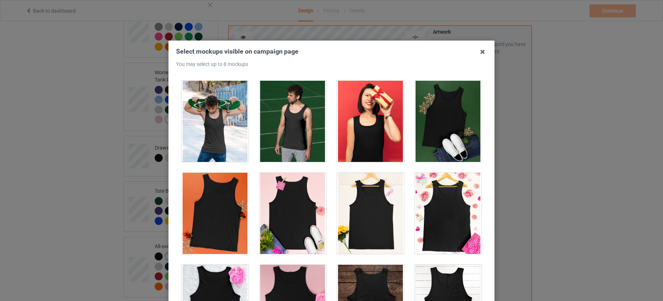
click at [430, 124] on div at bounding box center [448, 121] width 67 height 81
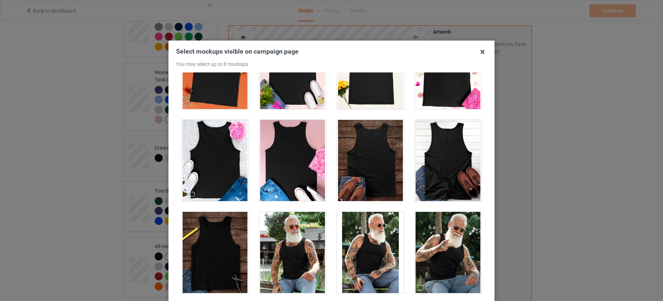
scroll to position [362, 0]
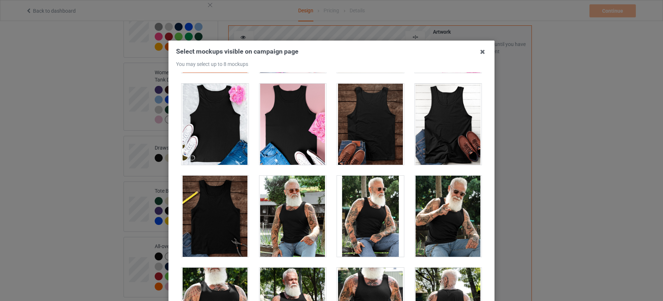
click at [428, 138] on div at bounding box center [448, 124] width 67 height 81
click at [280, 122] on div at bounding box center [292, 124] width 67 height 81
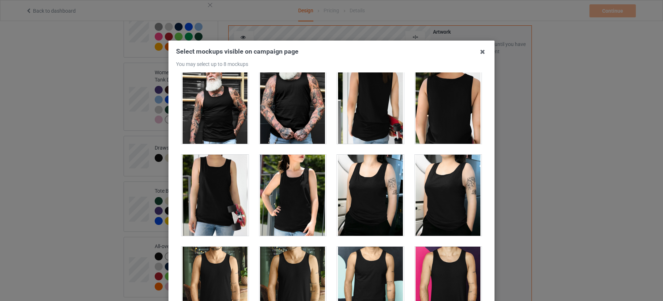
scroll to position [815, 0]
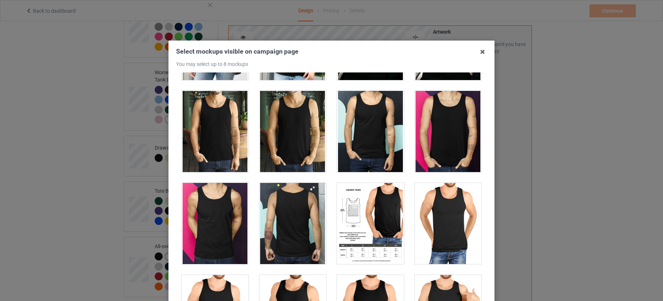
click at [357, 221] on div at bounding box center [370, 223] width 67 height 81
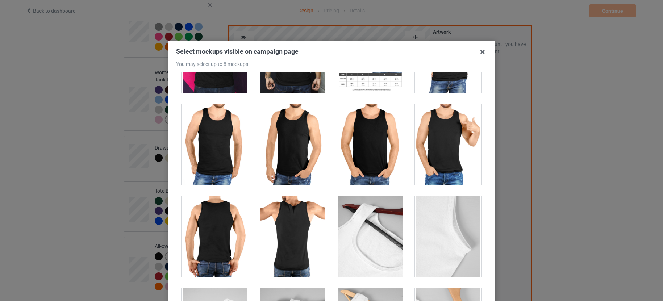
scroll to position [996, 0]
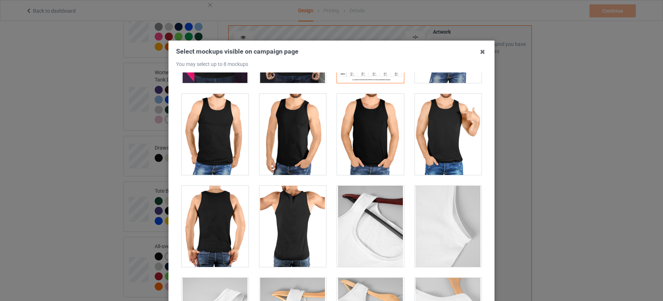
click at [443, 143] on div at bounding box center [448, 134] width 67 height 81
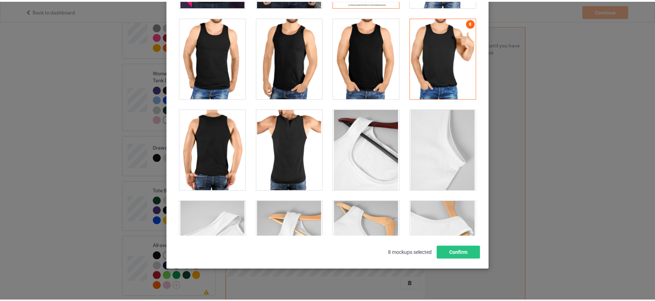
scroll to position [85, 0]
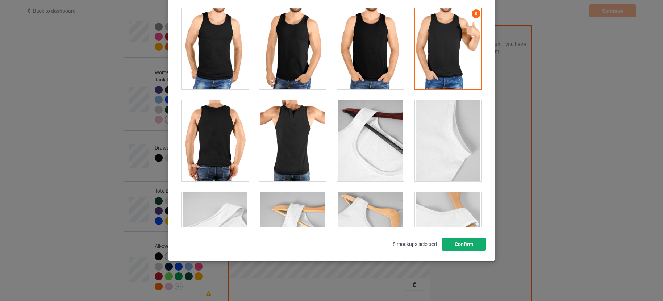
click at [462, 238] on button "Confirm" at bounding box center [464, 244] width 44 height 13
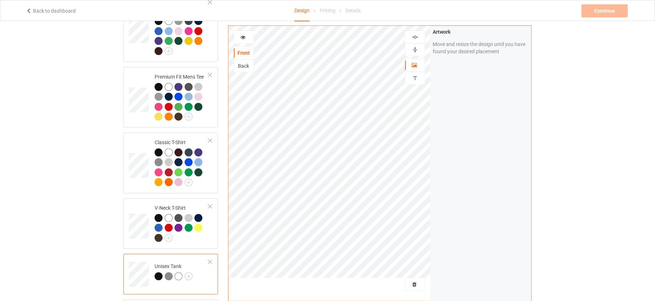
scroll to position [136, 0]
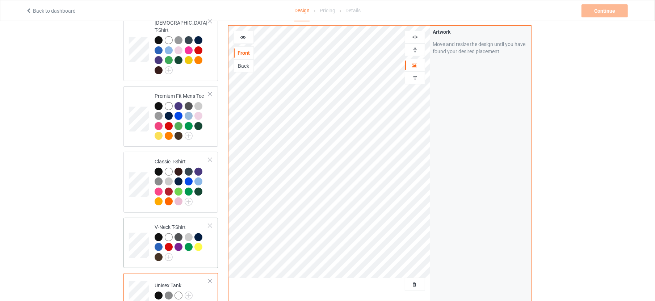
drag, startPoint x: 205, startPoint y: 237, endPoint x: 209, endPoint y: 236, distance: 3.8
click at [205, 237] on div at bounding box center [182, 248] width 54 height 30
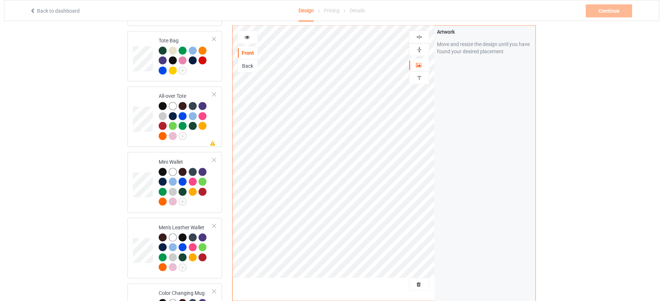
scroll to position [770, 0]
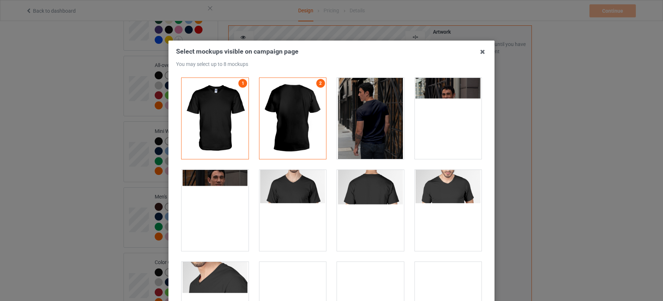
click at [300, 212] on div at bounding box center [292, 210] width 67 height 81
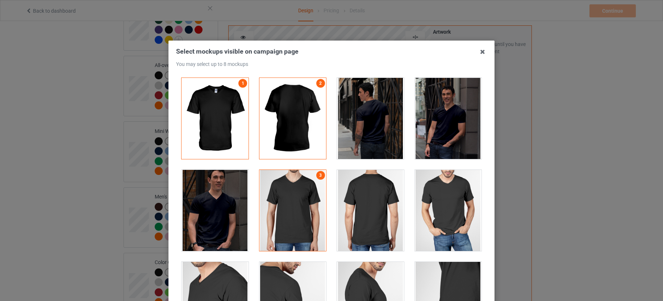
click at [423, 221] on div at bounding box center [448, 210] width 67 height 81
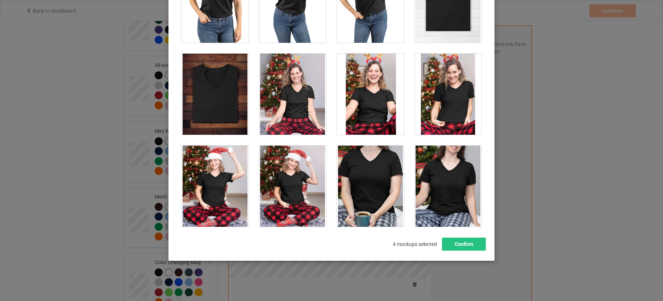
scroll to position [905, 0]
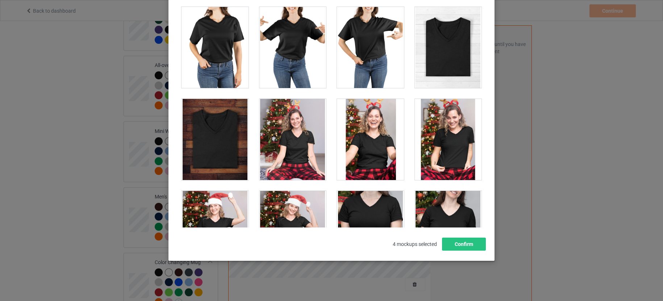
click at [346, 52] on div at bounding box center [370, 47] width 67 height 81
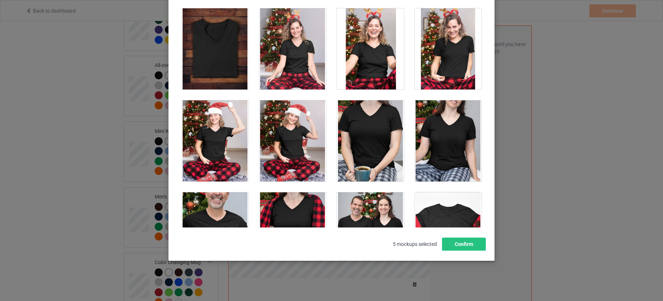
click at [435, 155] on div at bounding box center [448, 140] width 67 height 81
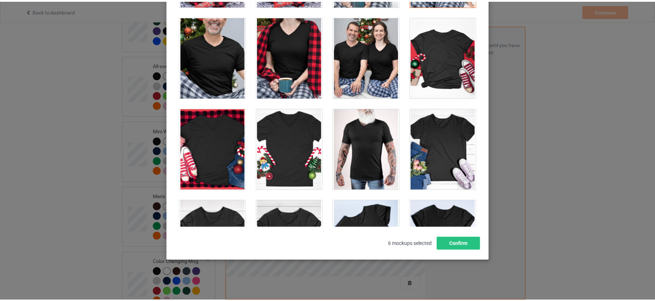
scroll to position [1177, 0]
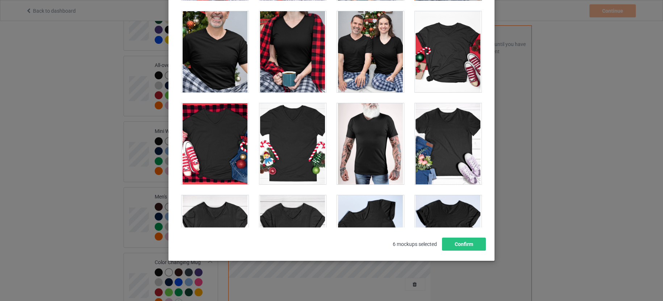
click at [278, 149] on div at bounding box center [292, 143] width 67 height 81
click at [217, 151] on div at bounding box center [214, 143] width 67 height 81
click at [470, 240] on button "Confirm" at bounding box center [464, 244] width 44 height 13
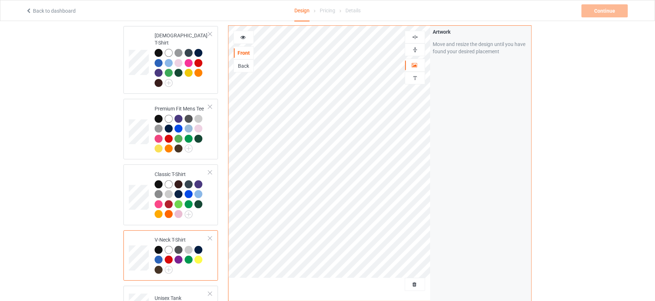
scroll to position [136, 0]
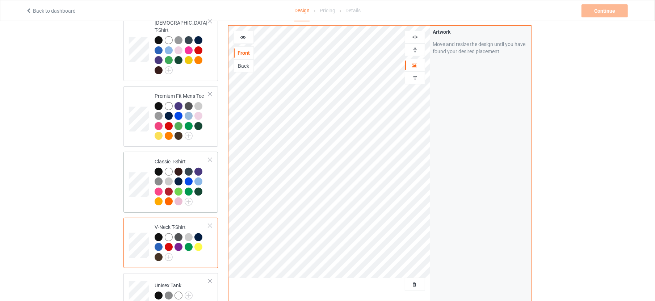
click at [208, 189] on div at bounding box center [182, 188] width 54 height 40
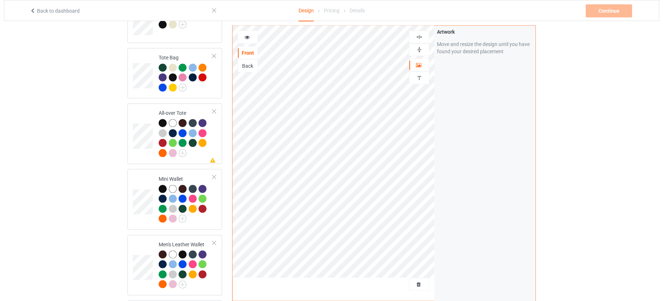
scroll to position [724, 0]
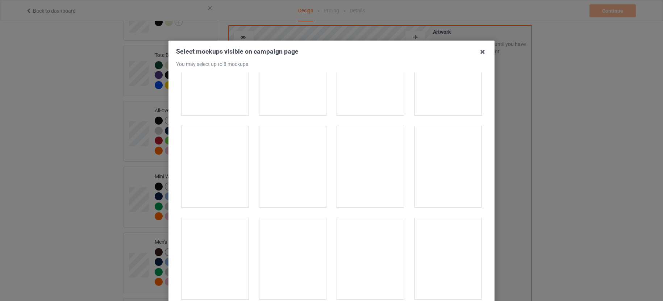
scroll to position [226, 0]
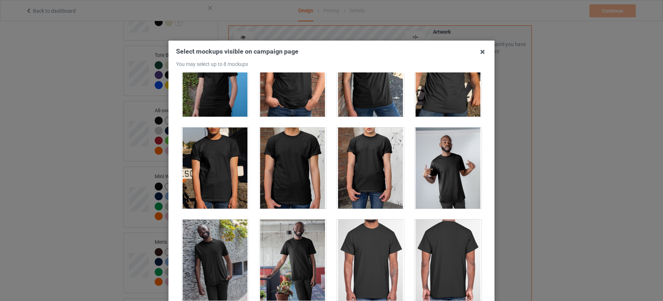
click at [276, 180] on div at bounding box center [292, 167] width 67 height 81
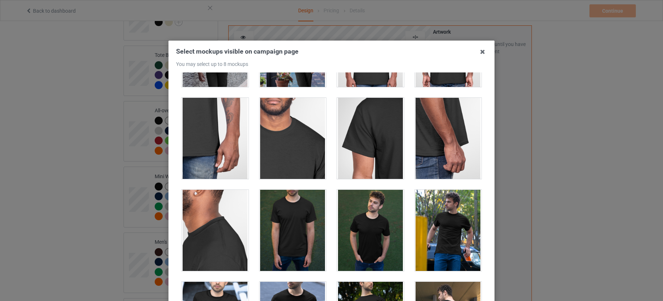
scroll to position [498, 0]
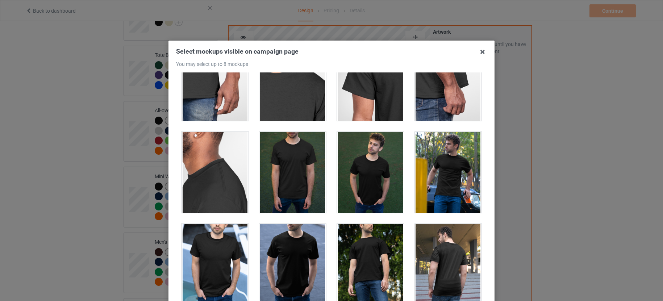
click at [371, 189] on div at bounding box center [370, 172] width 67 height 81
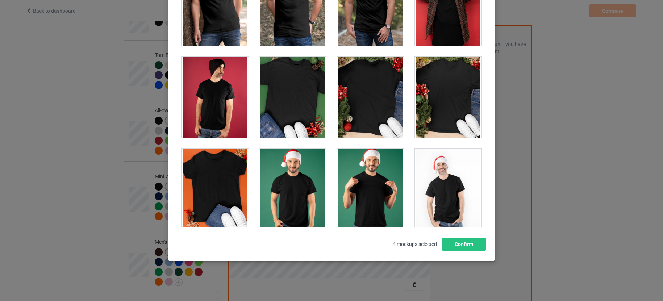
scroll to position [951, 0]
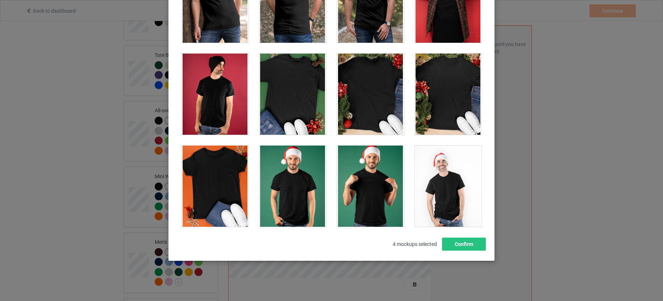
click at [364, 107] on div at bounding box center [370, 94] width 67 height 81
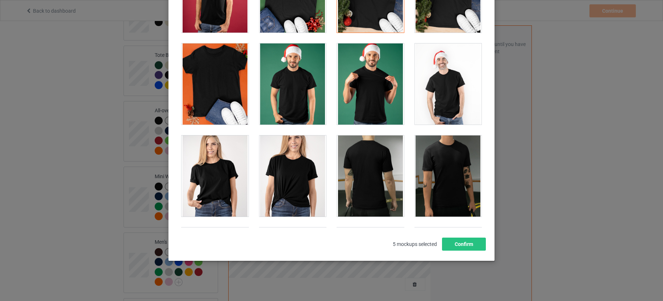
scroll to position [1086, 0]
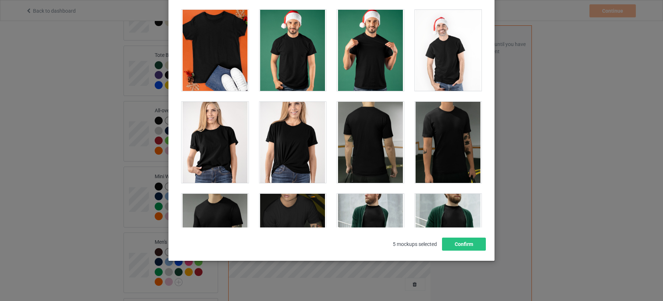
click at [363, 69] on div at bounding box center [370, 50] width 67 height 81
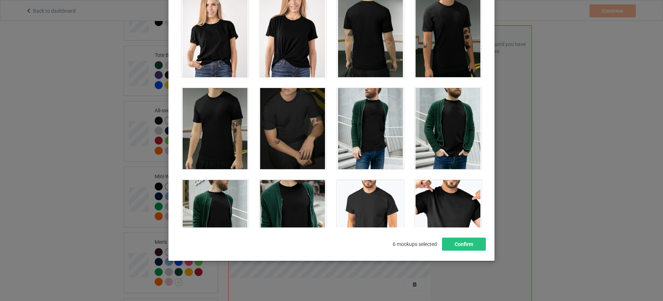
scroll to position [1177, 0]
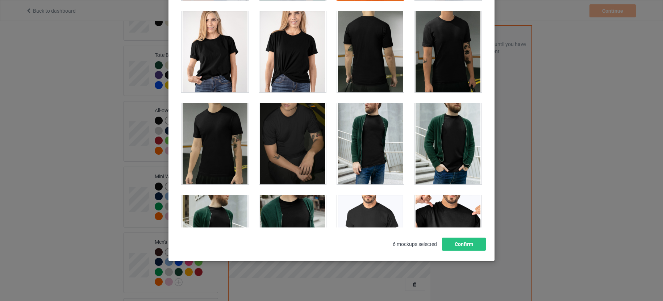
click at [280, 50] on div at bounding box center [292, 51] width 67 height 81
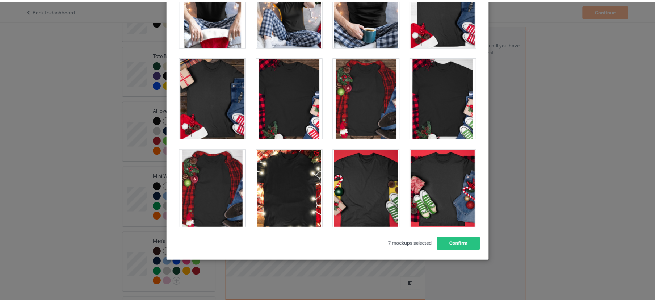
scroll to position [7696, 0]
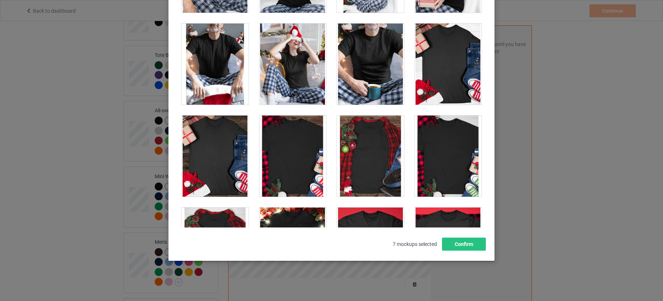
click at [311, 171] on div at bounding box center [292, 156] width 67 height 81
click at [466, 244] on button "Confirm" at bounding box center [464, 244] width 44 height 13
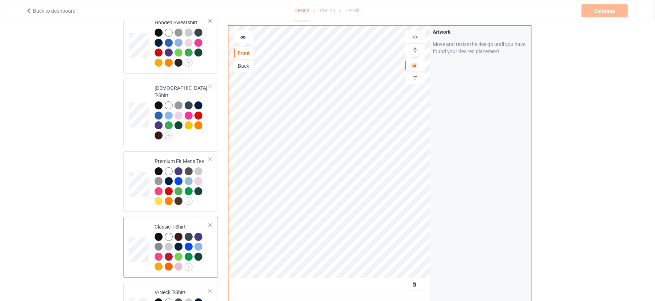
scroll to position [91, 0]
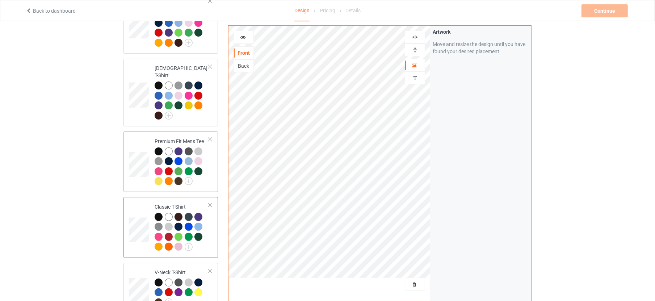
click at [209, 167] on td "Premium Fit Mens Tee" at bounding box center [182, 161] width 62 height 55
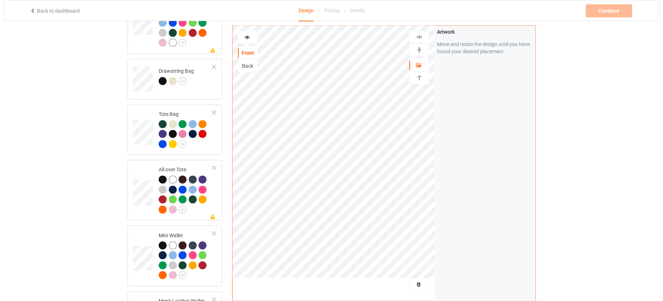
scroll to position [679, 0]
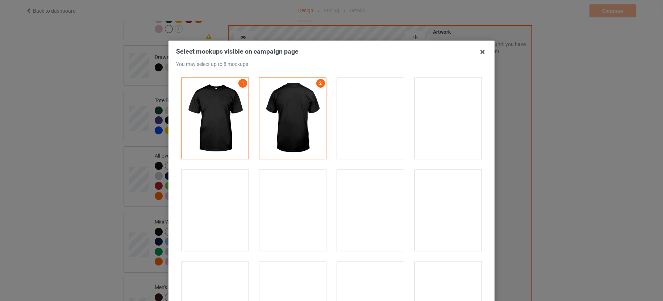
click at [447, 137] on div at bounding box center [448, 118] width 67 height 81
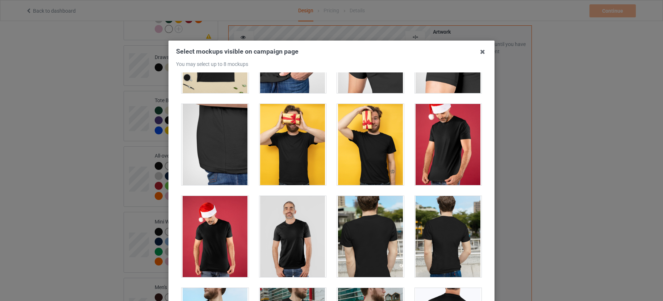
scroll to position [181, 0]
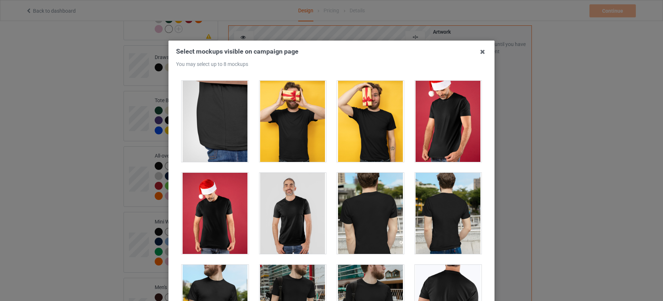
click at [291, 133] on div at bounding box center [292, 121] width 67 height 81
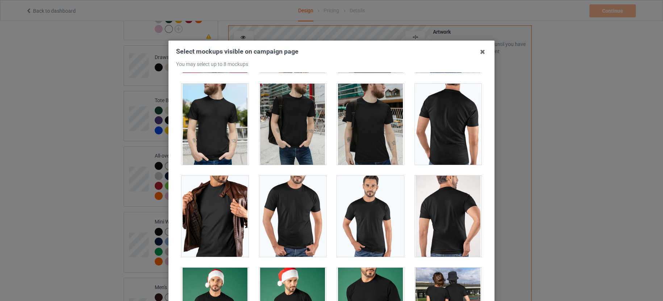
scroll to position [136, 0]
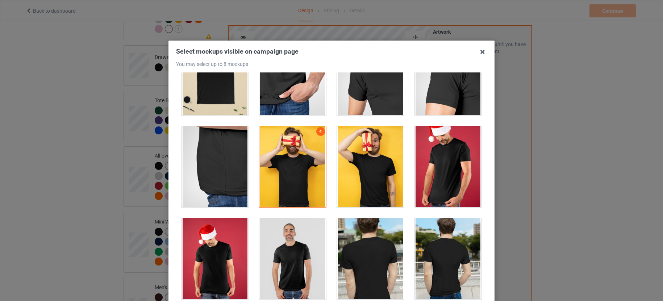
click at [436, 178] on div at bounding box center [448, 166] width 67 height 81
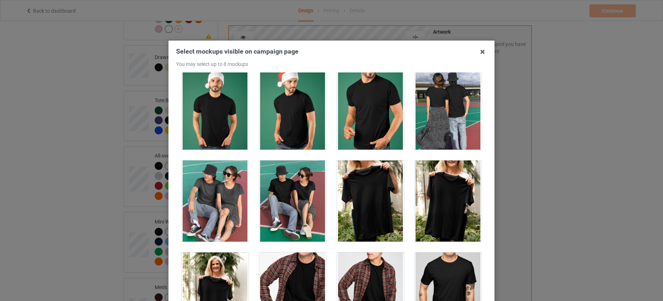
scroll to position [589, 0]
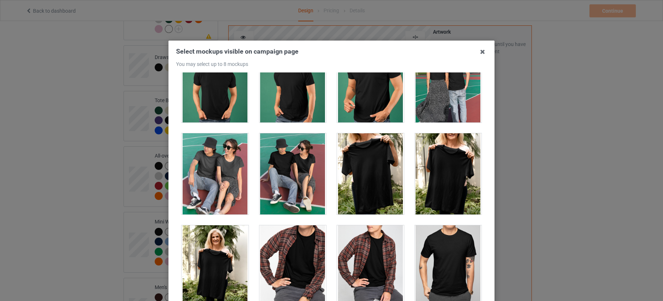
click at [446, 169] on div at bounding box center [448, 173] width 67 height 81
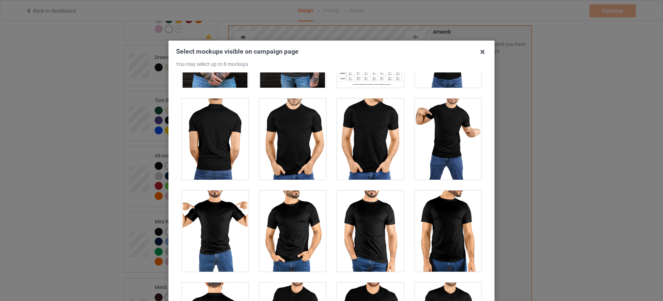
scroll to position [1494, 0]
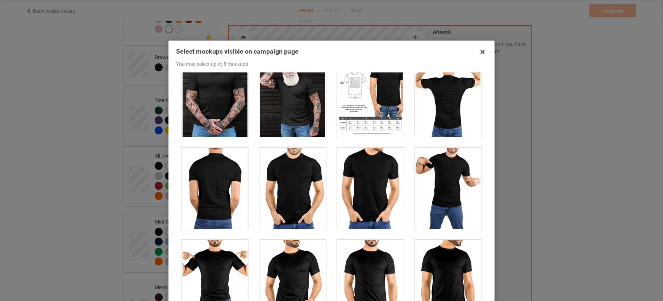
click at [363, 94] on div at bounding box center [370, 96] width 67 height 81
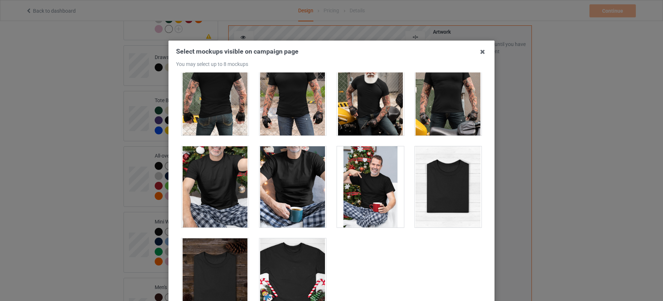
scroll to position [2243, 0]
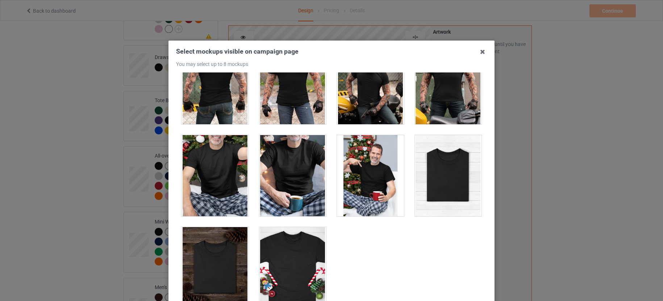
click at [368, 176] on div at bounding box center [370, 175] width 67 height 81
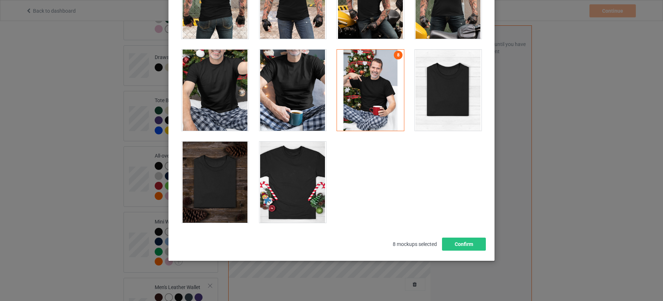
click at [296, 198] on div at bounding box center [292, 182] width 67 height 81
click at [378, 101] on div at bounding box center [370, 90] width 67 height 81
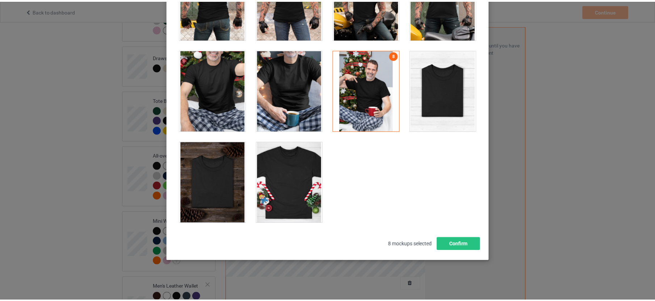
scroll to position [85, 0]
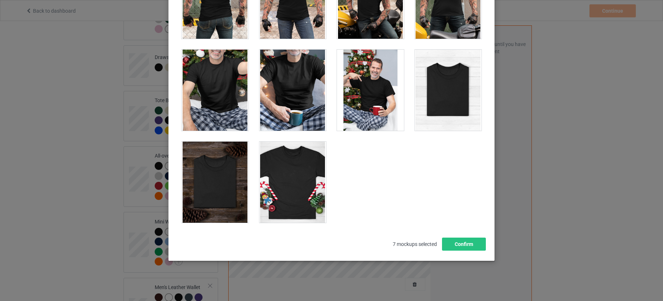
click at [305, 196] on div at bounding box center [292, 182] width 67 height 81
click at [454, 246] on button "Confirm" at bounding box center [464, 244] width 44 height 13
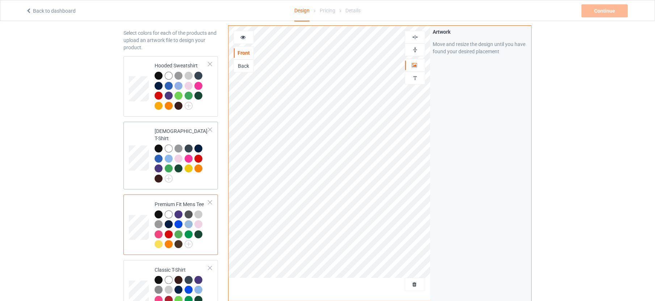
scroll to position [0, 0]
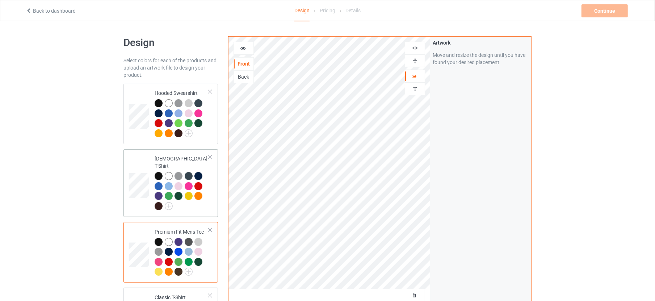
click at [209, 194] on td "[DEMOGRAPHIC_DATA] T-Shirt" at bounding box center [182, 183] width 62 height 62
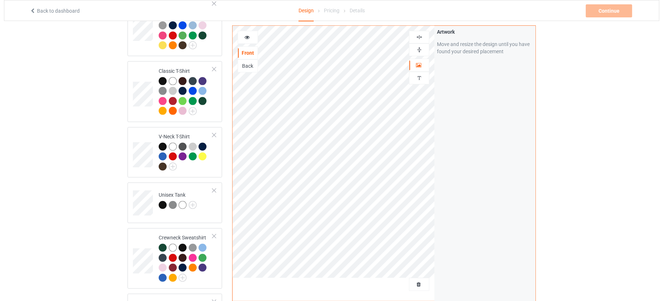
scroll to position [453, 0]
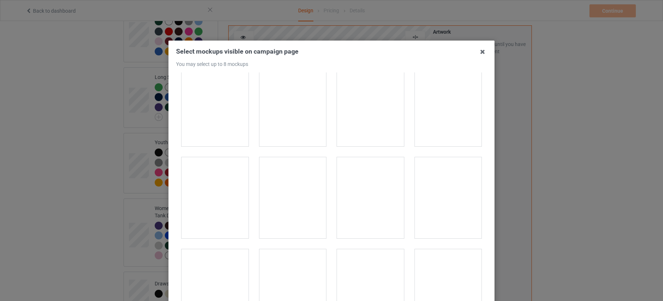
scroll to position [815, 0]
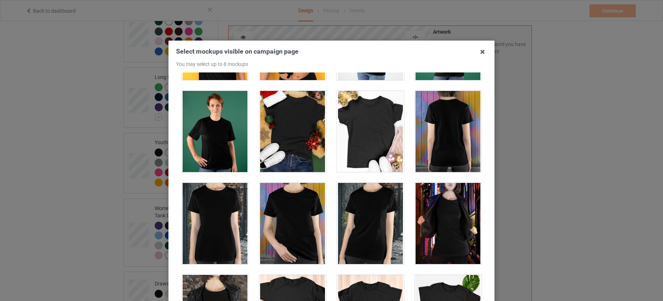
click at [300, 130] on div at bounding box center [292, 131] width 67 height 81
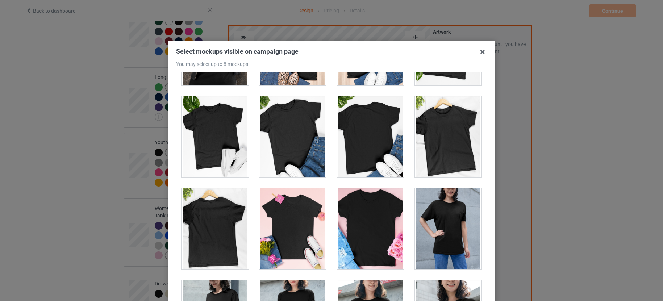
scroll to position [1132, 0]
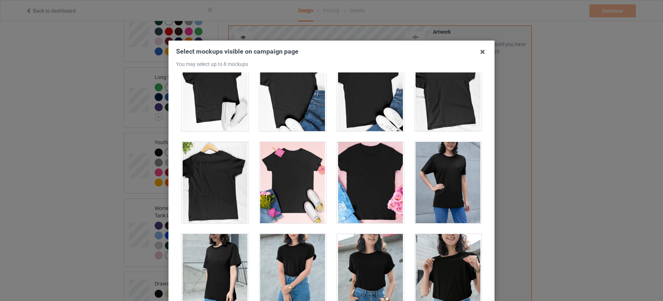
click at [363, 119] on div at bounding box center [370, 90] width 67 height 81
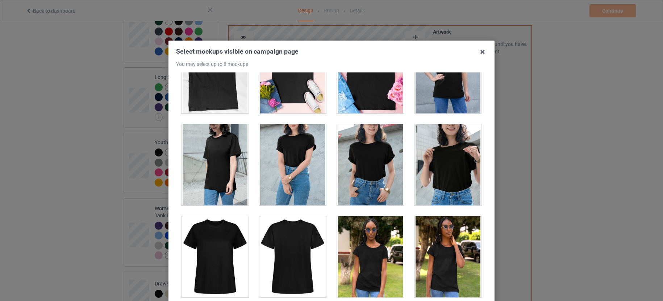
scroll to position [1222, 0]
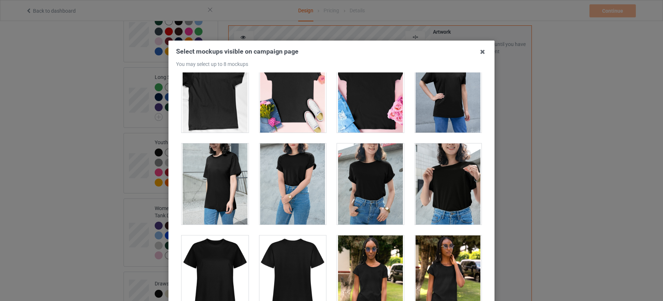
click at [455, 183] on div at bounding box center [448, 183] width 67 height 81
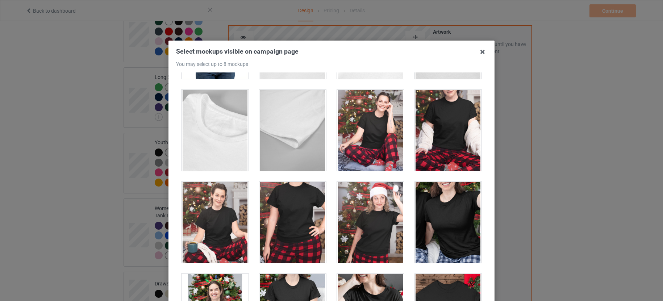
scroll to position [2128, 0]
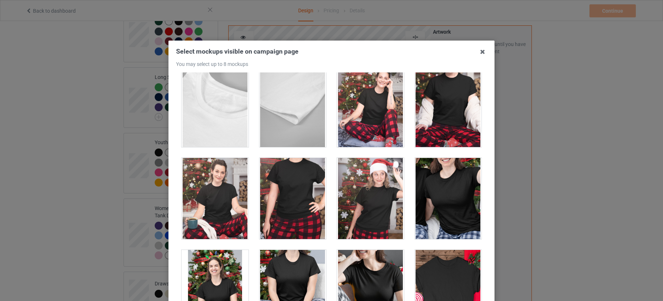
click at [441, 117] on div at bounding box center [448, 106] width 67 height 81
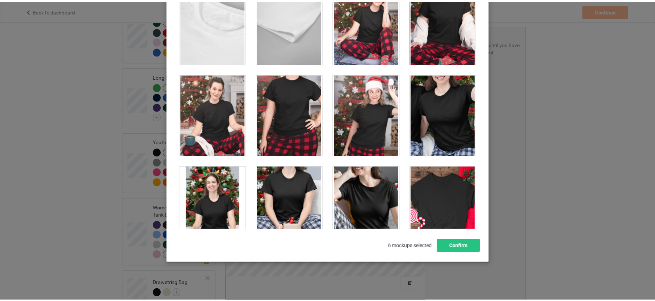
scroll to position [85, 0]
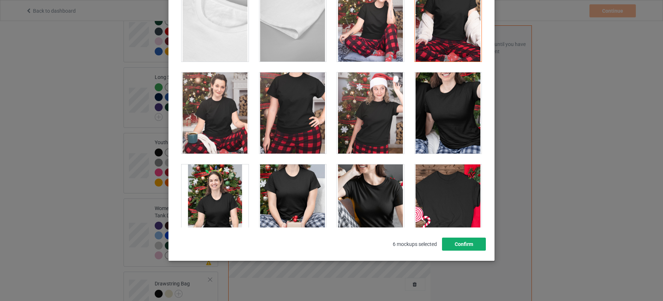
click at [463, 242] on button "Confirm" at bounding box center [464, 244] width 44 height 13
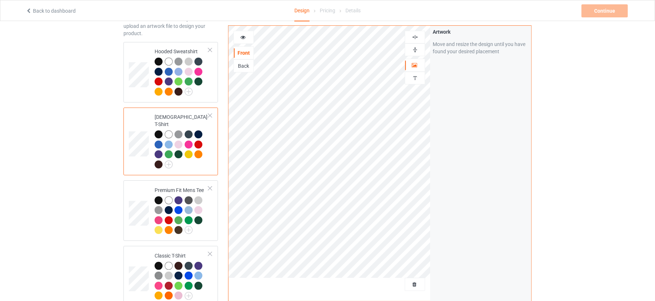
scroll to position [0, 0]
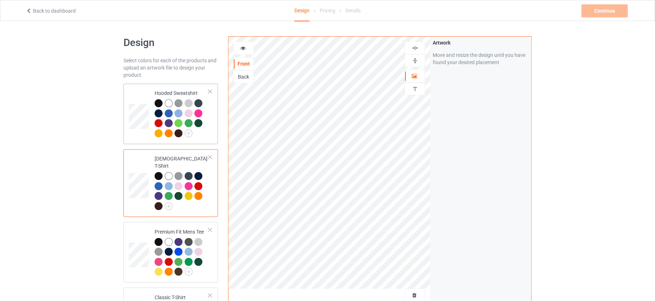
click at [210, 127] on td "Hooded Sweatshirt" at bounding box center [182, 114] width 62 height 55
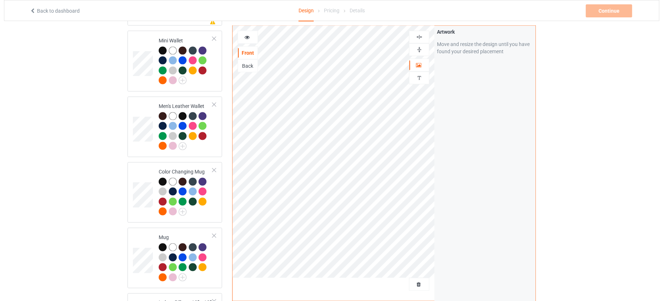
scroll to position [996, 0]
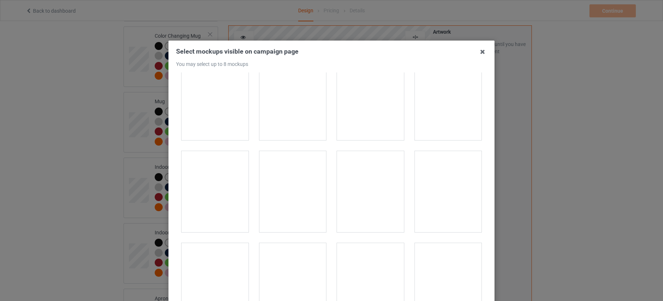
scroll to position [498, 0]
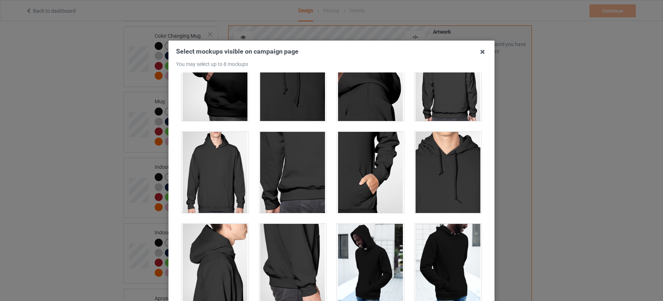
click at [218, 190] on div at bounding box center [214, 172] width 67 height 81
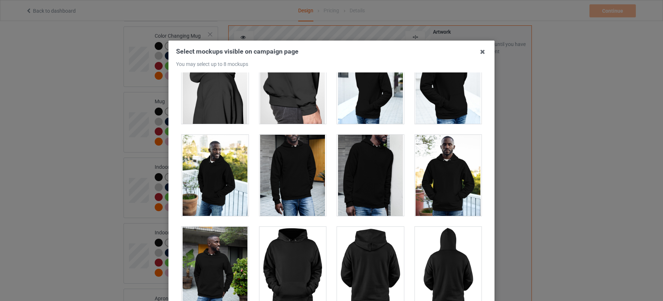
scroll to position [815, 0]
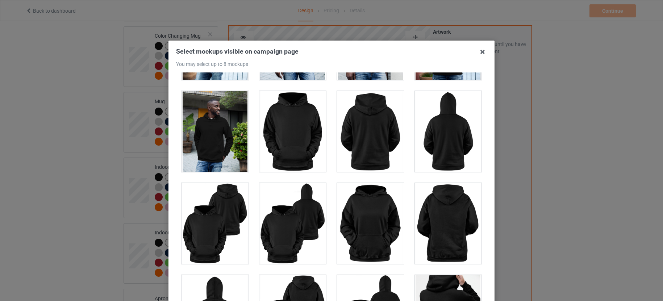
click at [281, 142] on div at bounding box center [292, 131] width 67 height 81
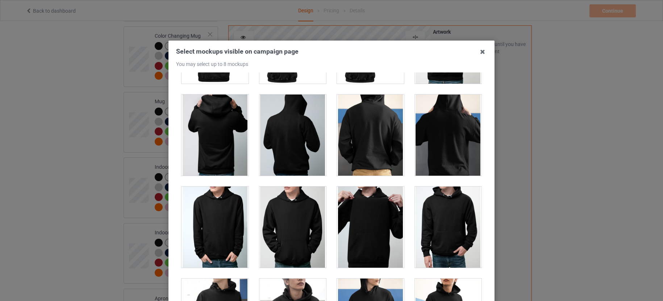
scroll to position [1132, 0]
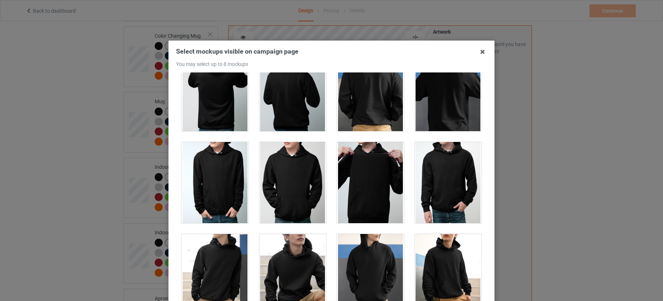
click at [368, 189] on div at bounding box center [370, 182] width 67 height 81
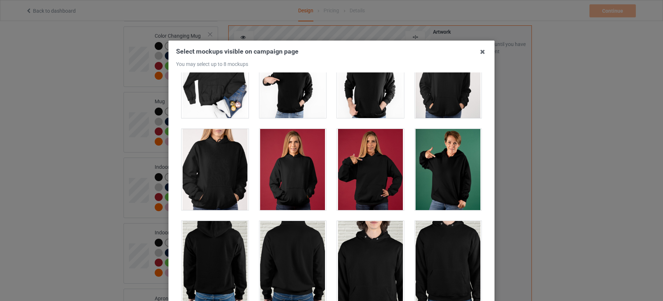
scroll to position [1630, 0]
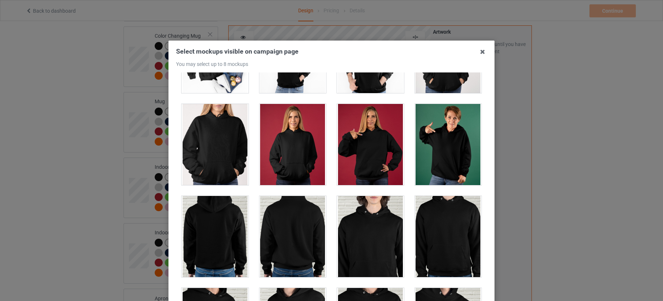
click at [441, 158] on div at bounding box center [448, 144] width 67 height 81
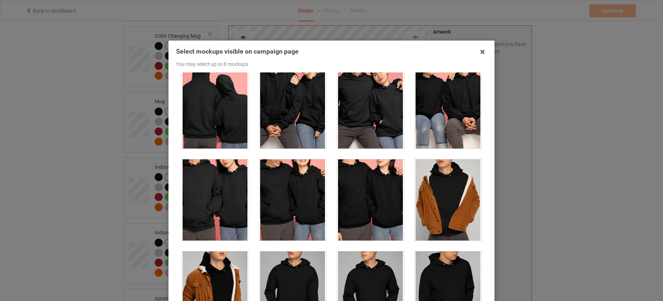
scroll to position [2671, 0]
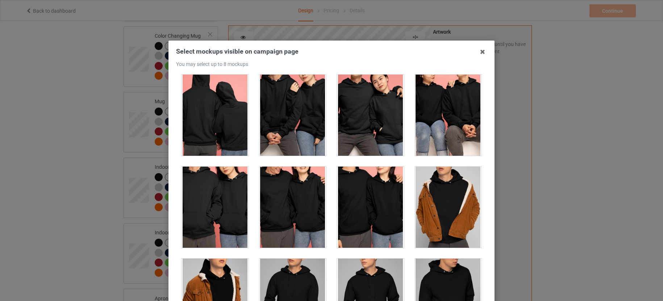
click at [355, 197] on div at bounding box center [370, 207] width 67 height 81
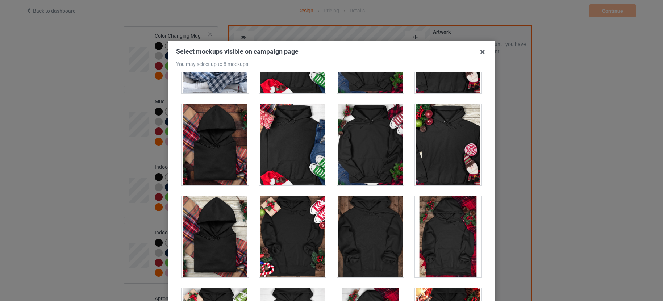
scroll to position [5025, 0]
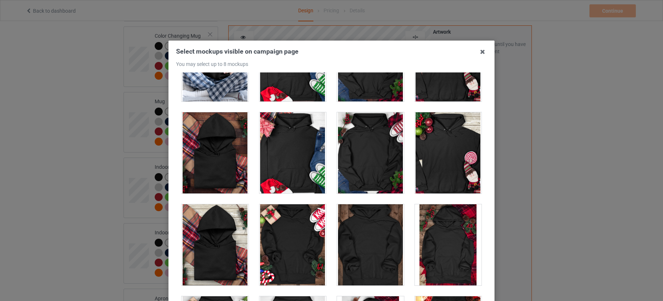
click at [373, 168] on div at bounding box center [370, 152] width 67 height 81
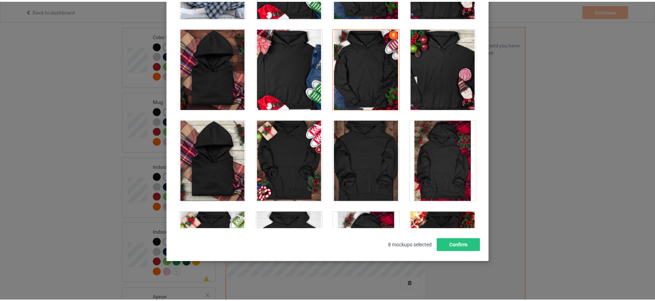
scroll to position [85, 0]
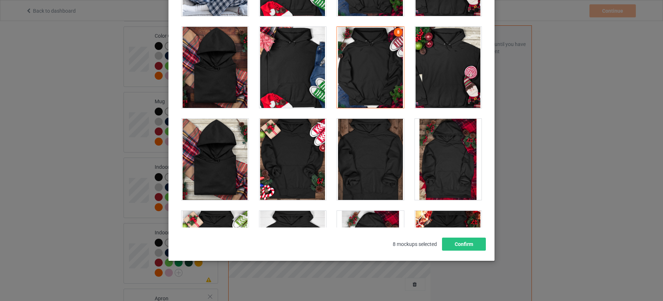
click at [445, 236] on div "Select mockups visible on campaign page You may select up to 8 mockups 1 2 3 4 …" at bounding box center [331, 106] width 311 height 289
click at [447, 243] on button "Confirm" at bounding box center [464, 244] width 44 height 13
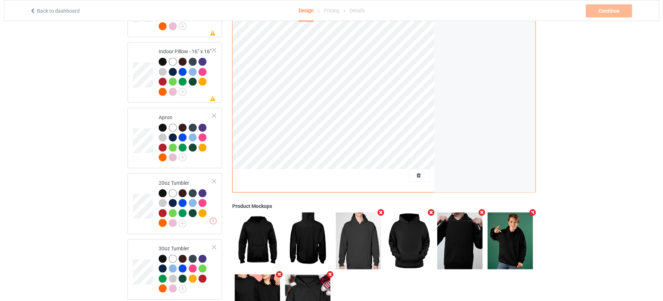
scroll to position [1206, 0]
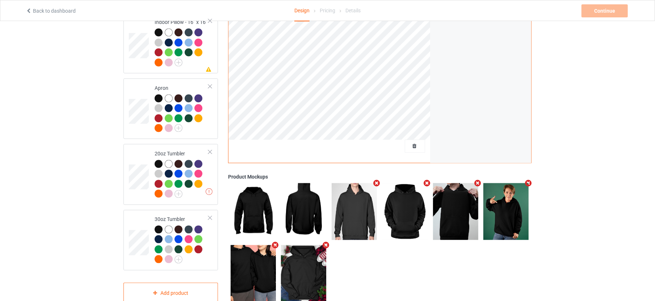
click at [377, 179] on icon "Remove mockup" at bounding box center [376, 183] width 9 height 8
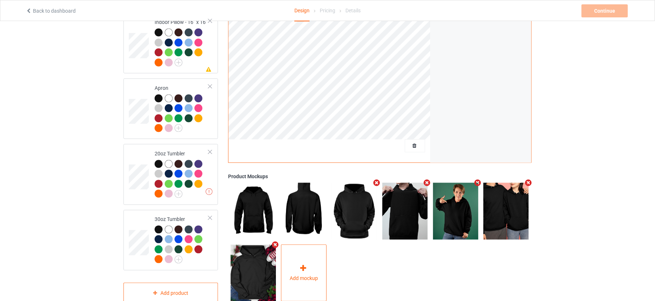
click at [307, 264] on icon at bounding box center [303, 268] width 9 height 8
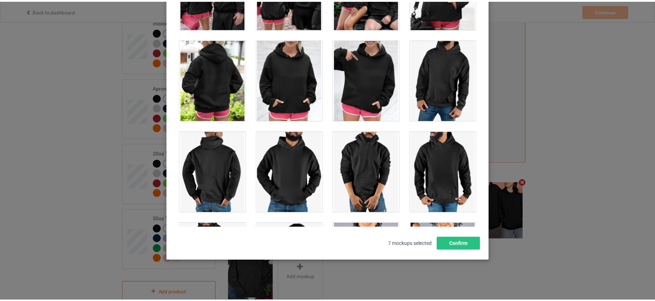
scroll to position [5926, 0]
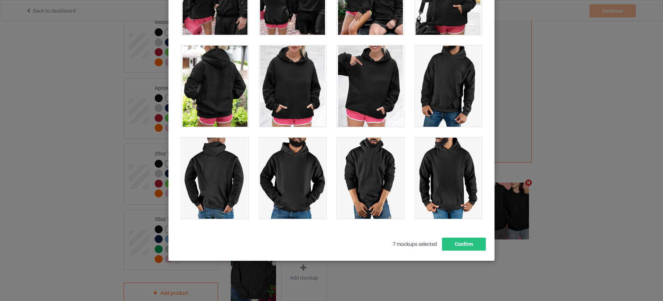
click at [369, 88] on div at bounding box center [370, 86] width 67 height 81
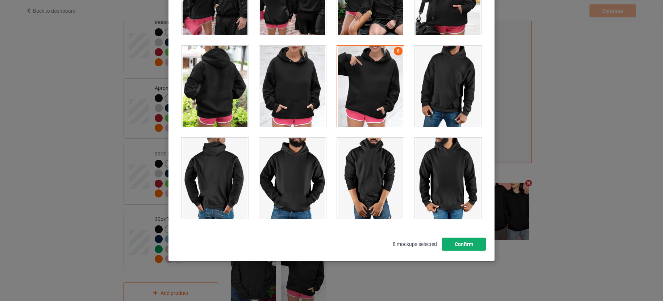
click at [466, 242] on button "Confirm" at bounding box center [464, 244] width 44 height 13
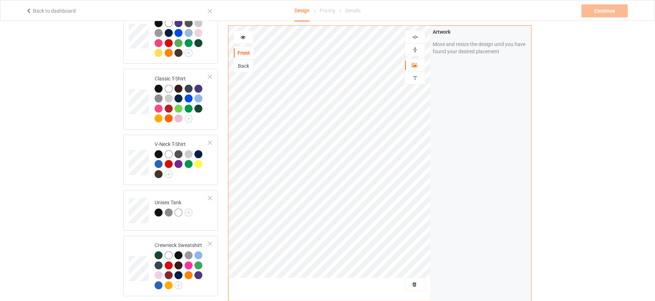
scroll to position [210, 0]
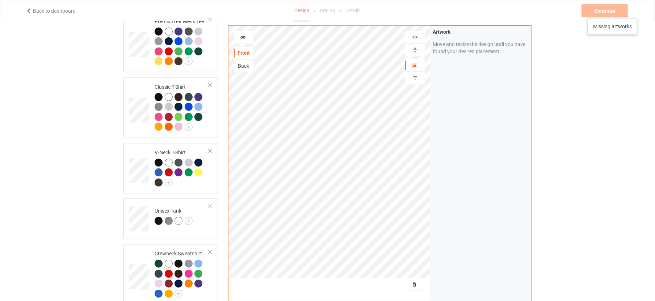
click at [613, 11] on div "Continue Missing artworks" at bounding box center [606, 10] width 48 height 13
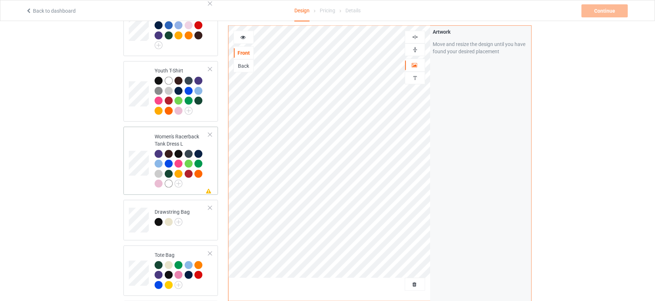
scroll to position [543, 0]
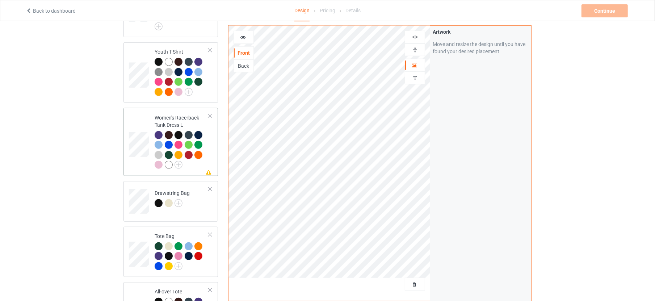
click at [212, 113] on div at bounding box center [210, 115] width 5 height 5
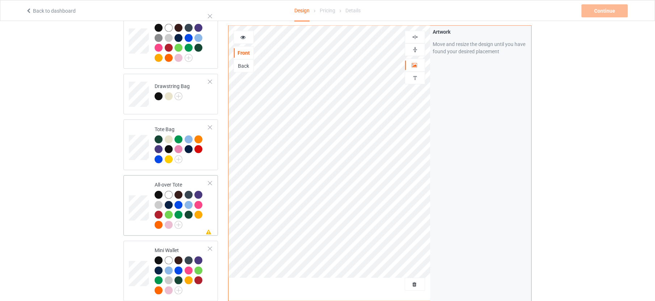
scroll to position [589, 0]
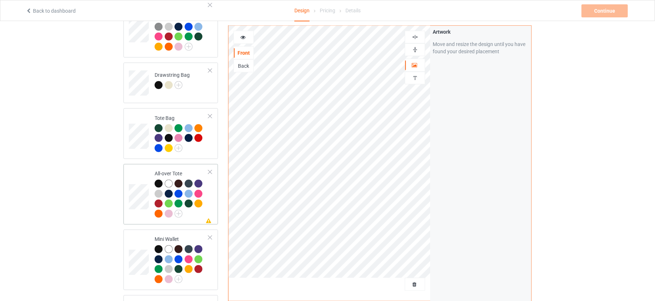
click at [211, 169] on div at bounding box center [210, 171] width 5 height 5
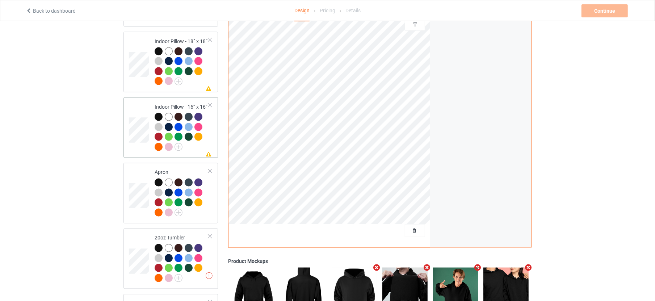
scroll to position [996, 0]
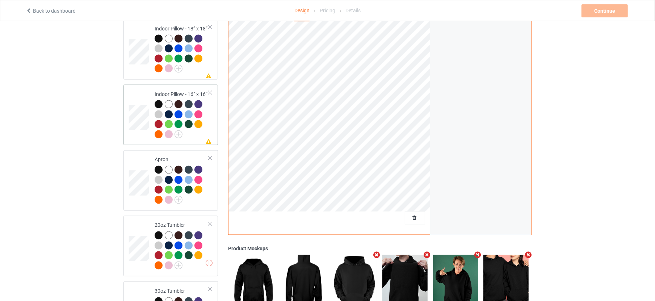
click at [211, 100] on td "Missing artwork on 1 side(s) Indoor Pillow - 16” x 16”" at bounding box center [182, 115] width 62 height 55
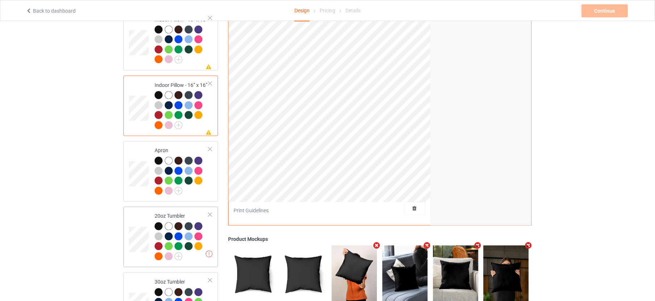
scroll to position [1069, 0]
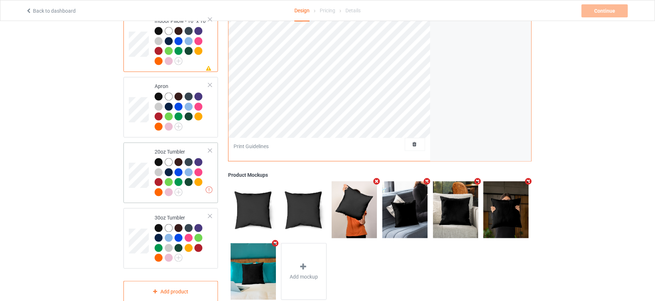
click at [211, 148] on div at bounding box center [210, 150] width 5 height 5
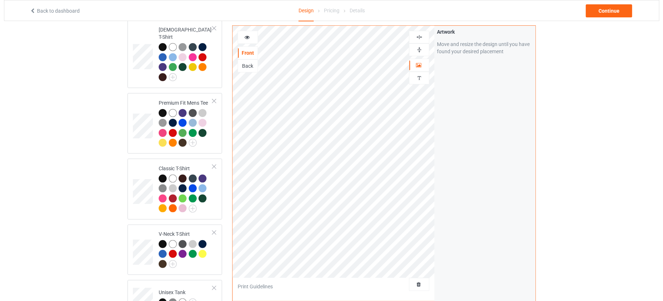
scroll to position [99, 0]
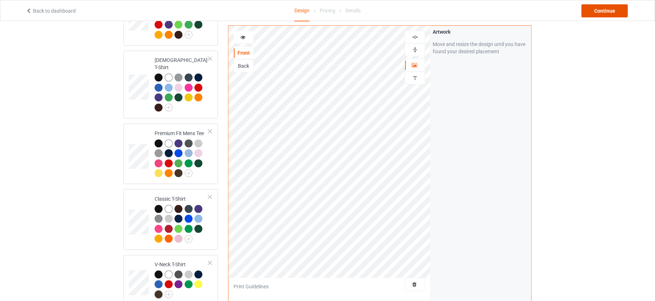
click at [609, 9] on div "Continue" at bounding box center [605, 10] width 46 height 13
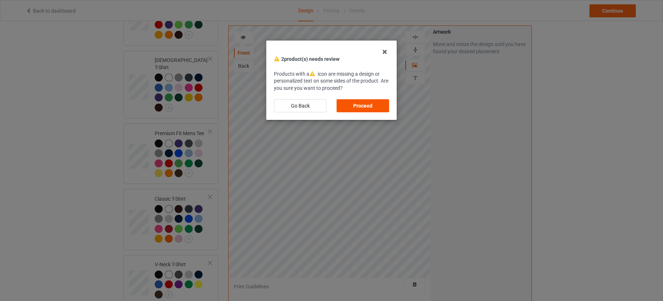
click at [379, 105] on div "Proceed" at bounding box center [362, 105] width 53 height 13
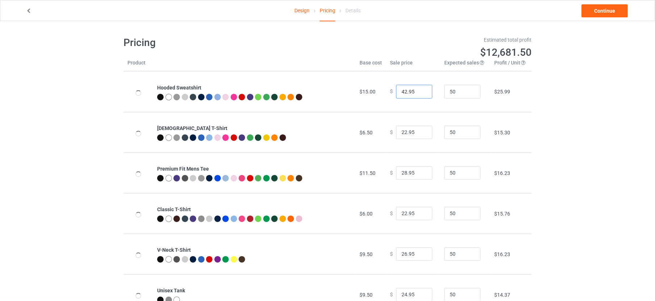
click at [403, 92] on input "42.95" at bounding box center [414, 92] width 36 height 14
click at [407, 88] on input "40.95" at bounding box center [414, 92] width 36 height 14
type input "40.99"
click at [408, 130] on input "22.95" at bounding box center [414, 133] width 36 height 14
type input "22.99"
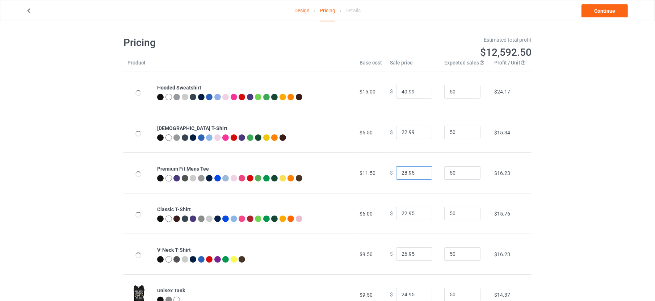
click at [409, 173] on input "28.95" at bounding box center [414, 173] width 36 height 14
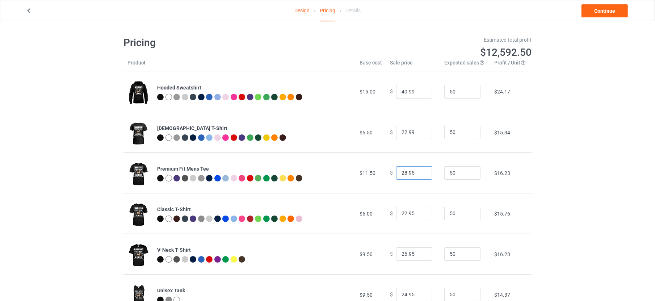
click at [408, 171] on input "28.95" at bounding box center [414, 173] width 36 height 14
click at [402, 173] on input "28.99" at bounding box center [414, 173] width 36 height 14
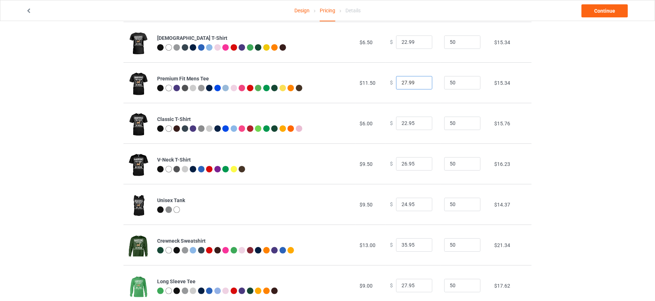
scroll to position [91, 0]
type input "27.99"
click at [408, 121] on input "22.95" at bounding box center [414, 123] width 36 height 14
type input "22.99"
click at [407, 161] on input "26.95" at bounding box center [414, 164] width 36 height 14
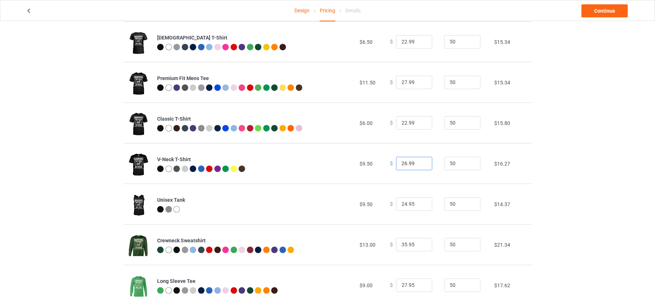
type input "26.95"
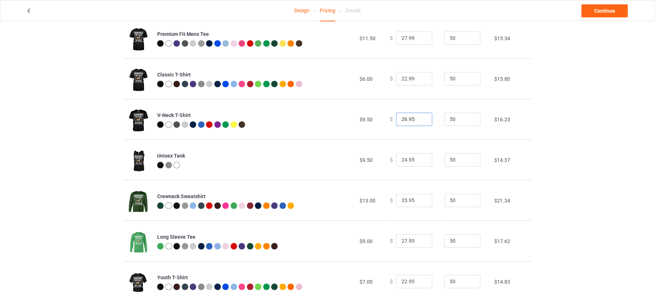
scroll to position [136, 0]
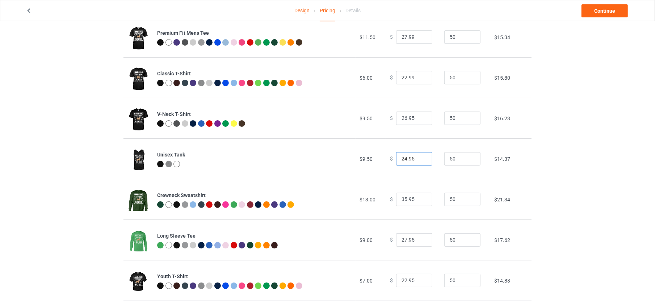
click at [406, 157] on input "24.95" at bounding box center [414, 159] width 36 height 14
click at [400, 158] on input "24.99" at bounding box center [414, 159] width 36 height 14
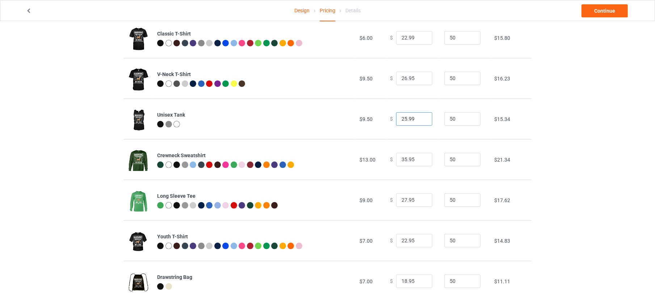
scroll to position [226, 0]
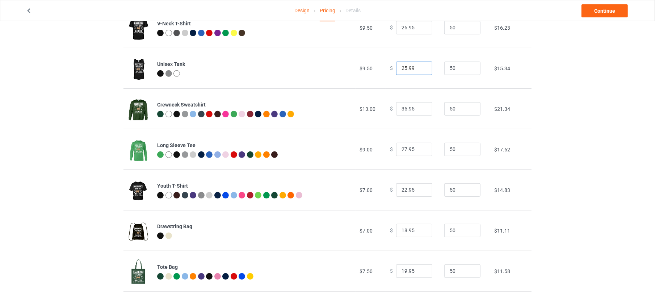
type input "25.99"
click at [406, 109] on input "35.95" at bounding box center [414, 109] width 36 height 14
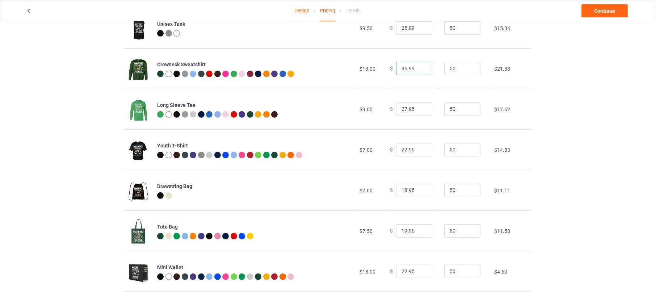
scroll to position [272, 0]
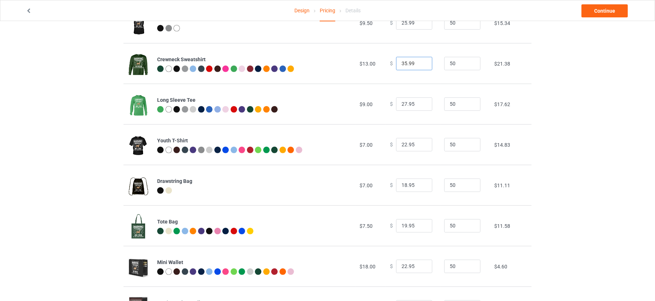
type input "35.99"
drag, startPoint x: 410, startPoint y: 102, endPoint x: 406, endPoint y: 103, distance: 4.0
click at [406, 103] on input "27.95" at bounding box center [414, 104] width 36 height 14
type input "27.99"
click at [407, 146] on input "22.95" at bounding box center [414, 145] width 36 height 14
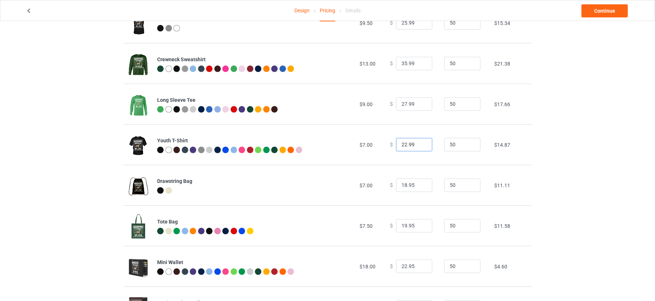
click at [402, 147] on input "22.99" at bounding box center [414, 145] width 36 height 14
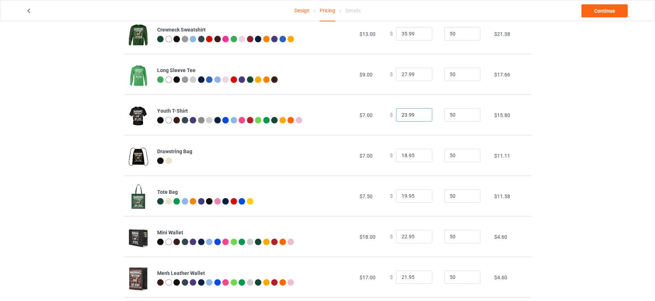
scroll to position [317, 0]
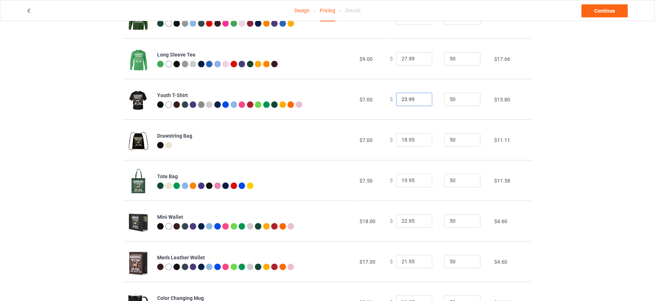
type input "23.99"
click at [407, 139] on input "18.95" at bounding box center [414, 140] width 36 height 14
click at [398, 139] on input "18.99" at bounding box center [414, 140] width 36 height 14
type input "19.99"
click at [406, 178] on input "19.95" at bounding box center [414, 181] width 36 height 14
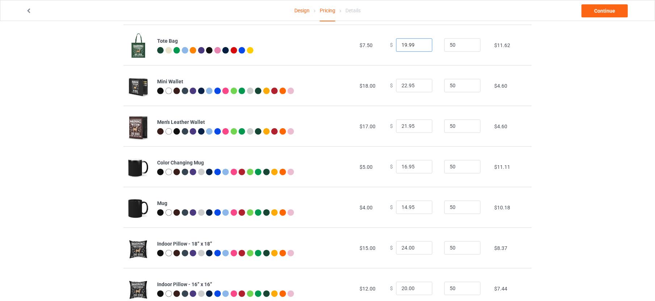
scroll to position [453, 0]
type input "19.99"
click at [407, 85] on input "22.95" at bounding box center [414, 86] width 36 height 14
click at [399, 84] on input "22.99" at bounding box center [414, 86] width 36 height 14
type input "26.99"
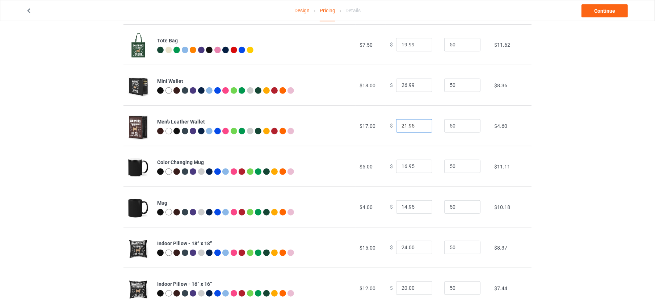
click at [403, 127] on input "21.95" at bounding box center [414, 126] width 36 height 14
click at [406, 127] on input "25.95" at bounding box center [414, 126] width 36 height 14
type input "25.99"
click at [401, 167] on input "16.95" at bounding box center [414, 167] width 36 height 14
click at [402, 166] on input "19.95" at bounding box center [414, 167] width 36 height 14
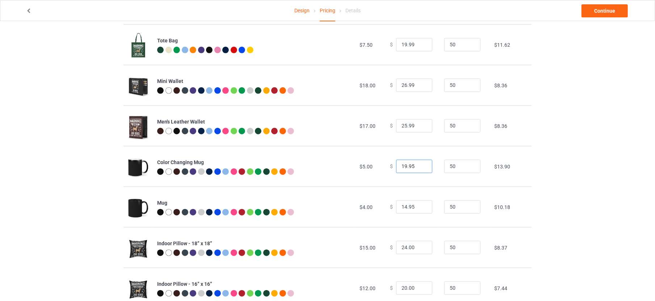
drag, startPoint x: 410, startPoint y: 167, endPoint x: 406, endPoint y: 167, distance: 3.6
click at [406, 167] on input "19.95" at bounding box center [414, 167] width 36 height 14
type input "19.99"
click at [401, 205] on input "14.95" at bounding box center [414, 207] width 36 height 14
click at [407, 207] on input "19.95" at bounding box center [414, 207] width 36 height 14
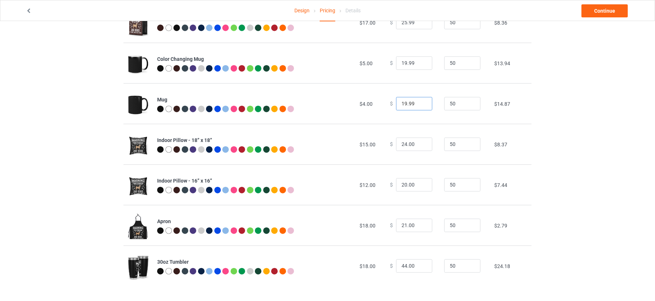
scroll to position [556, 0]
type input "19.99"
drag, startPoint x: 404, startPoint y: 143, endPoint x: 409, endPoint y: 144, distance: 5.1
click at [409, 144] on input "24.00" at bounding box center [414, 144] width 36 height 14
click at [399, 144] on input "24.99" at bounding box center [414, 144] width 36 height 14
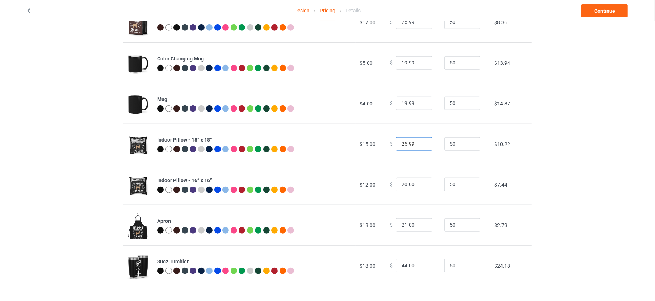
type input "25.99"
click at [399, 185] on input "20.00" at bounding box center [414, 185] width 36 height 14
drag, startPoint x: 411, startPoint y: 184, endPoint x: 405, endPoint y: 184, distance: 6.5
click at [405, 184] on input "22.00" at bounding box center [414, 185] width 36 height 14
type input "22.99"
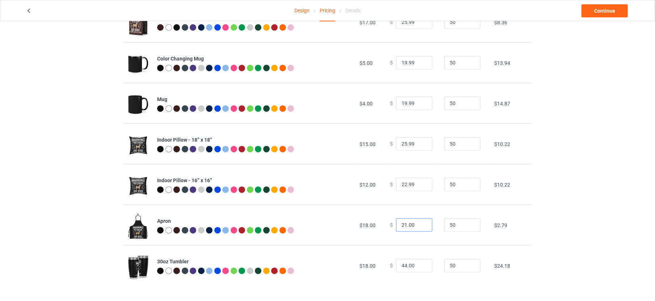
click at [402, 226] on input "21.00" at bounding box center [414, 225] width 36 height 14
click at [404, 223] on input "25.00" at bounding box center [414, 225] width 36 height 14
type input "25.99"
click at [402, 265] on input "44.00" at bounding box center [414, 266] width 36 height 14
drag, startPoint x: 403, startPoint y: 265, endPoint x: 410, endPoint y: 264, distance: 6.2
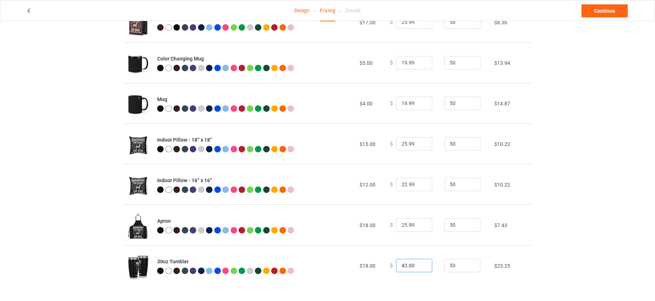
click at [410, 264] on input "43.00" at bounding box center [414, 266] width 36 height 14
drag, startPoint x: 408, startPoint y: 264, endPoint x: 404, endPoint y: 264, distance: 4.0
click at [404, 264] on input "43.02" at bounding box center [414, 266] width 36 height 14
click at [399, 265] on input "43.99" at bounding box center [414, 266] width 36 height 14
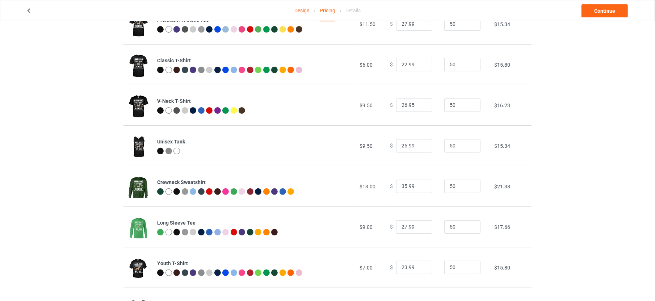
scroll to position [0, 0]
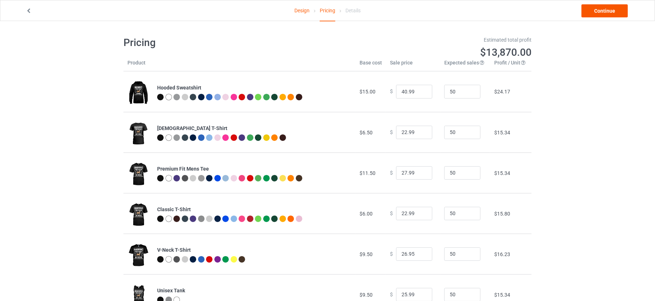
type input "42.99"
click at [592, 12] on link "Continue" at bounding box center [605, 10] width 46 height 13
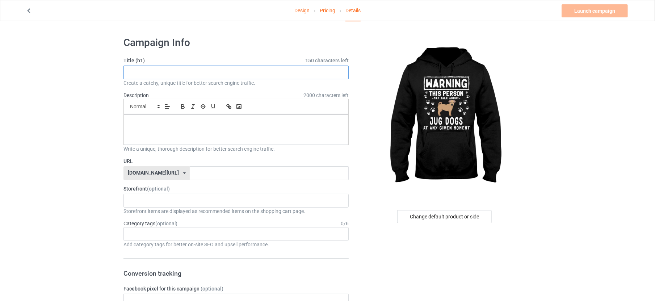
click at [206, 74] on input "text" at bounding box center [235, 73] width 225 height 14
drag, startPoint x: 191, startPoint y: 72, endPoint x: 129, endPoint y: 75, distance: 61.7
click at [129, 75] on input "Jugs at any given moment" at bounding box center [235, 73] width 225 height 14
type input "Jugs at any given moment"
click at [156, 126] on div at bounding box center [236, 129] width 225 height 30
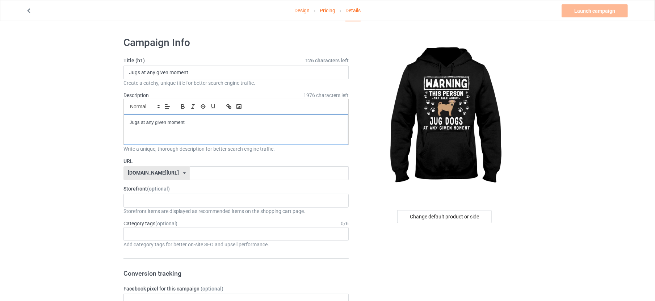
scroll to position [4, 0]
click at [190, 171] on input "text" at bounding box center [269, 173] width 159 height 14
paste input "Jugs at any given moment"
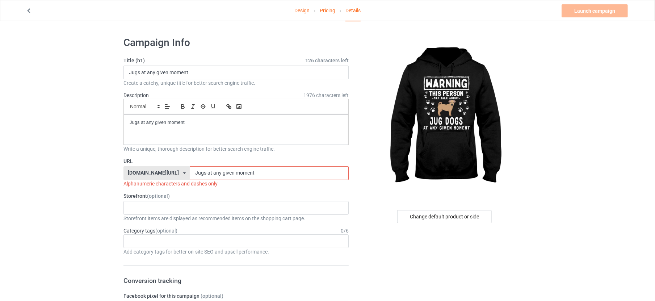
click at [190, 173] on input "Jugs at any given moment" at bounding box center [269, 173] width 159 height 14
click at [190, 172] on input "jugs at any given moment" at bounding box center [269, 173] width 159 height 14
click at [190, 173] on input "jugs-at any given moment" at bounding box center [269, 173] width 159 height 14
click at [199, 173] on input "jugs-at-any given moment" at bounding box center [269, 173] width 159 height 14
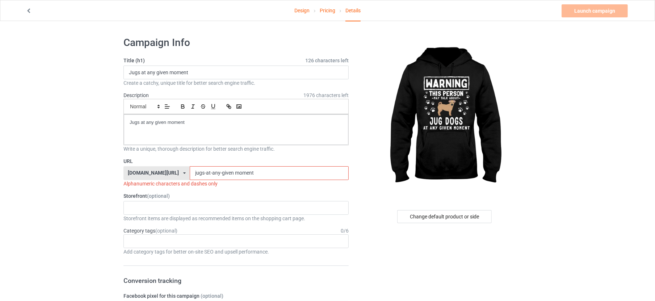
click at [212, 171] on input "jugs-at-any-given moment" at bounding box center [269, 173] width 159 height 14
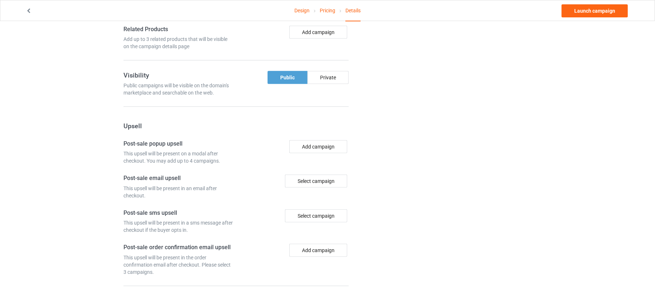
scroll to position [459, 0]
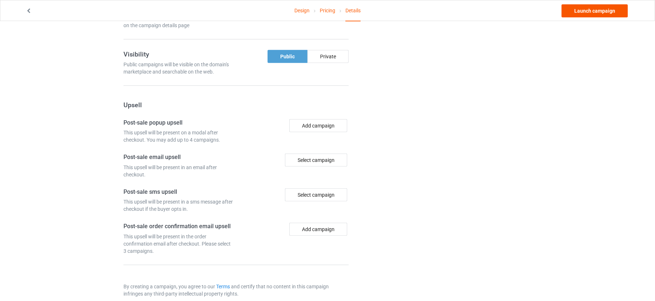
type input "jugs-at-any-given-moment"
click at [606, 11] on link "Launch campaign" at bounding box center [595, 10] width 66 height 13
